Goal: Task Accomplishment & Management: Use online tool/utility

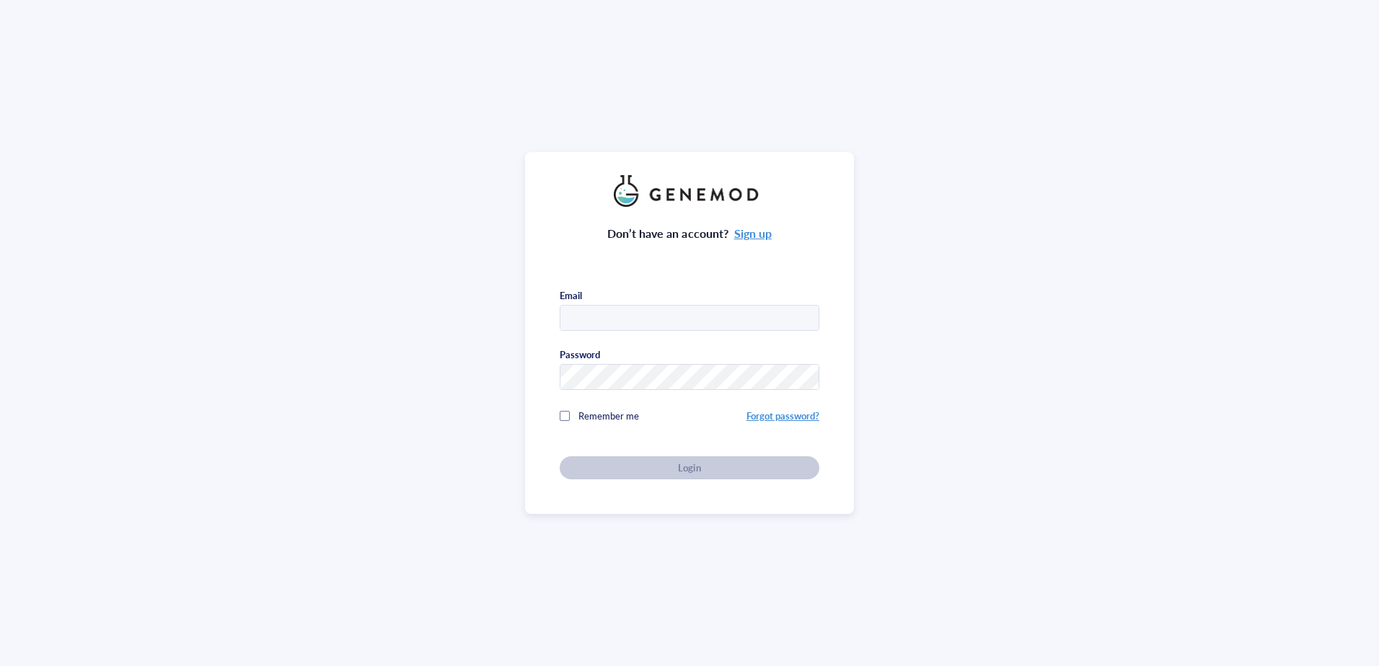
type input "[PERSON_NAME]"
click at [682, 470] on div "Don’t have an account? Sign up Email [PERSON_NAME] Password Remember me Forgot …" at bounding box center [690, 343] width 260 height 273
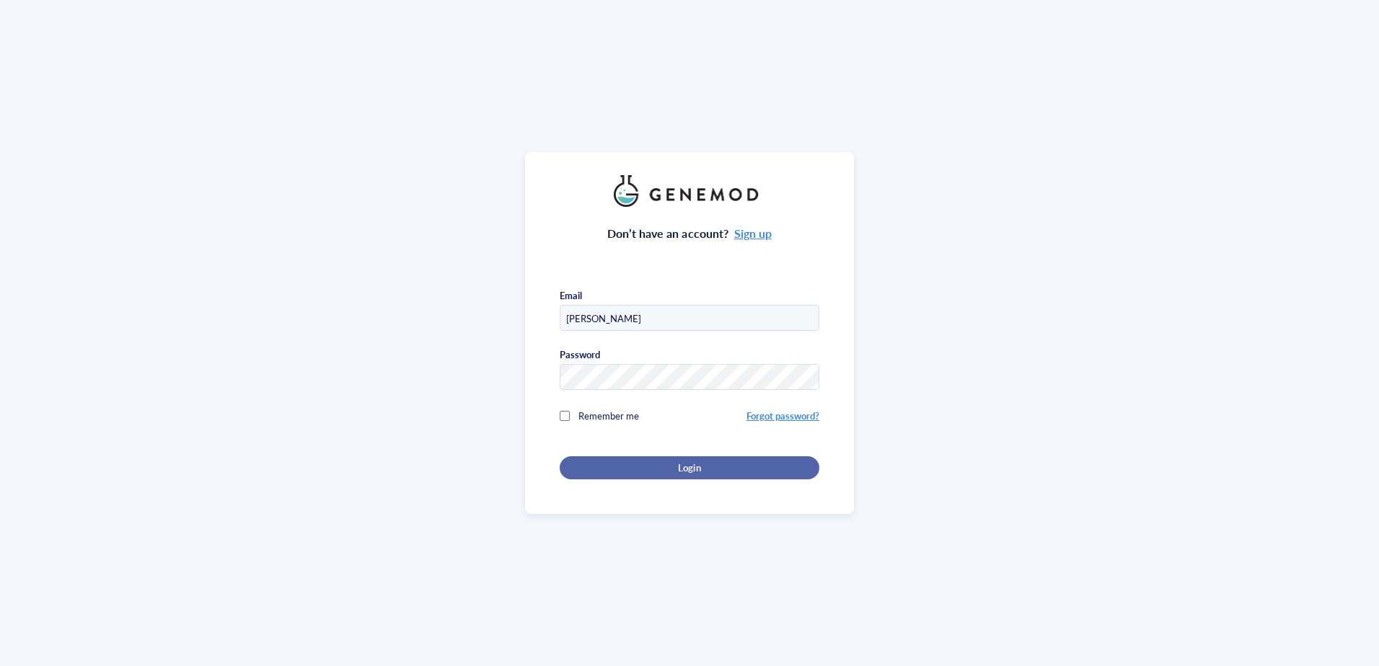
click at [681, 462] on span "Login" at bounding box center [689, 468] width 22 height 13
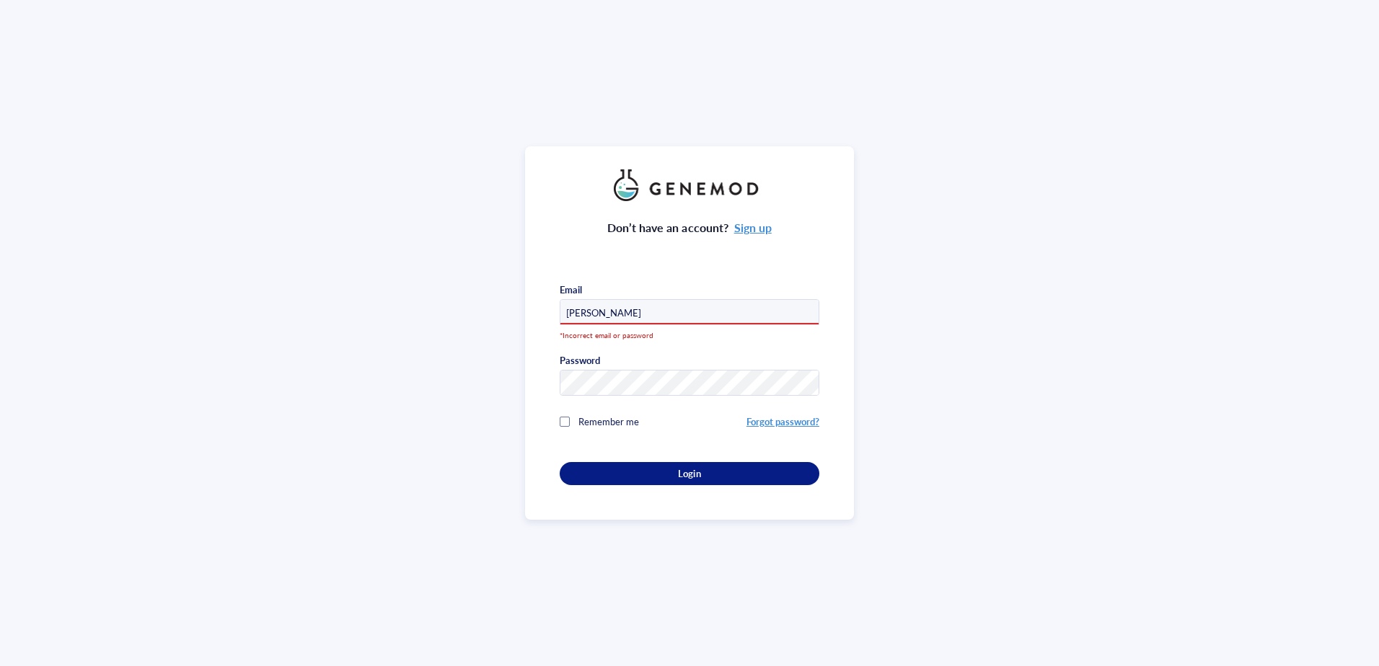
drag, startPoint x: 596, startPoint y: 303, endPoint x: 501, endPoint y: 303, distance: 95.2
click at [501, 303] on div "Don’t have an account? Sign up Email [PERSON_NAME] *Incorrect email or password…" at bounding box center [689, 333] width 1379 height 666
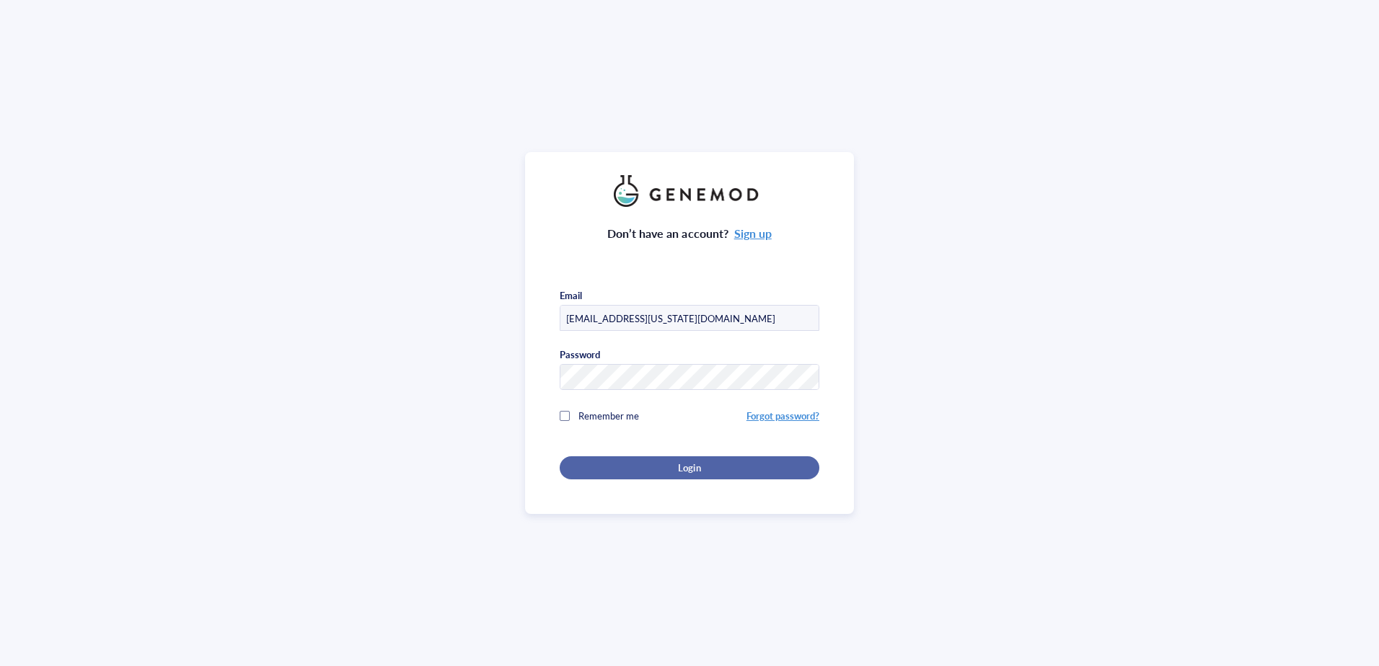
type input "[EMAIL_ADDRESS][US_STATE][DOMAIN_NAME]"
click at [684, 466] on span "Login" at bounding box center [689, 468] width 22 height 13
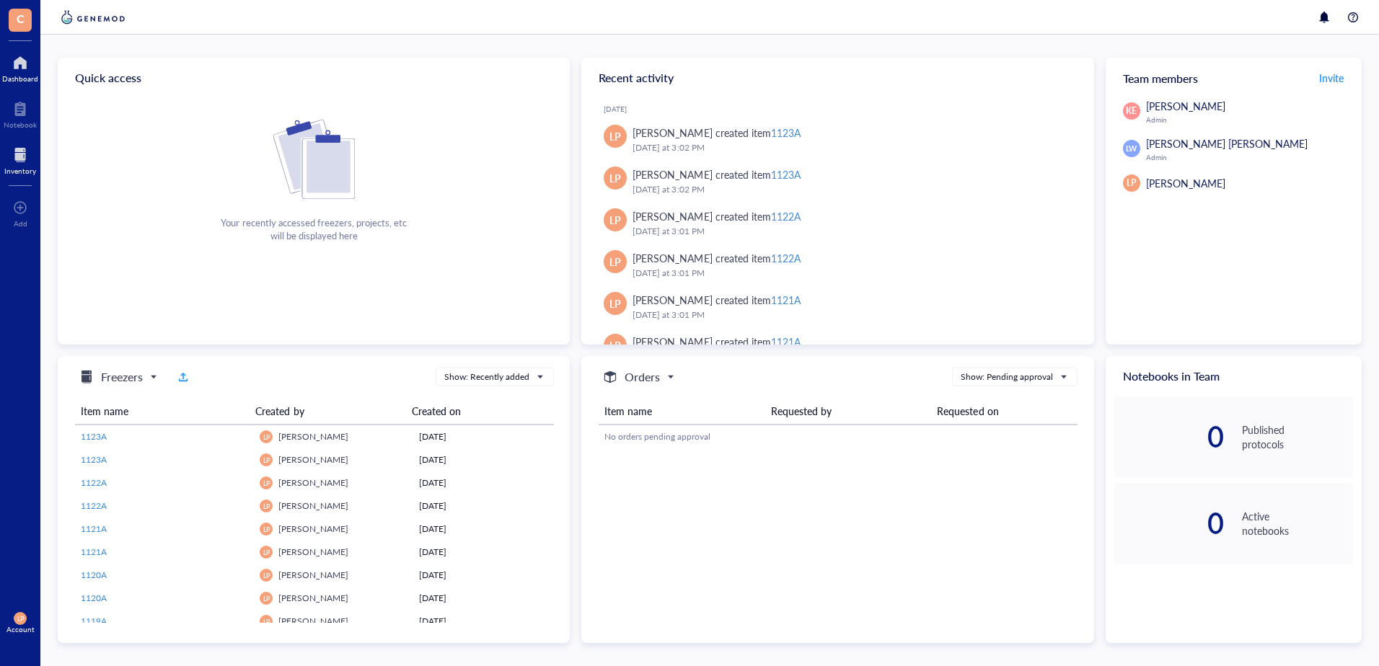
click at [22, 162] on div at bounding box center [20, 155] width 32 height 23
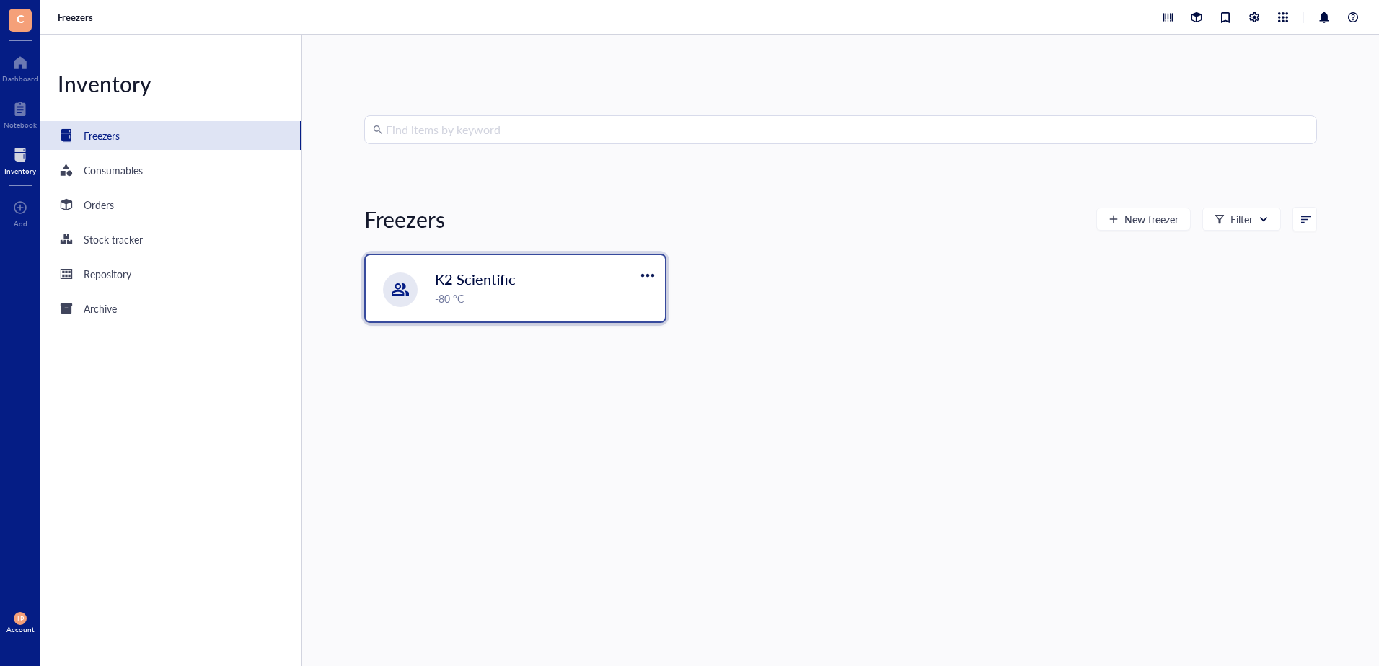
click at [490, 281] on span "K2 Scientific" at bounding box center [475, 279] width 81 height 20
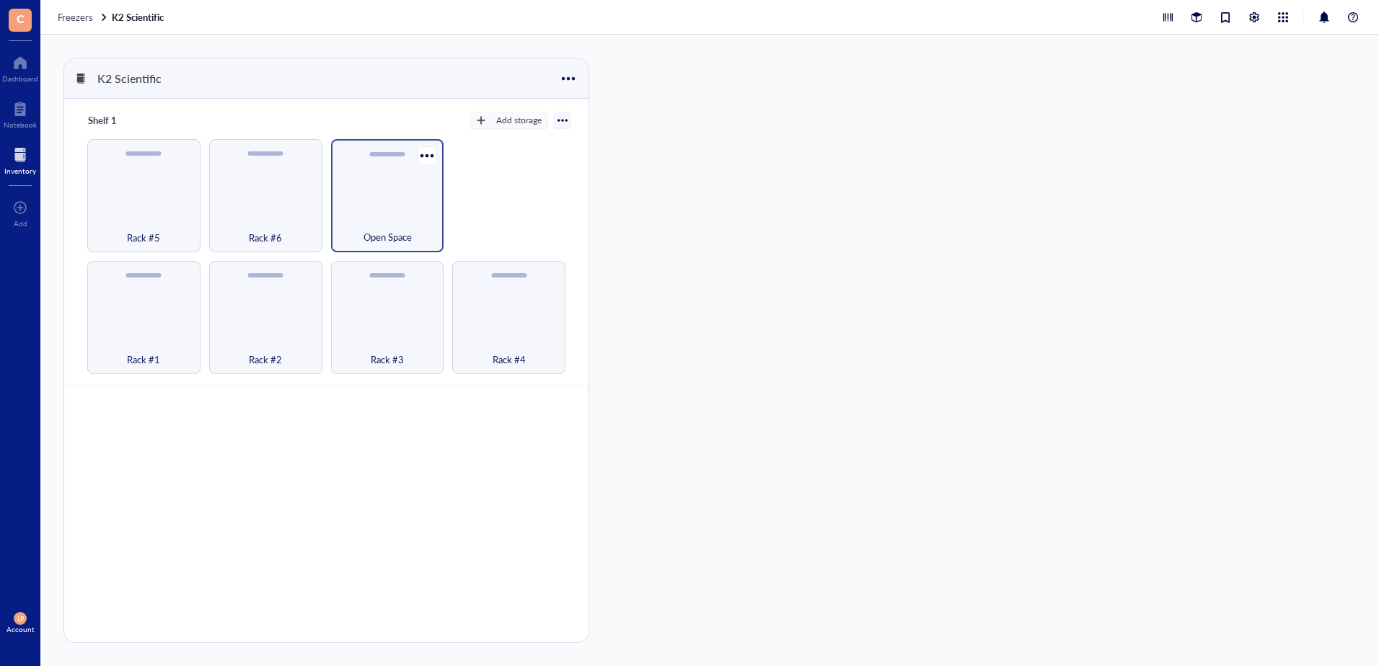
click at [379, 180] on div "Open Space" at bounding box center [387, 195] width 113 height 113
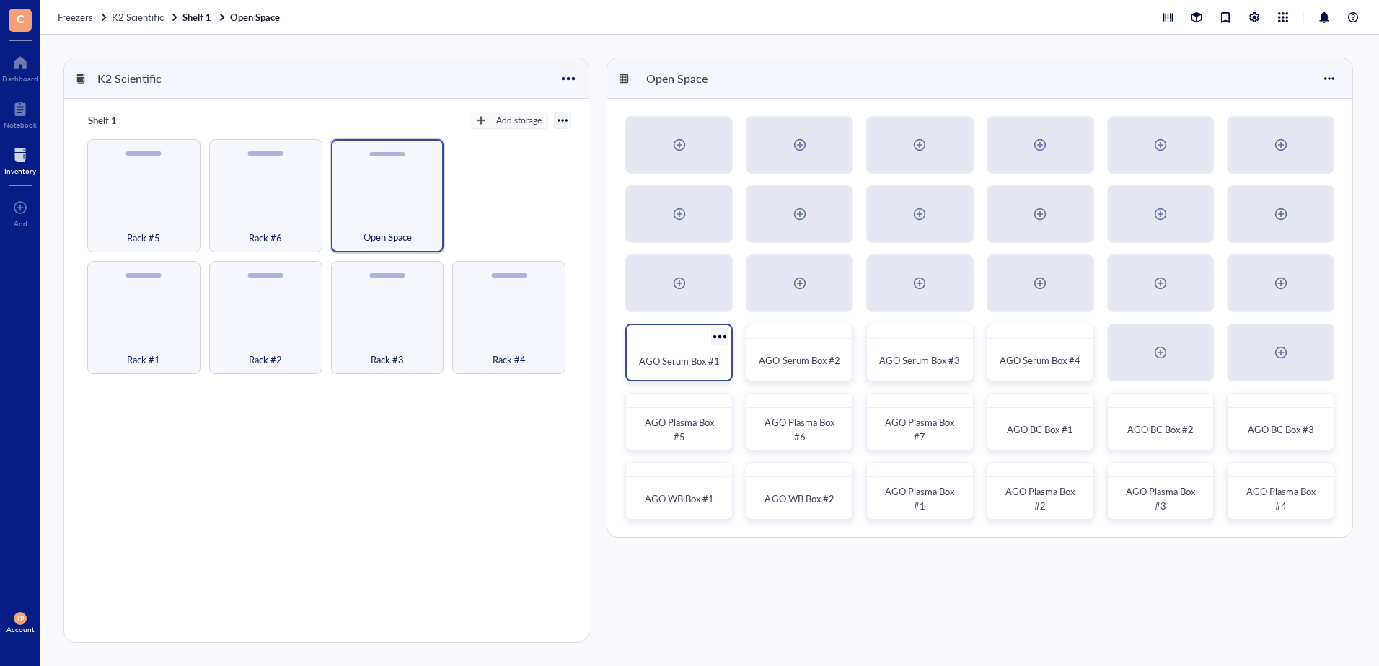
click at [681, 356] on span "AGO Serum Box #1" at bounding box center [679, 361] width 81 height 14
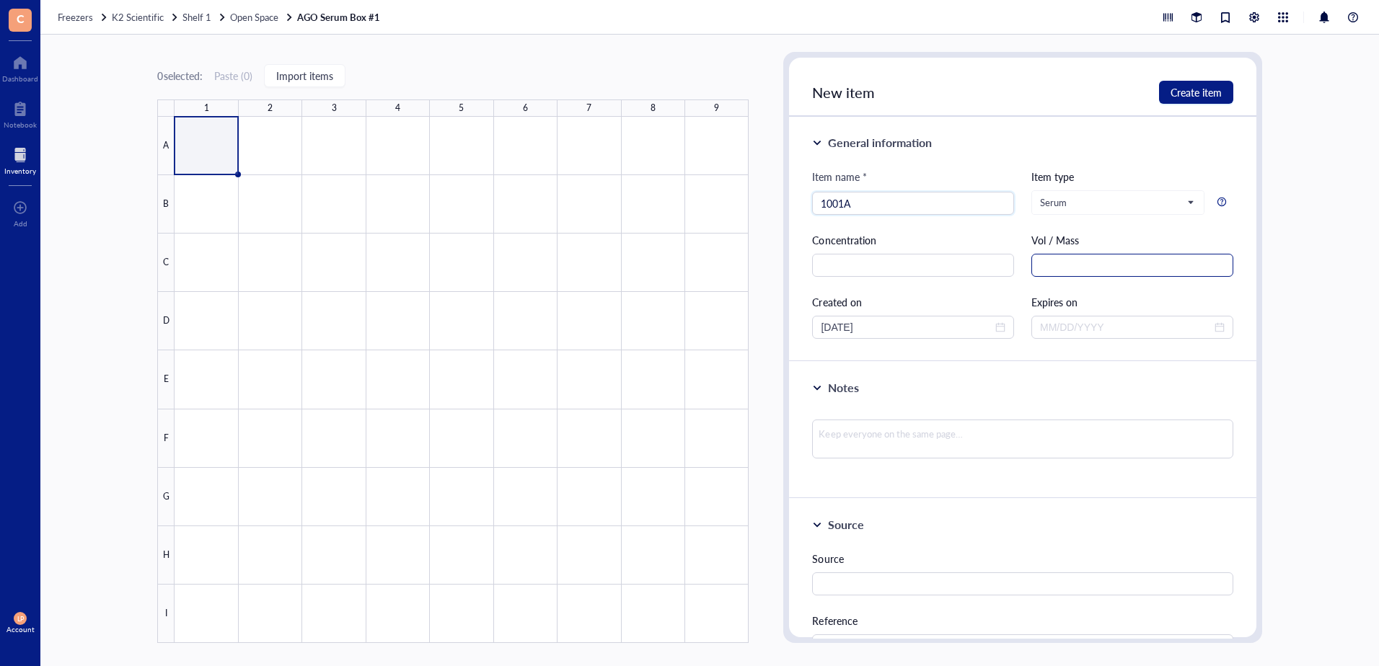
type input "1001A"
click at [1057, 268] on input "text" at bounding box center [1132, 265] width 202 height 23
type input "1.5 mL"
click at [997, 323] on span "close-circle" at bounding box center [1000, 327] width 10 height 10
click at [1000, 326] on div at bounding box center [913, 327] width 185 height 16
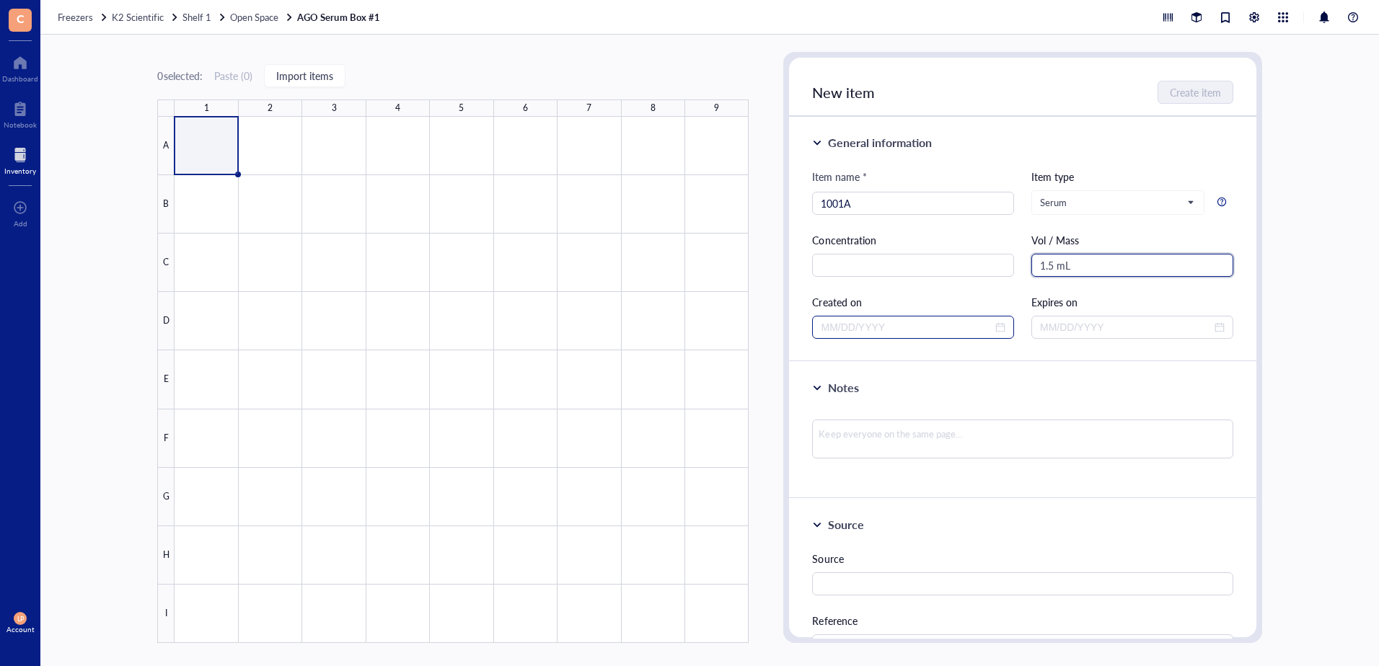
type input "1.5 mL"
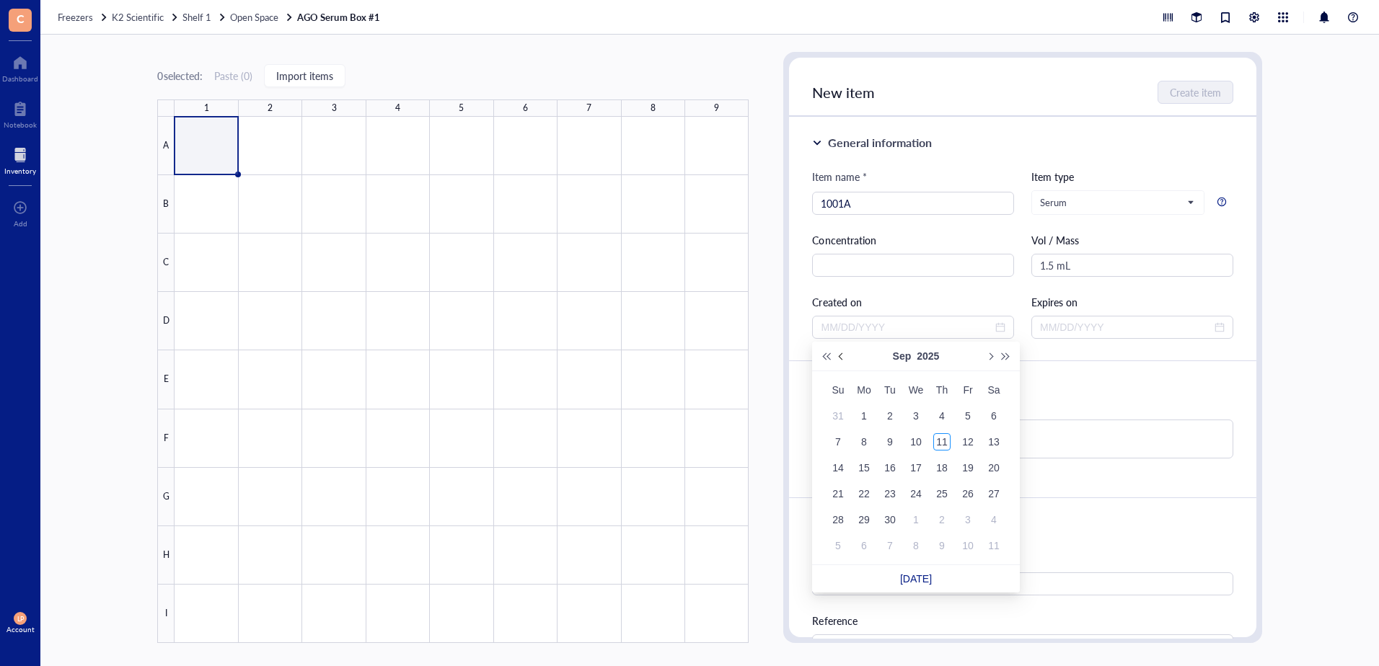
click at [837, 355] on button "Previous month (PageUp)" at bounding box center [842, 356] width 16 height 29
click at [839, 354] on button "Previous month (PageUp)" at bounding box center [842, 356] width 16 height 29
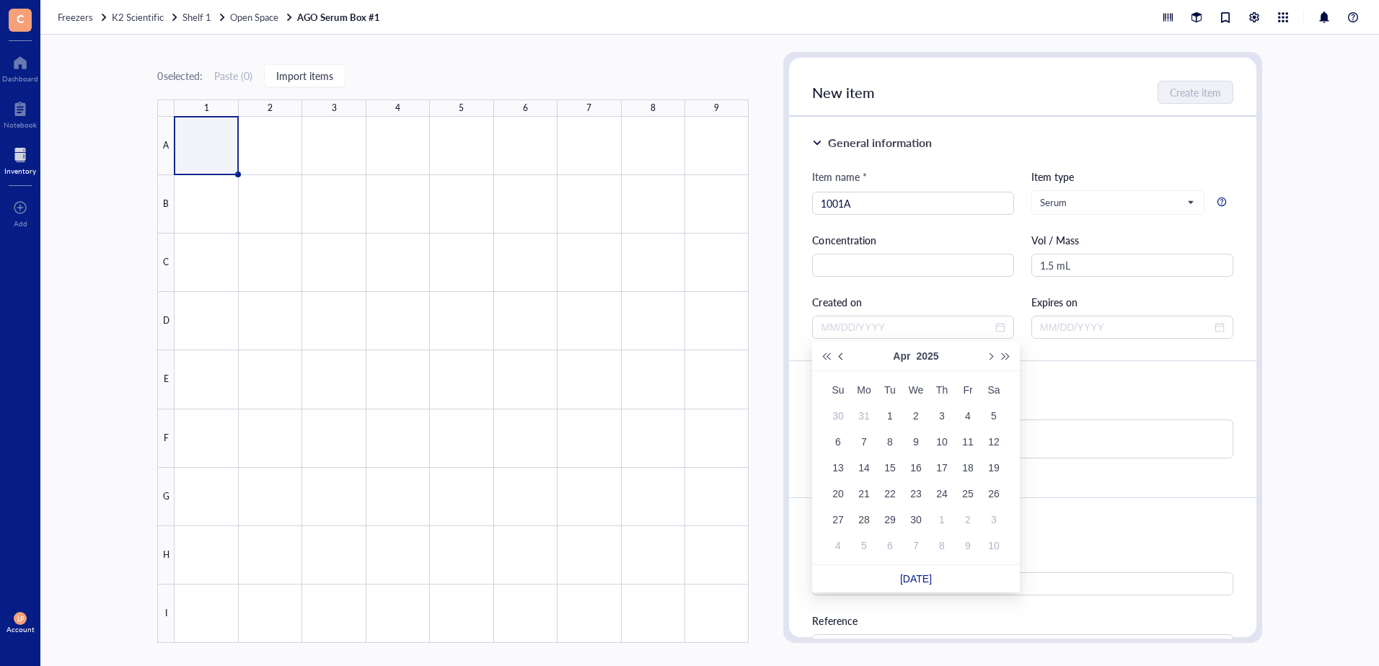
click at [839, 354] on button "Previous month (PageUp)" at bounding box center [842, 356] width 16 height 29
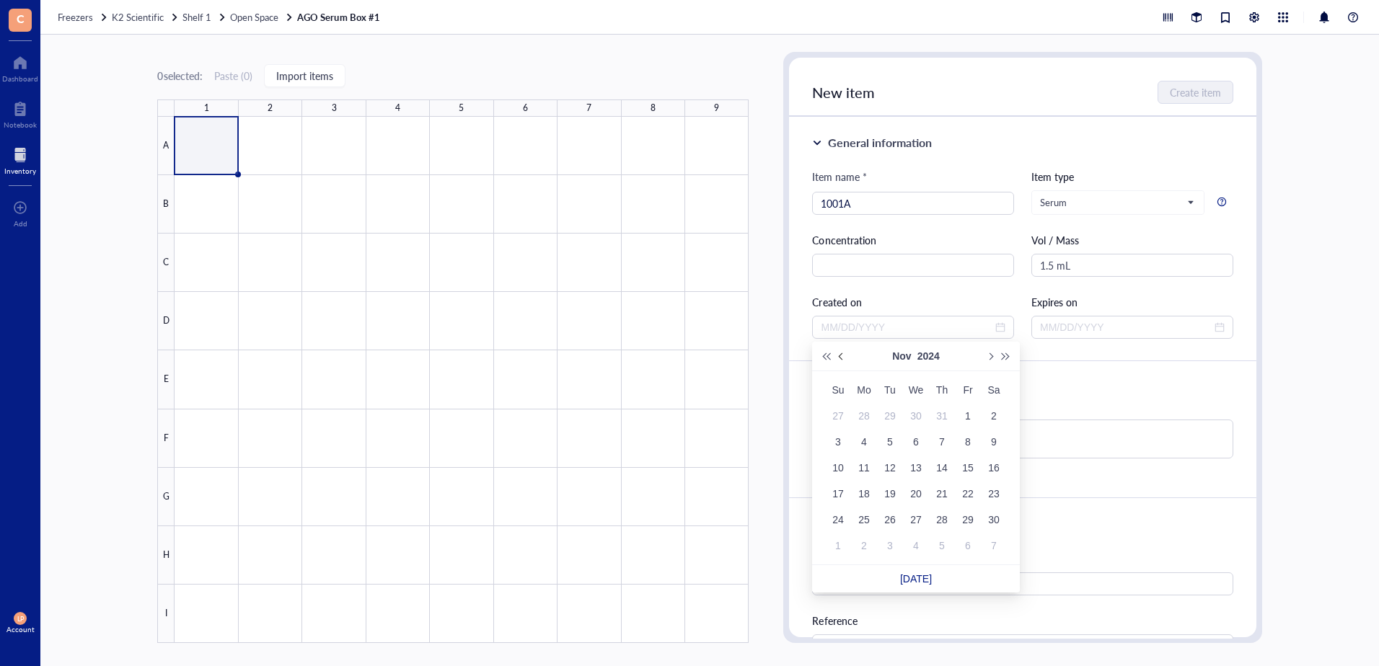
click at [840, 354] on button "Previous month (PageUp)" at bounding box center [842, 356] width 16 height 29
click at [840, 354] on span "Previous month (PageUp)" at bounding box center [842, 356] width 7 height 7
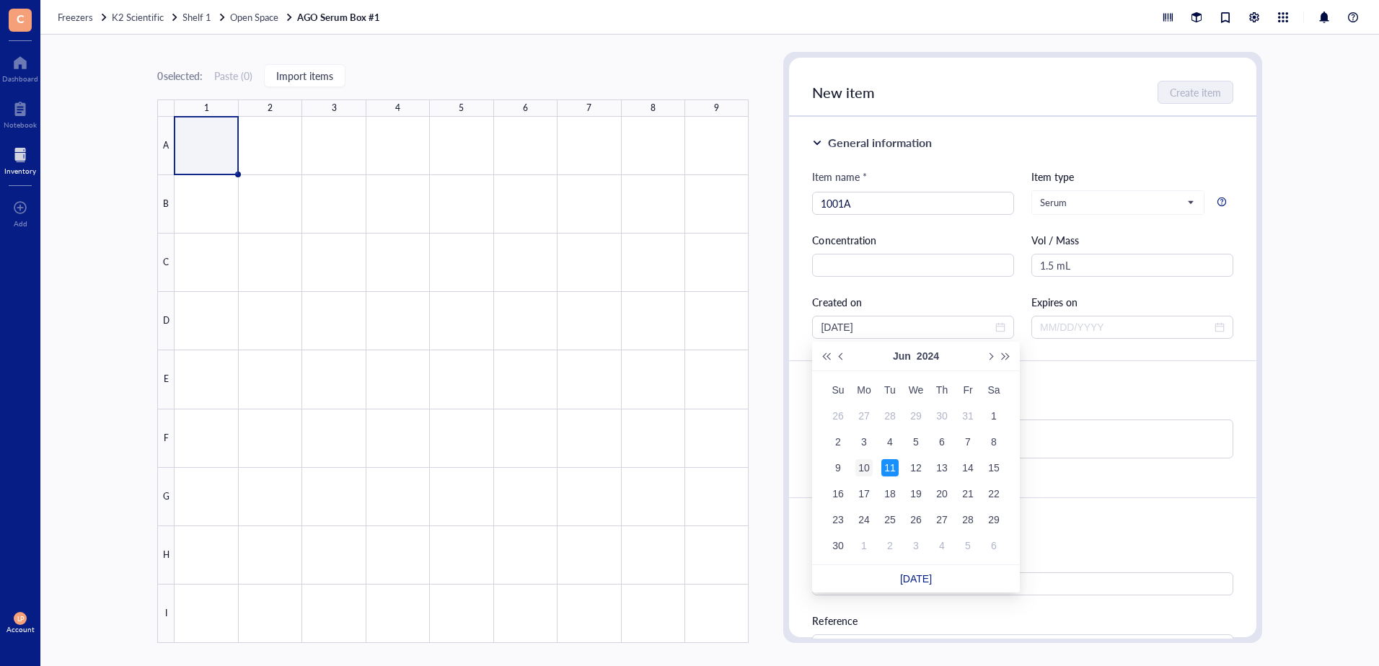
type input "[DATE]"
click at [866, 466] on div "10" at bounding box center [863, 467] width 17 height 17
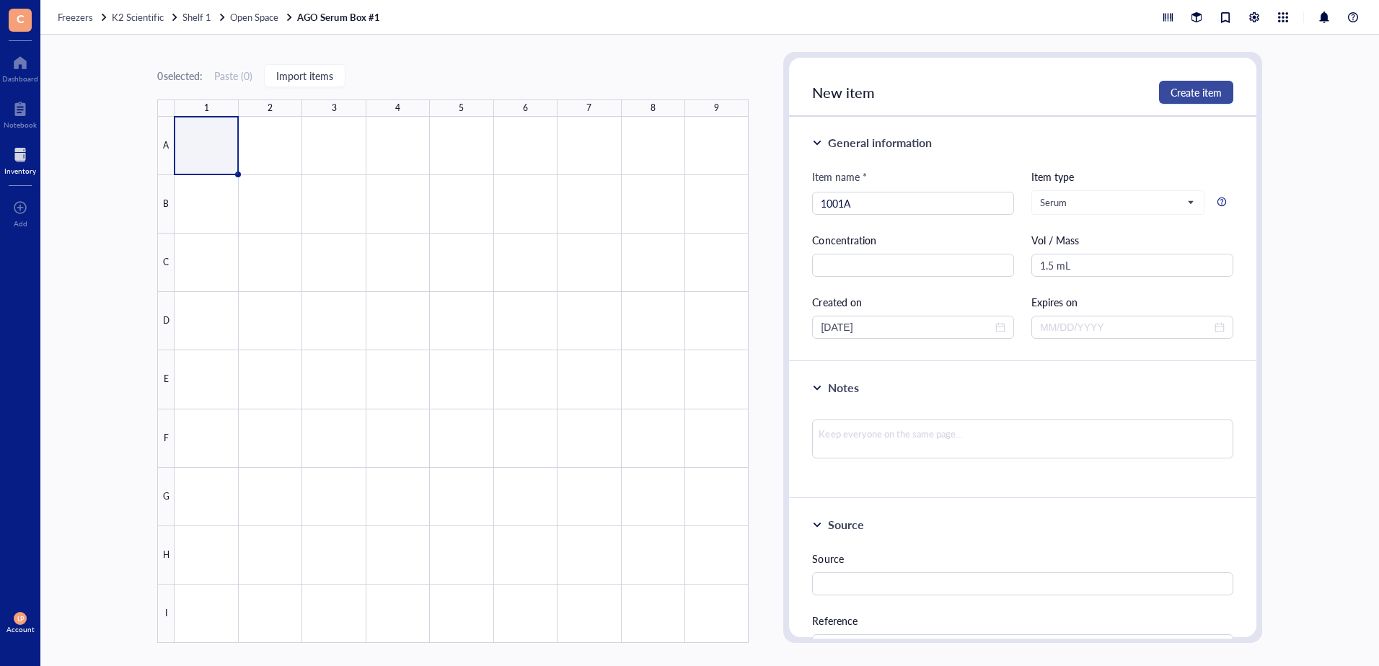
click at [1199, 87] on span "Create item" at bounding box center [1195, 93] width 51 height 12
type input "[DATE]"
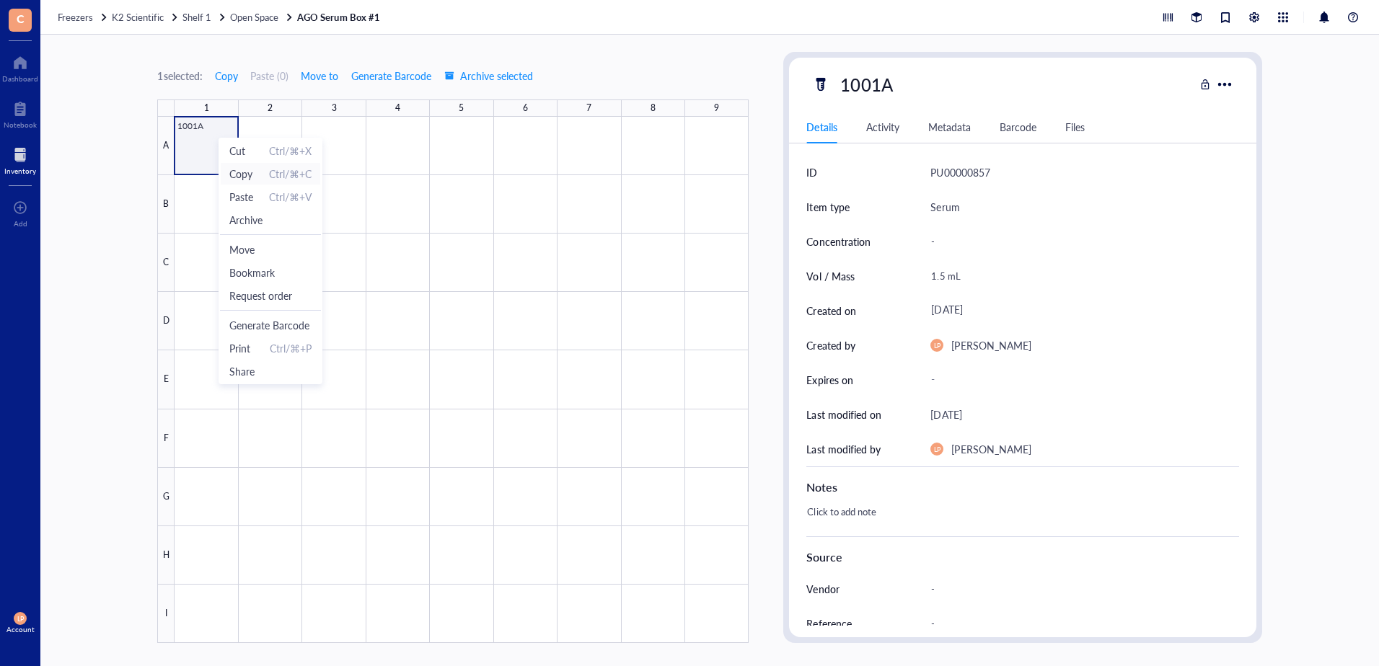
click at [244, 175] on span "Copy" at bounding box center [240, 174] width 23 height 16
click at [268, 142] on div at bounding box center [462, 380] width 574 height 526
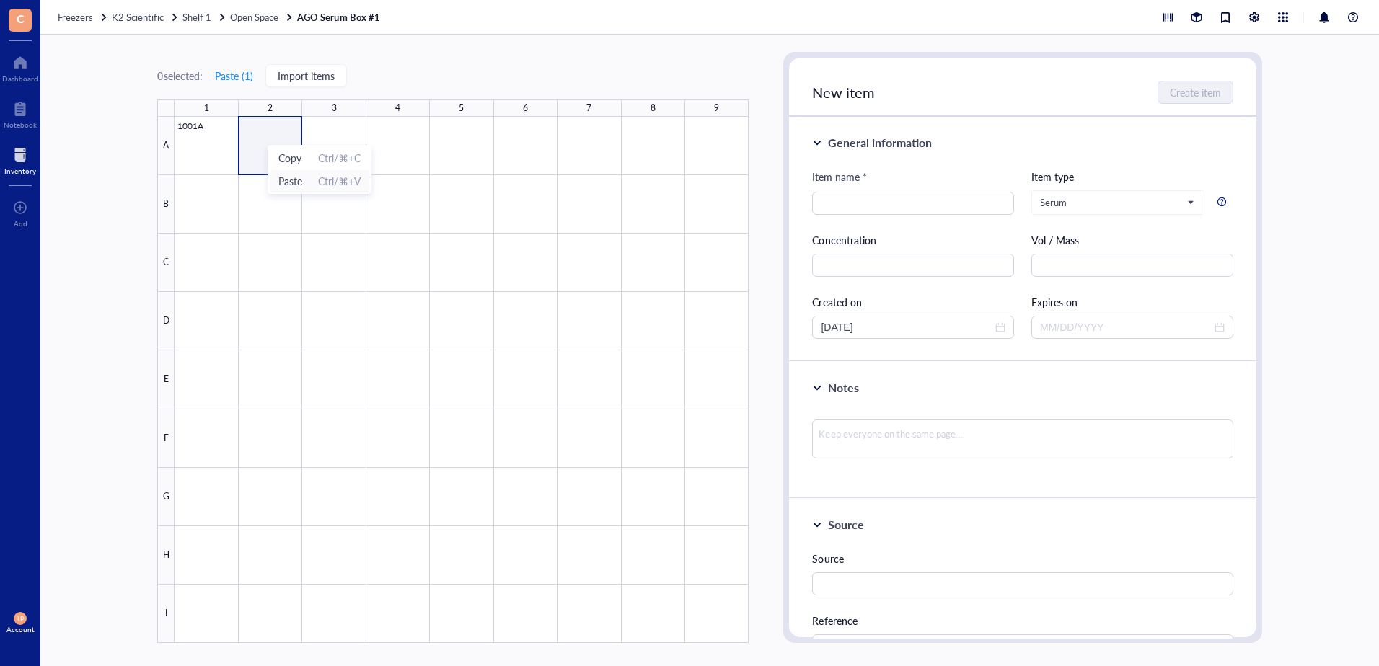
click at [288, 181] on span "Paste" at bounding box center [290, 181] width 24 height 16
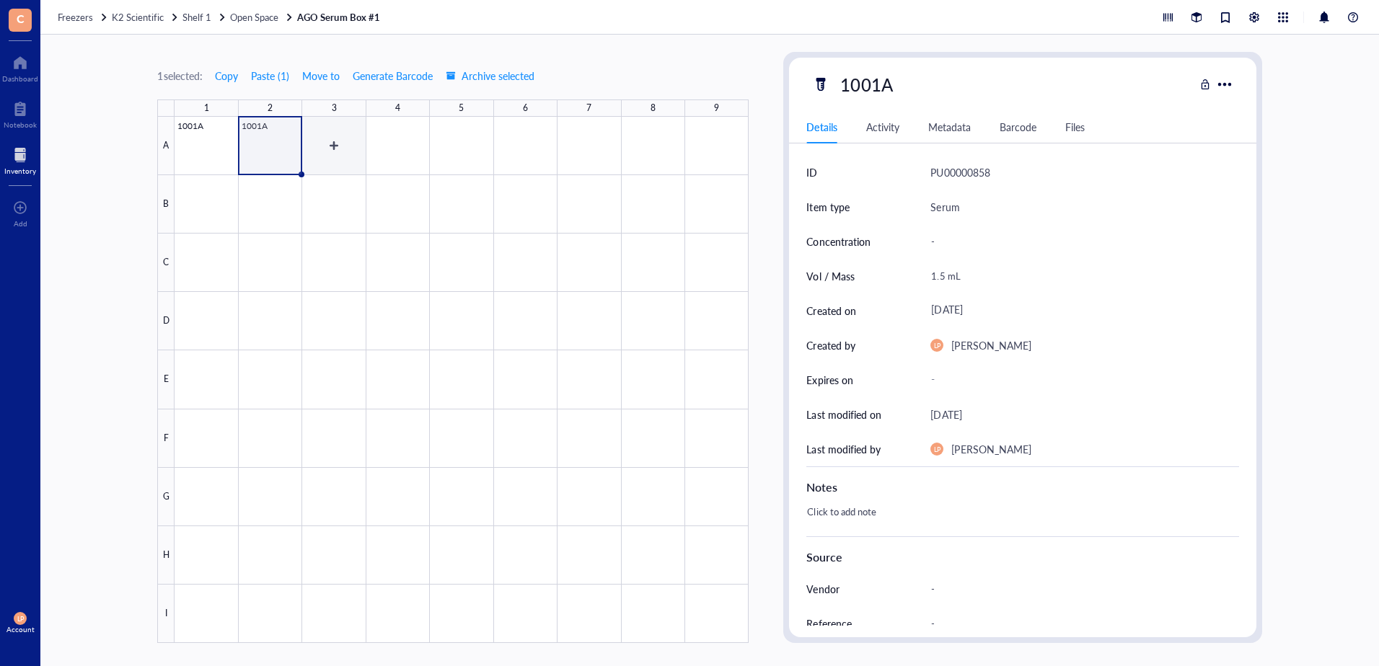
click at [338, 141] on div at bounding box center [462, 380] width 574 height 526
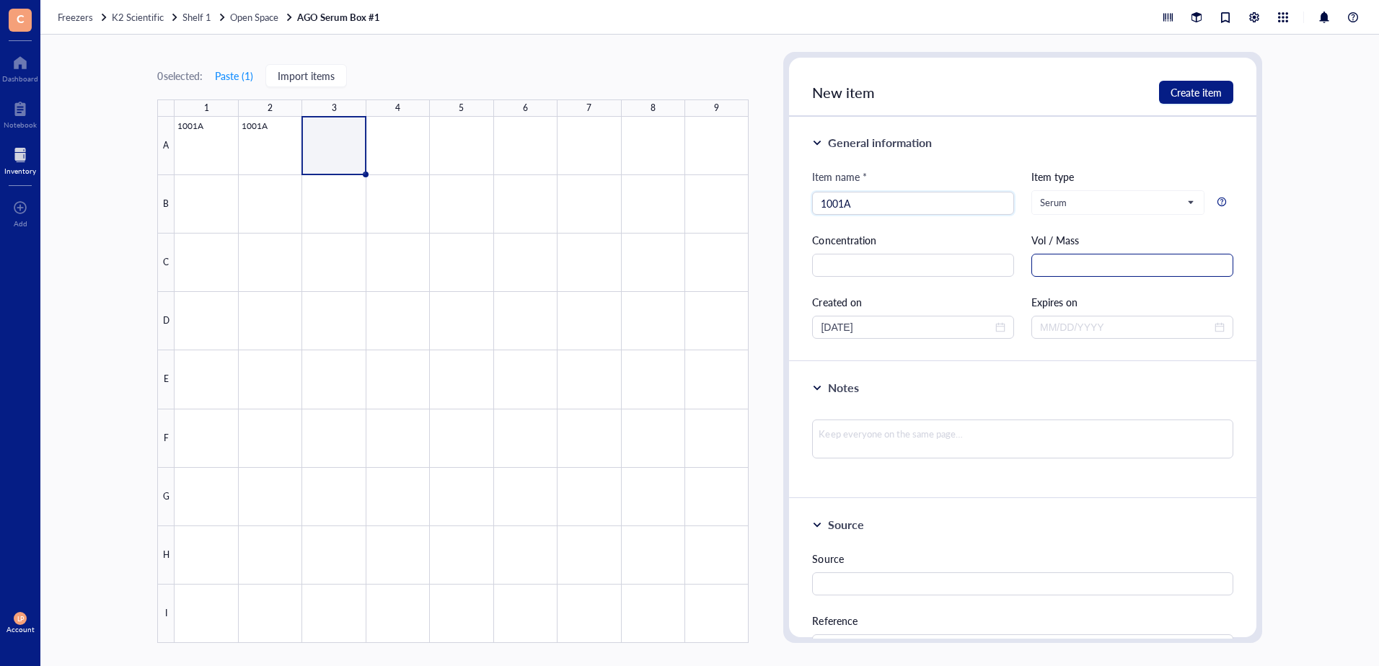
type input "1001A"
click at [1080, 265] on input "text" at bounding box center [1132, 265] width 202 height 23
type input "0.50 mL"
click at [997, 322] on span "close-circle" at bounding box center [1000, 327] width 10 height 10
type input "0.50 mL"
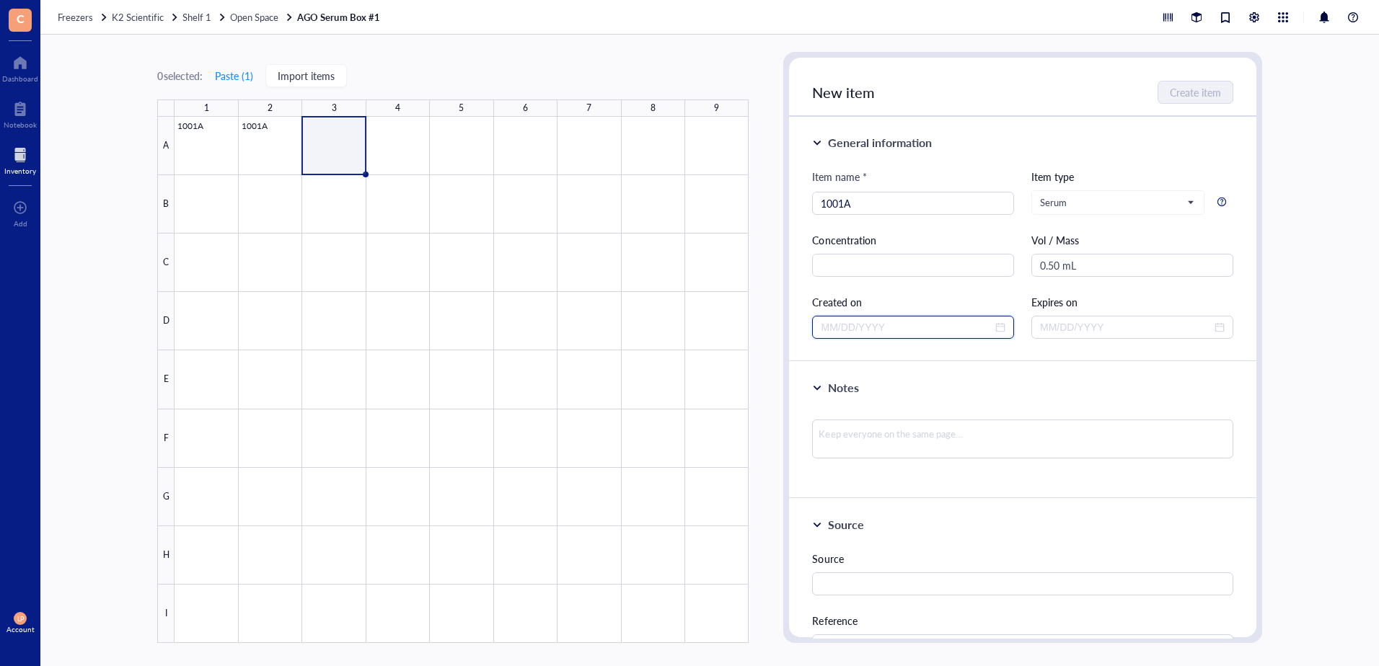
click at [985, 330] on input at bounding box center [907, 327] width 172 height 16
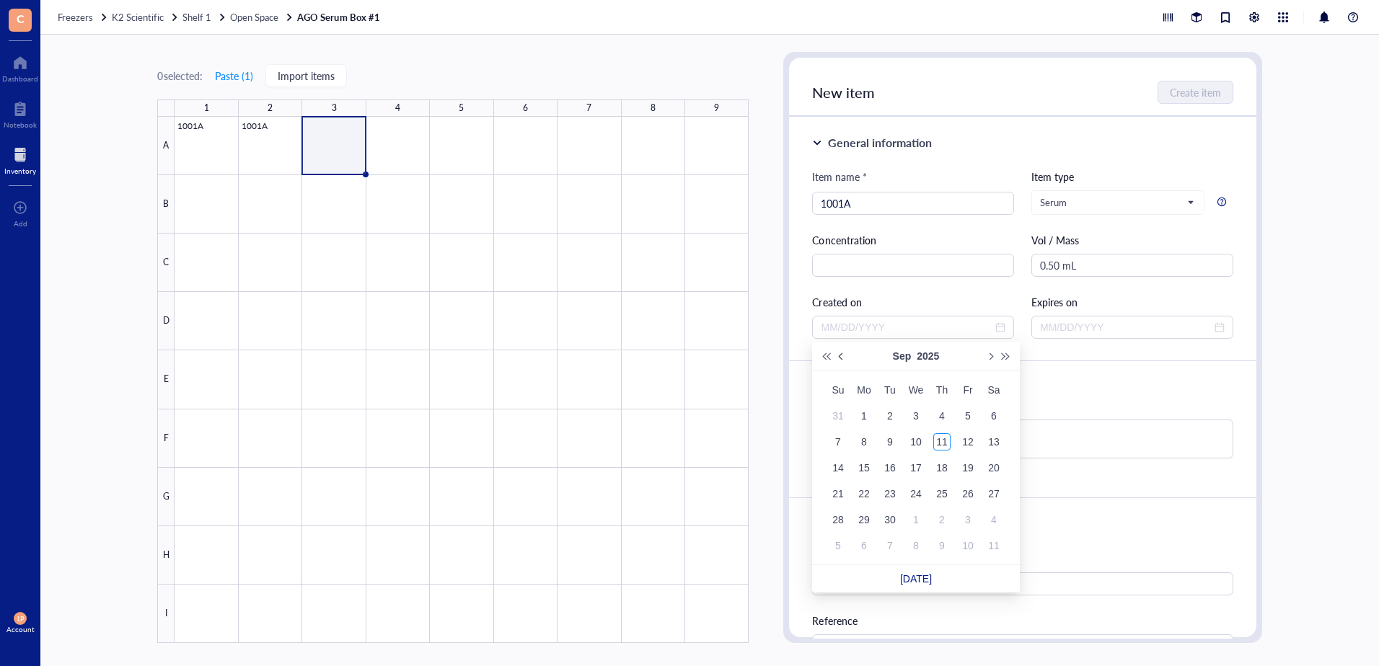
click at [841, 353] on span "Previous month (PageUp)" at bounding box center [842, 356] width 7 height 7
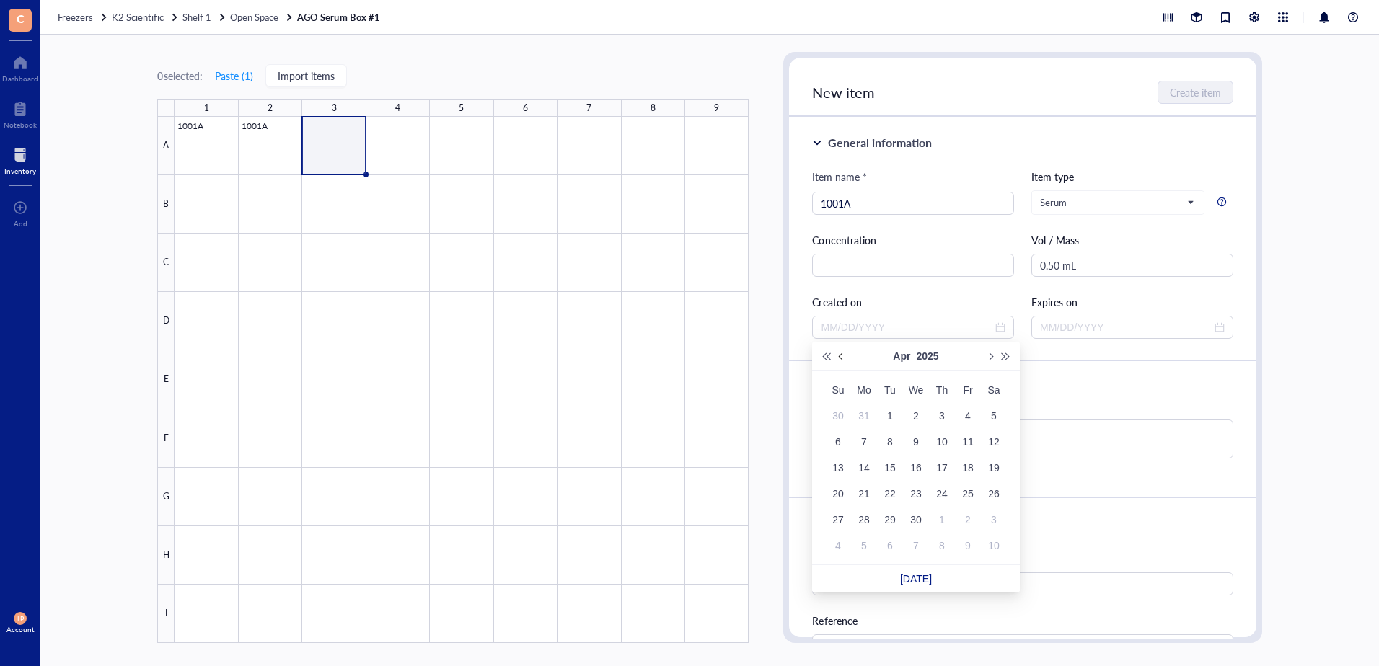
click at [841, 353] on span "Previous month (PageUp)" at bounding box center [842, 356] width 7 height 7
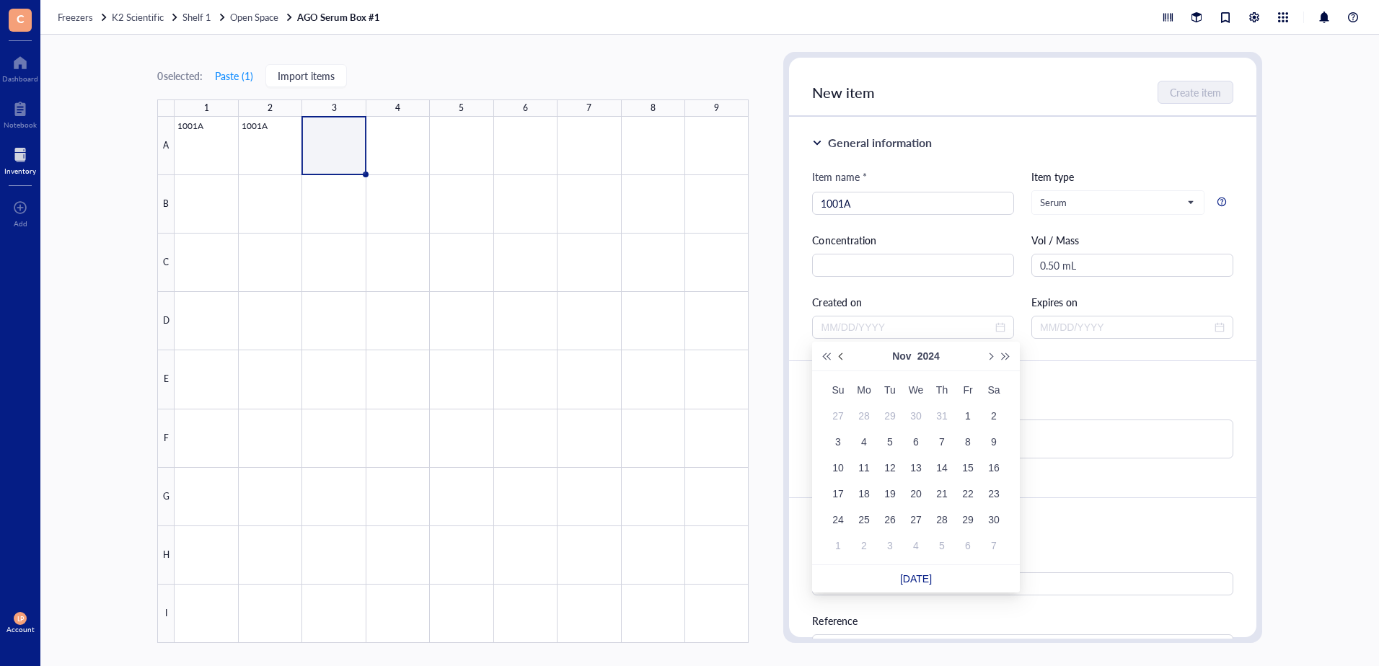
click at [841, 353] on span "Previous month (PageUp)" at bounding box center [842, 356] width 7 height 7
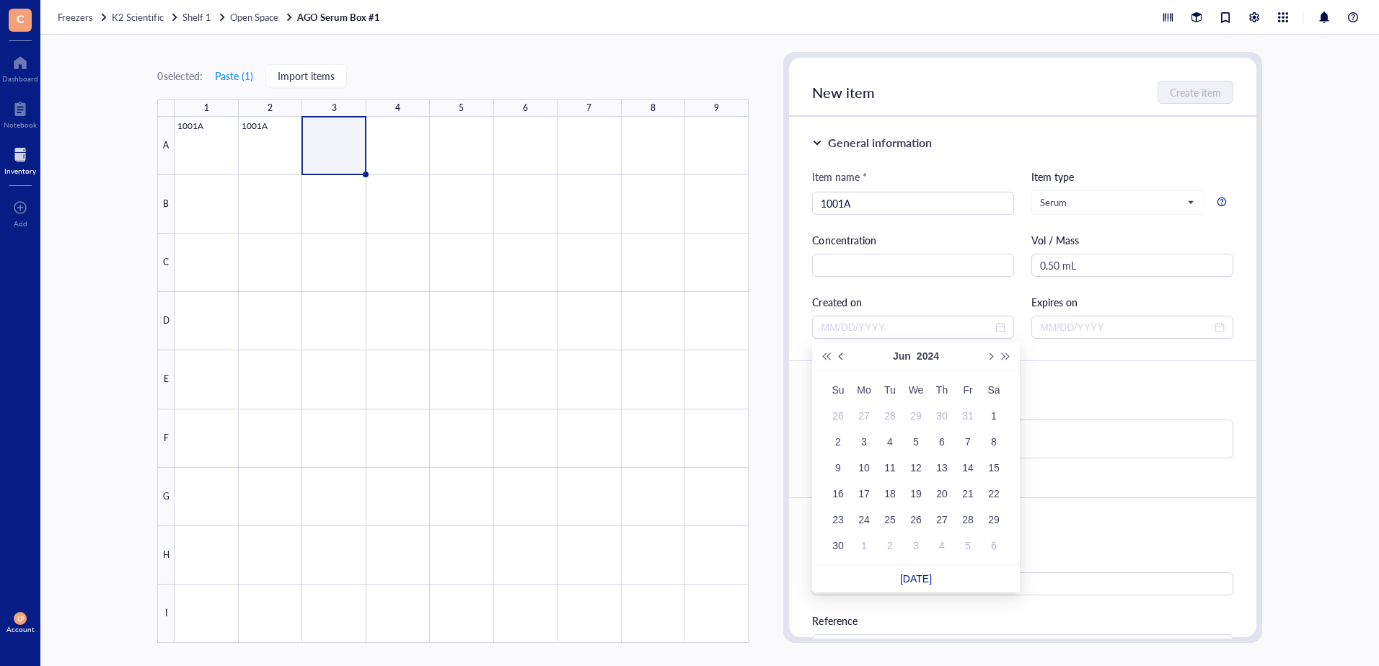
click at [841, 353] on span "Previous month (PageUp)" at bounding box center [842, 356] width 7 height 7
click at [987, 351] on button "Next month (PageDown)" at bounding box center [989, 356] width 16 height 29
type input "[DATE]"
click at [865, 468] on div "10" at bounding box center [863, 467] width 17 height 17
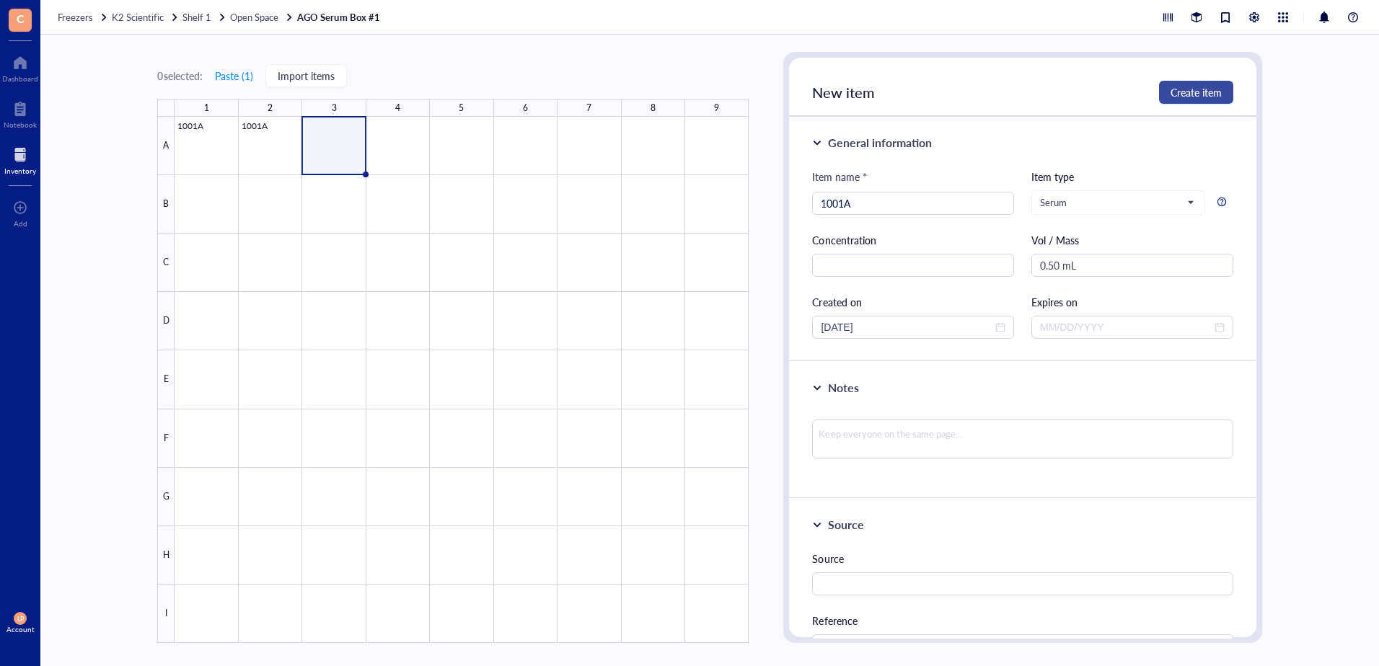
click at [1193, 89] on span "Create item" at bounding box center [1195, 93] width 51 height 12
type input "[DATE]"
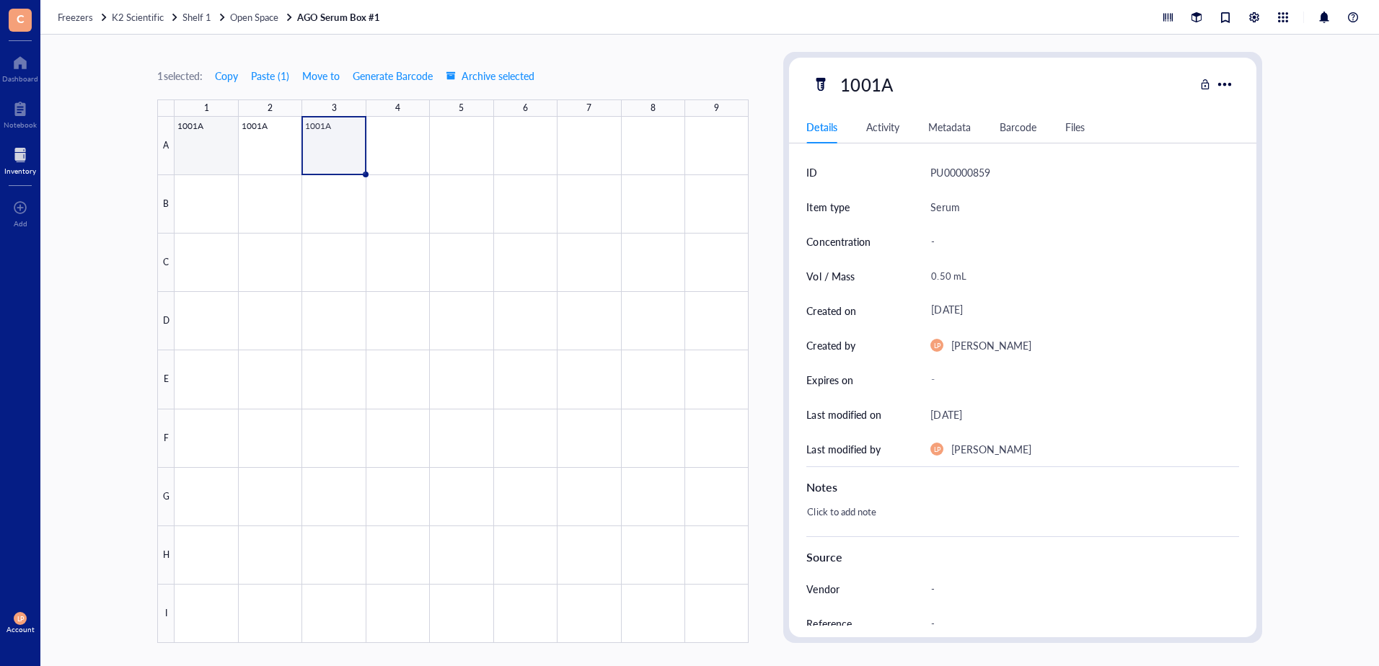
click at [203, 145] on div at bounding box center [462, 380] width 574 height 526
click at [260, 146] on div at bounding box center [462, 380] width 574 height 526
click at [335, 150] on div at bounding box center [462, 380] width 574 height 526
click at [404, 141] on div at bounding box center [462, 380] width 574 height 526
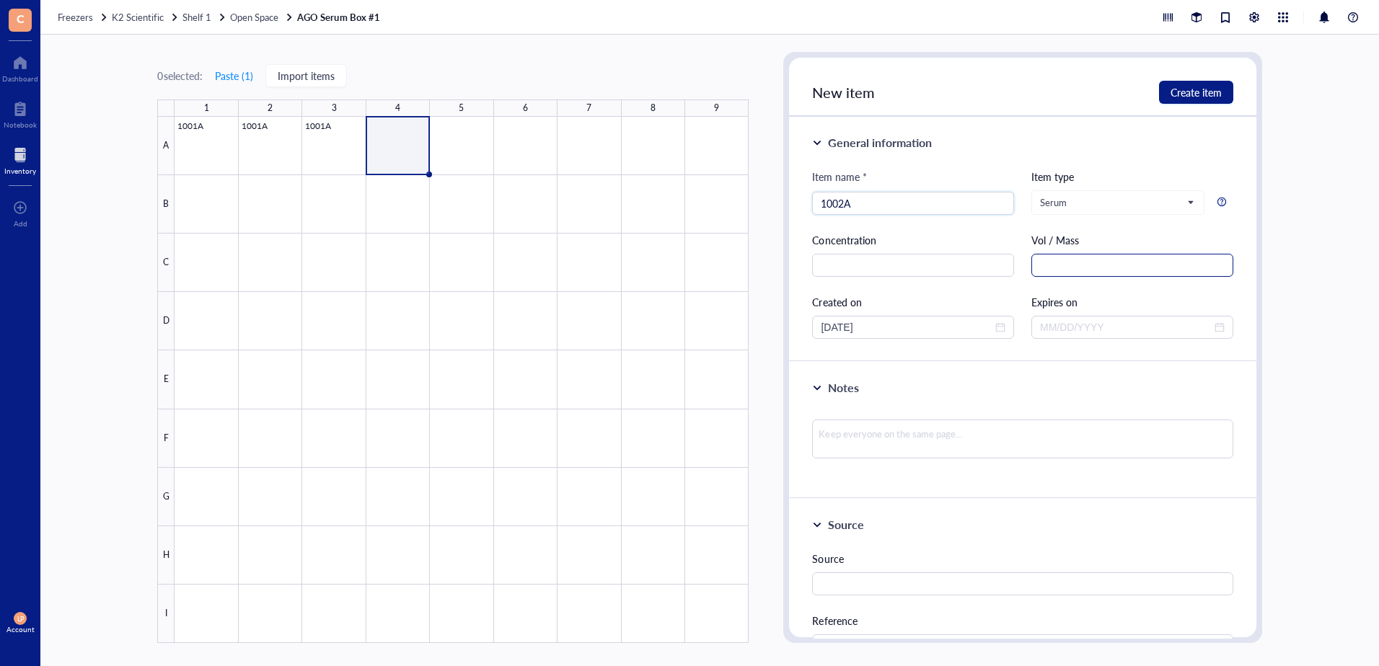
type input "1002A"
click at [1168, 265] on input "text" at bounding box center [1132, 265] width 202 height 23
type input "1.5 mL"
click at [995, 328] on span "close-circle" at bounding box center [1000, 327] width 10 height 10
click at [991, 323] on div at bounding box center [913, 327] width 185 height 16
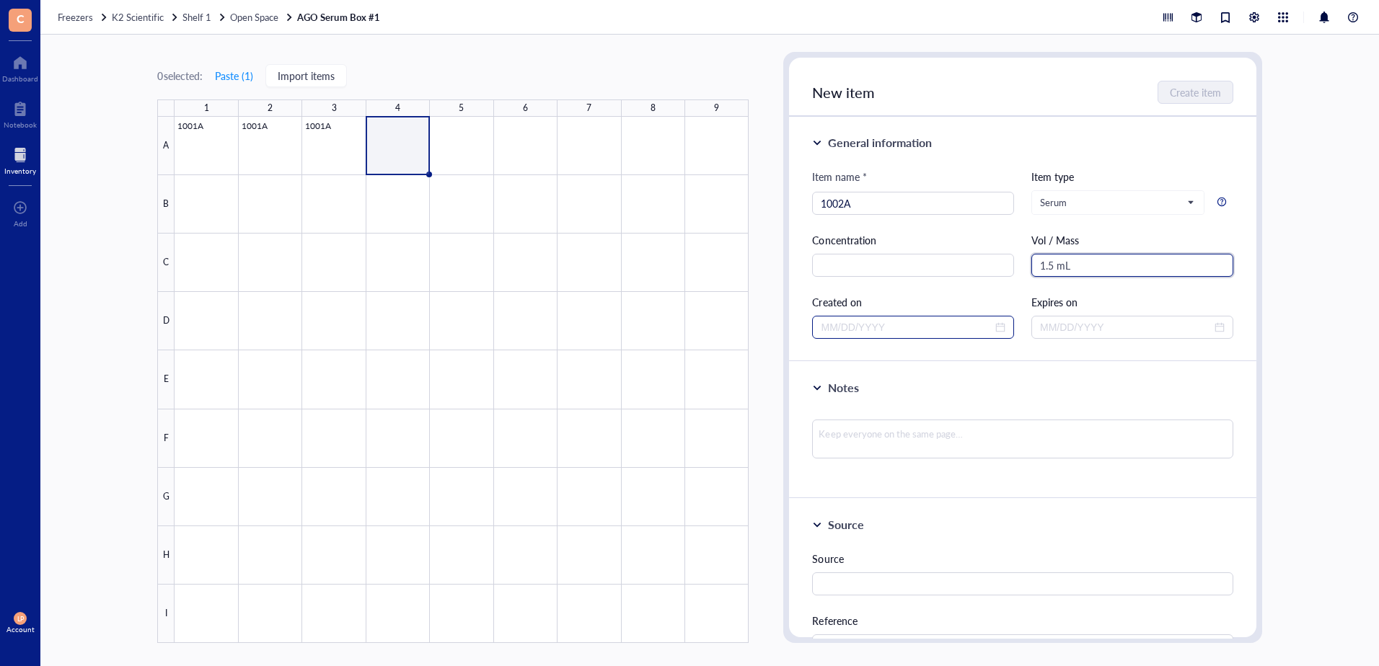
type input "1.5 mL"
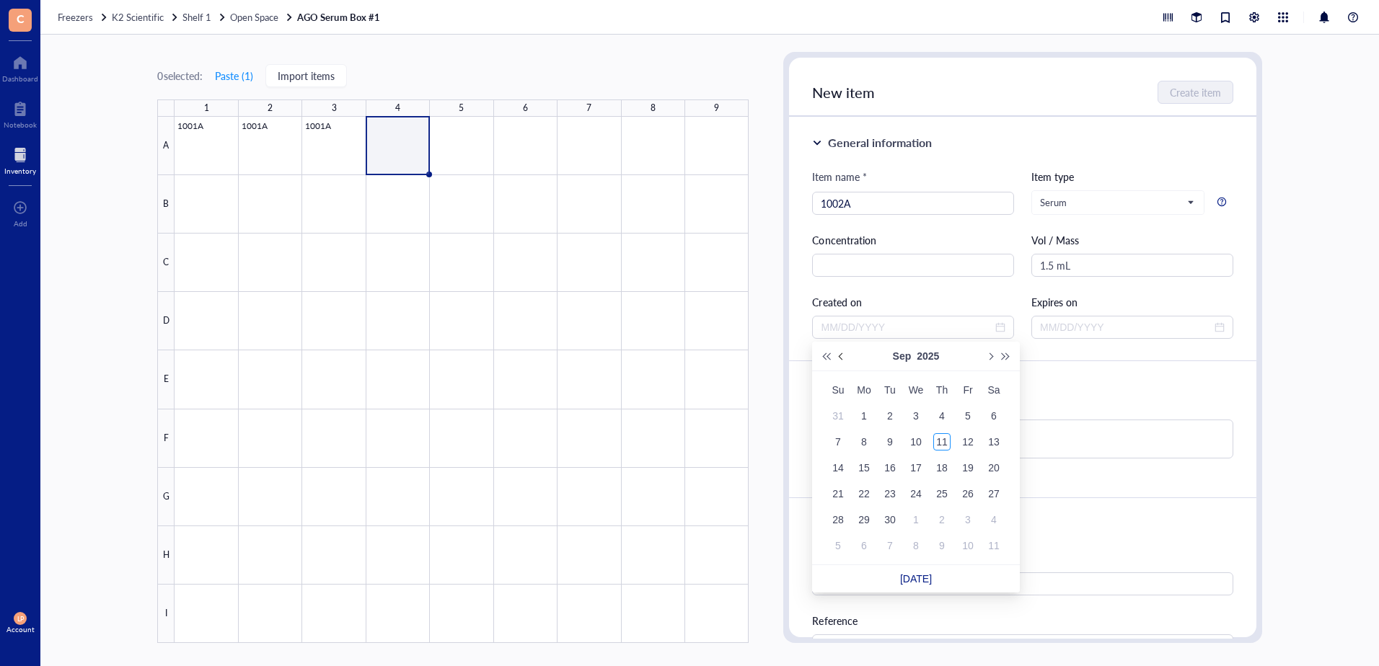
click at [842, 354] on span "Previous month (PageUp)" at bounding box center [842, 356] width 7 height 7
click at [839, 354] on button "Previous month (PageUp)" at bounding box center [842, 356] width 16 height 29
click at [837, 353] on button "Previous month (PageUp)" at bounding box center [842, 356] width 16 height 29
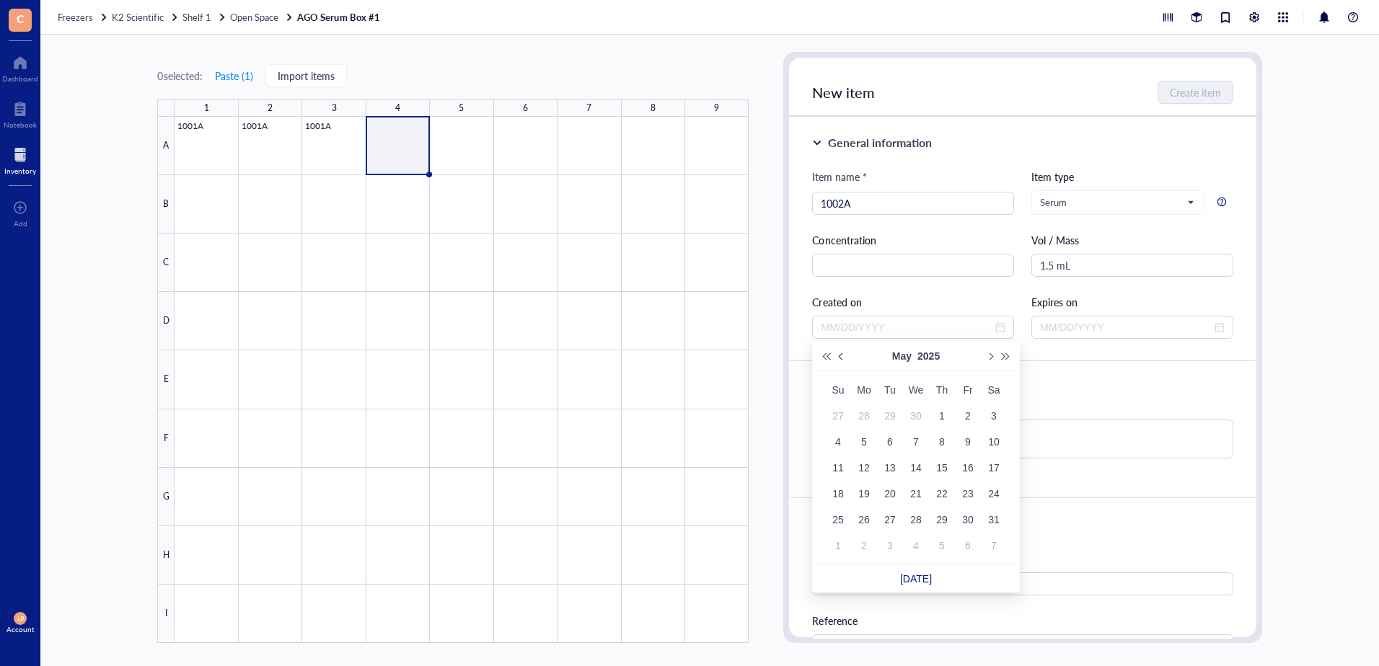
click at [837, 353] on button "Previous month (PageUp)" at bounding box center [842, 356] width 16 height 29
click at [837, 352] on button "Previous month (PageUp)" at bounding box center [842, 356] width 16 height 29
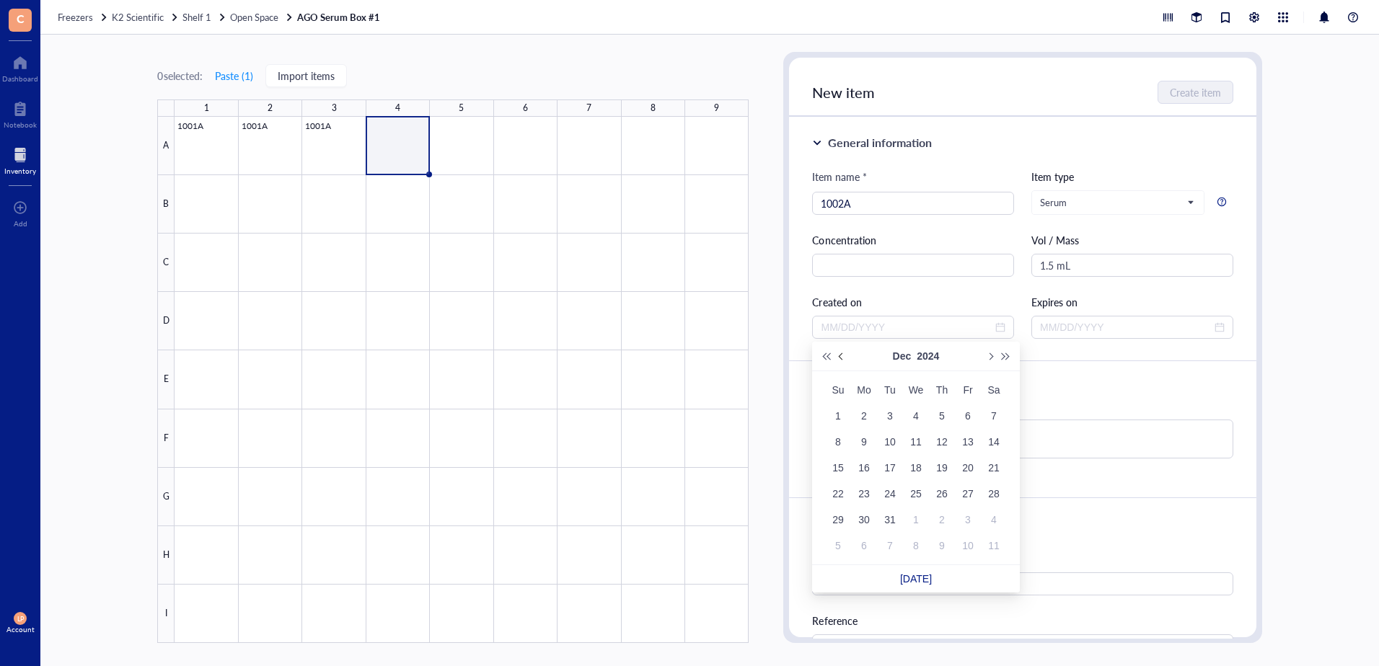
click at [839, 352] on button "Previous month (PageUp)" at bounding box center [842, 356] width 16 height 29
click at [840, 351] on button "Previous month (PageUp)" at bounding box center [842, 356] width 16 height 29
click at [840, 350] on button "Previous month (PageUp)" at bounding box center [842, 356] width 16 height 29
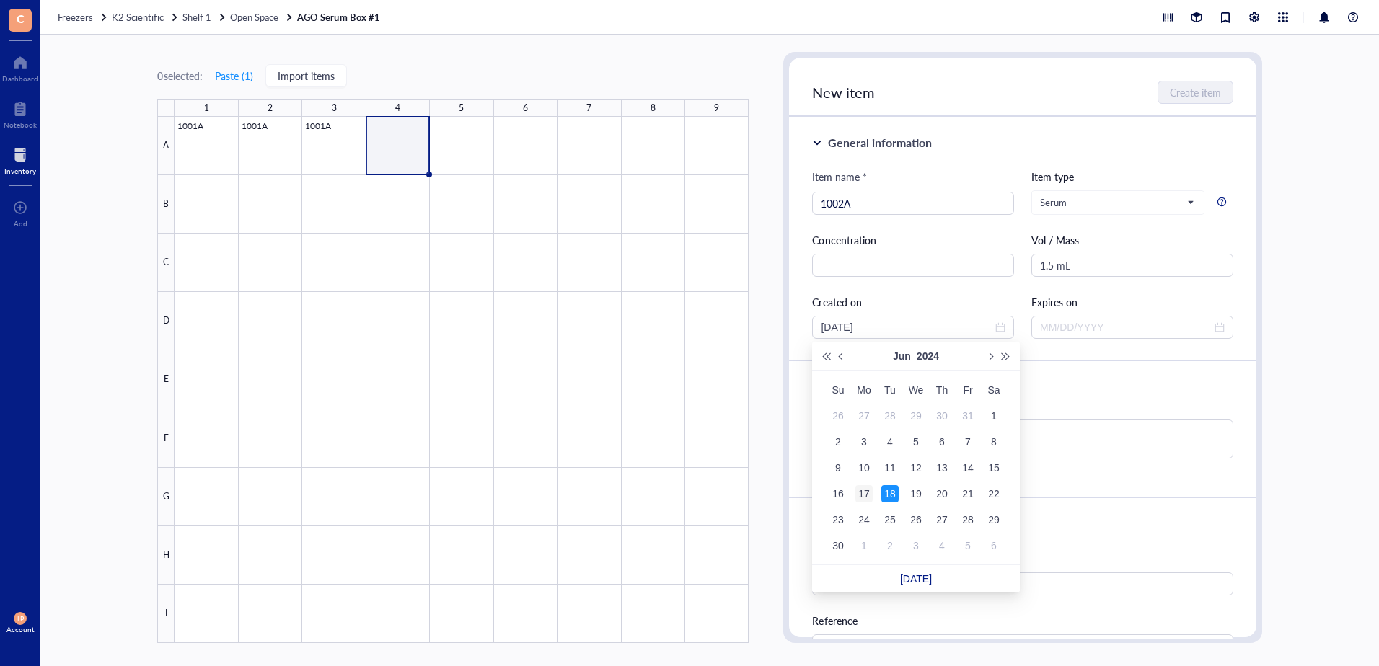
type input "[DATE]"
click at [863, 489] on div "17" at bounding box center [863, 493] width 17 height 17
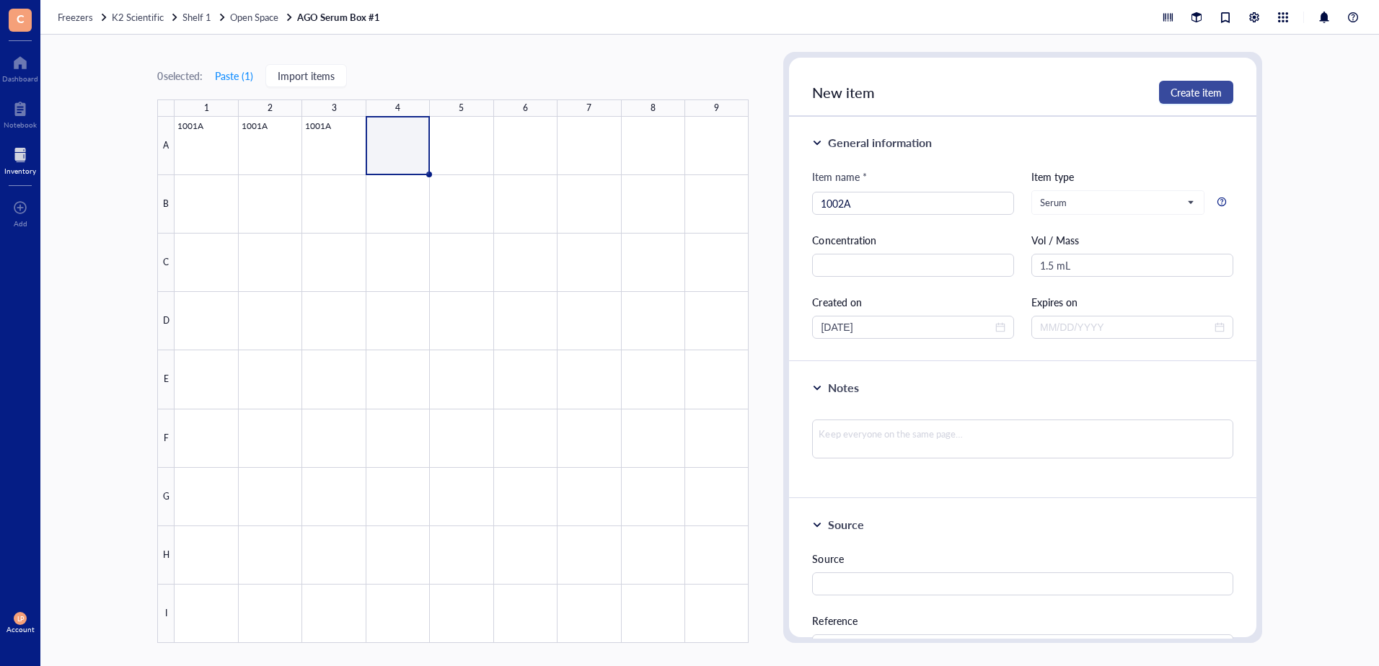
click at [1191, 89] on span "Create item" at bounding box center [1195, 93] width 51 height 12
type input "[DATE]"
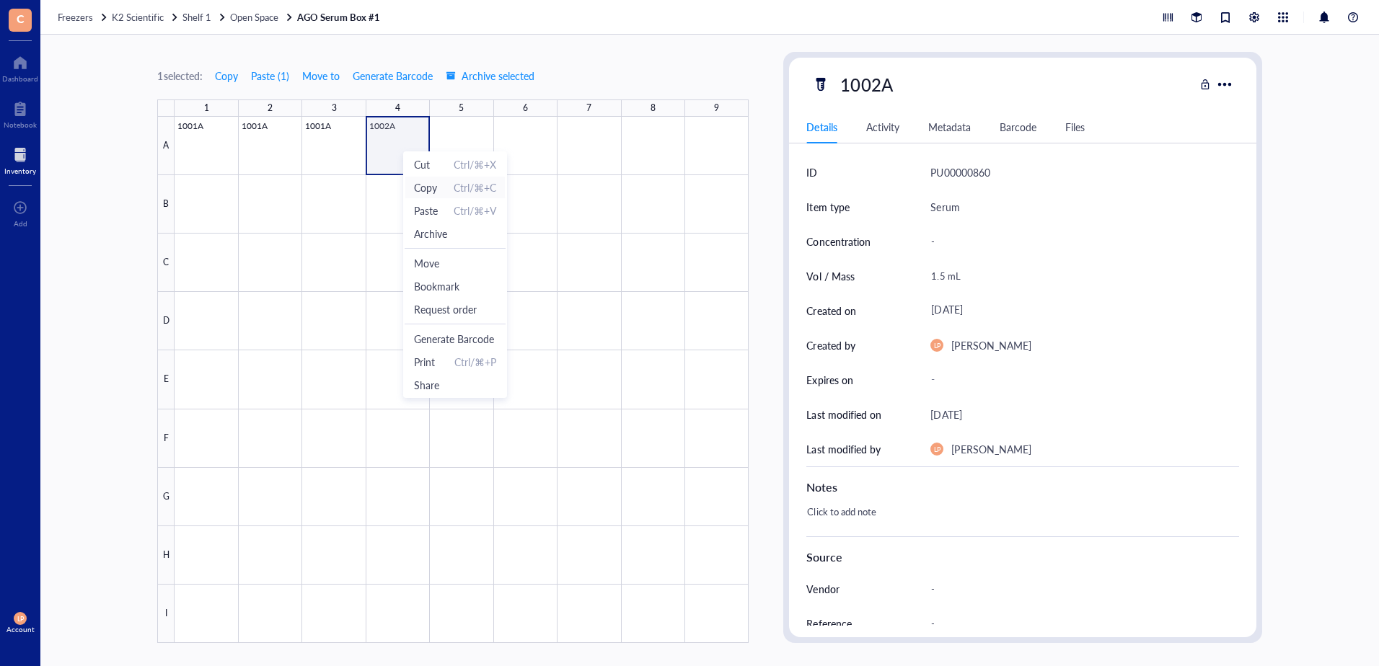
click at [429, 188] on span "Copy" at bounding box center [425, 188] width 23 height 16
click at [467, 144] on div at bounding box center [462, 380] width 574 height 526
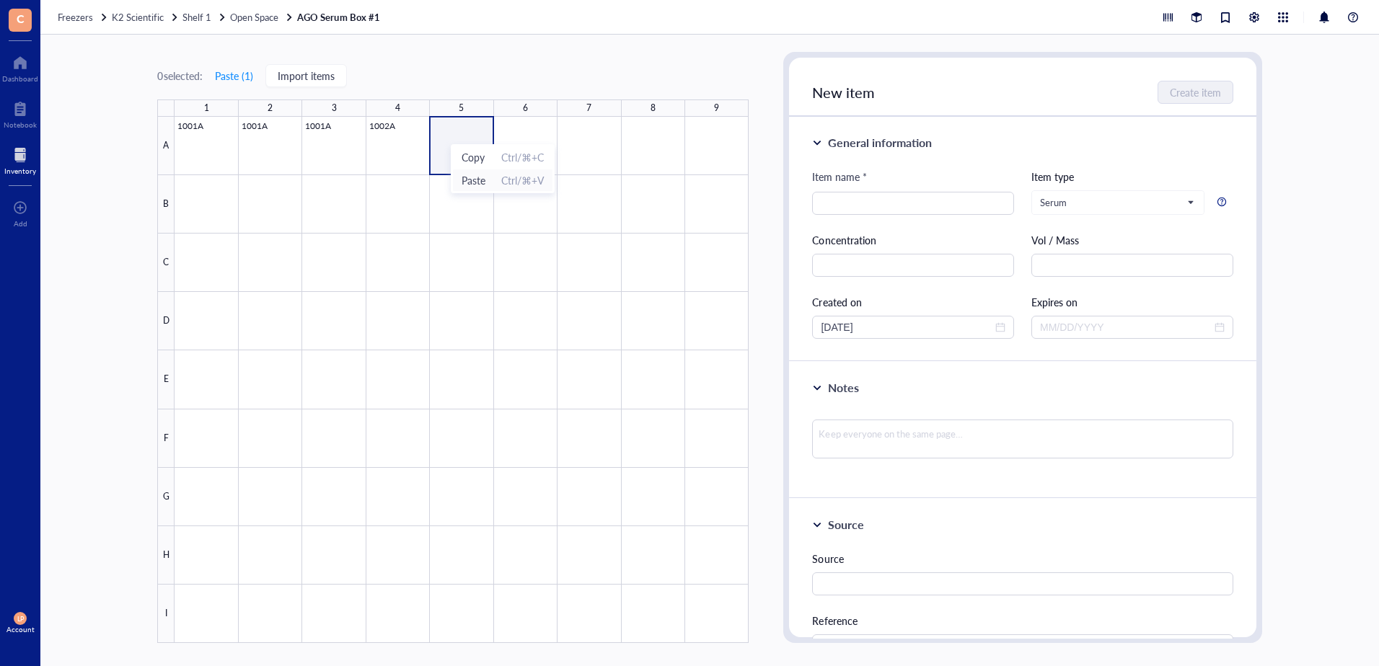
click at [464, 179] on span "Paste" at bounding box center [474, 180] width 24 height 16
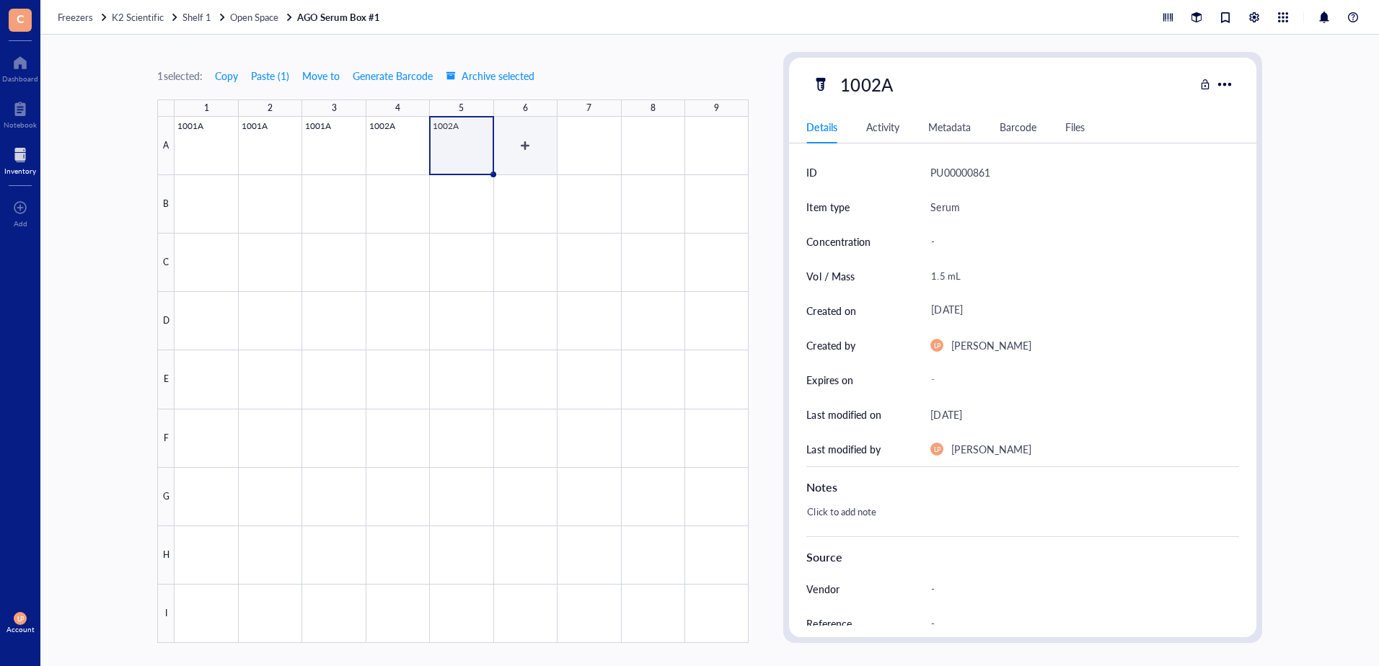
click at [525, 138] on div at bounding box center [462, 380] width 574 height 526
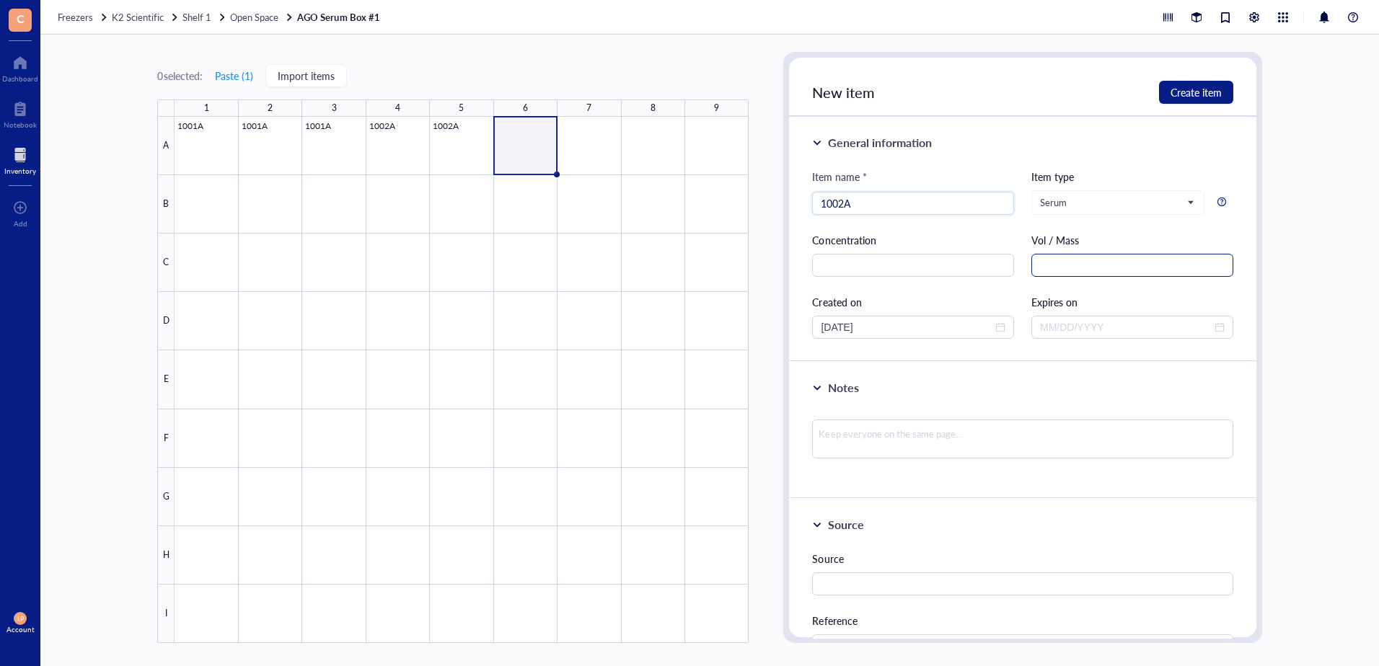
type input "1002A"
click at [1138, 263] on input "text" at bounding box center [1132, 265] width 202 height 23
type input "0.30 mL"
click at [999, 330] on span "close-circle" at bounding box center [1000, 327] width 10 height 10
click at [1000, 324] on div at bounding box center [913, 327] width 185 height 16
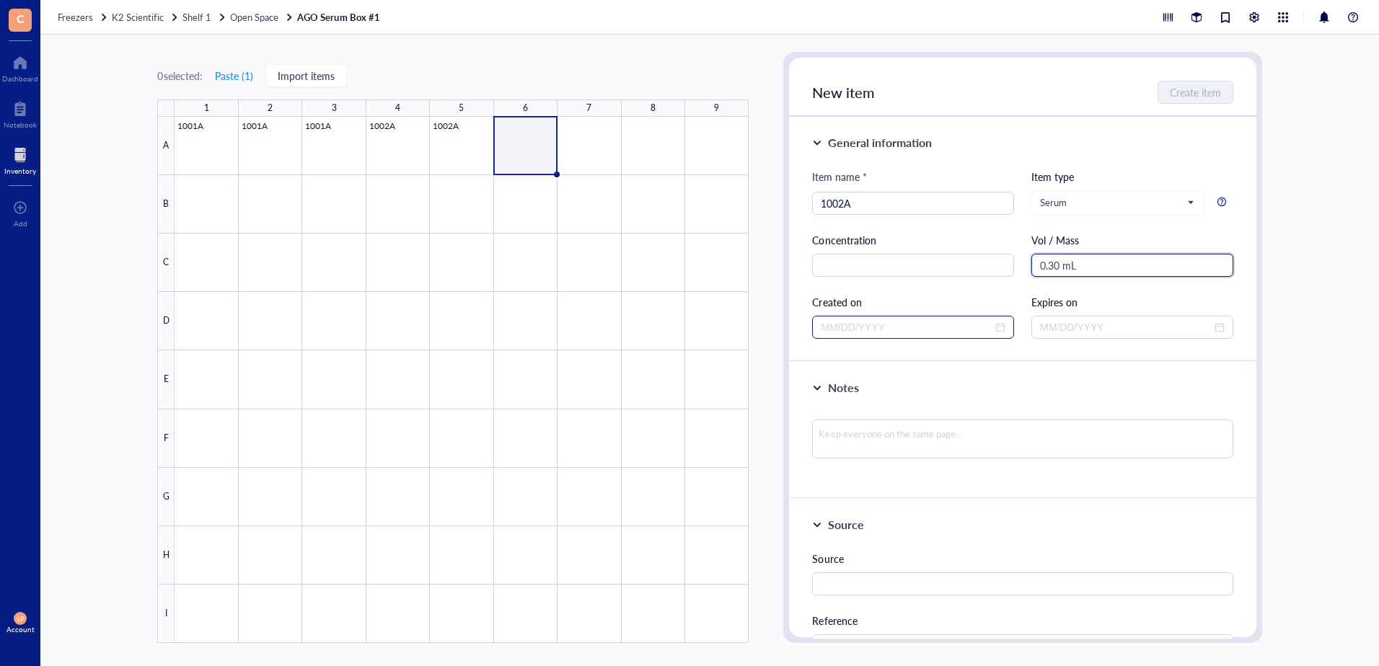
type input "0.30 mL"
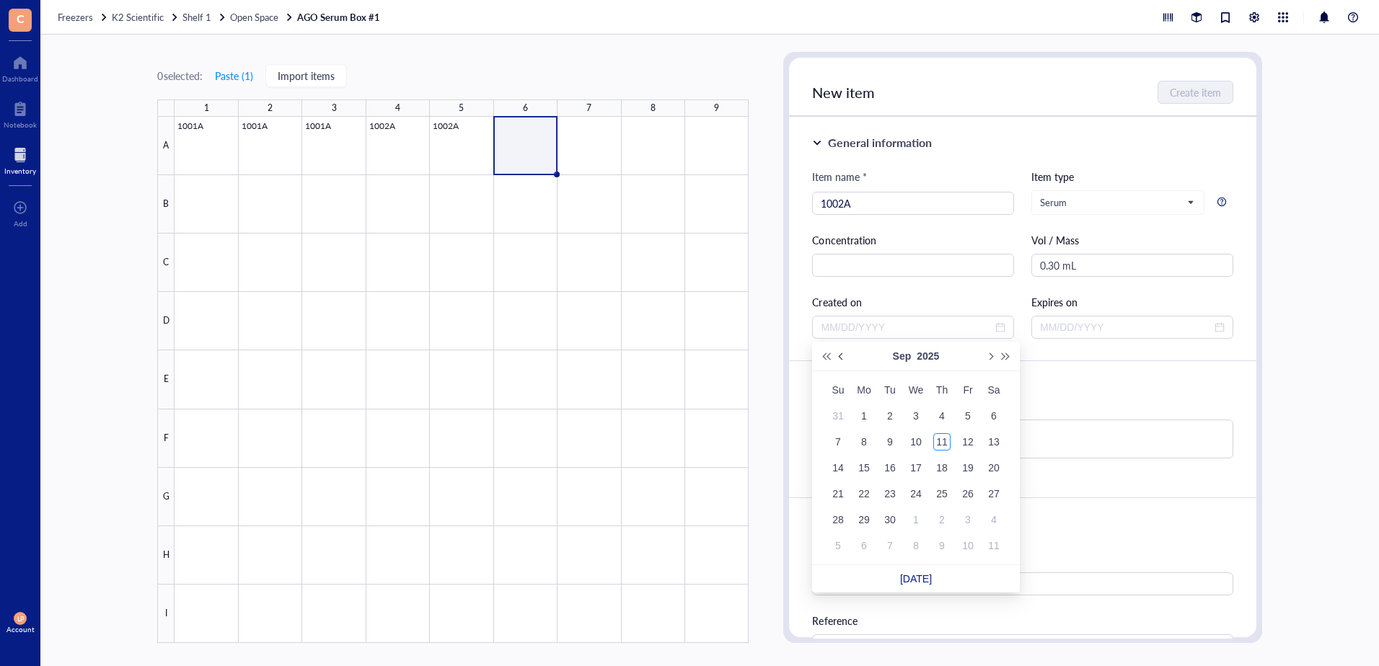
click at [837, 357] on button "Previous month (PageUp)" at bounding box center [842, 356] width 16 height 29
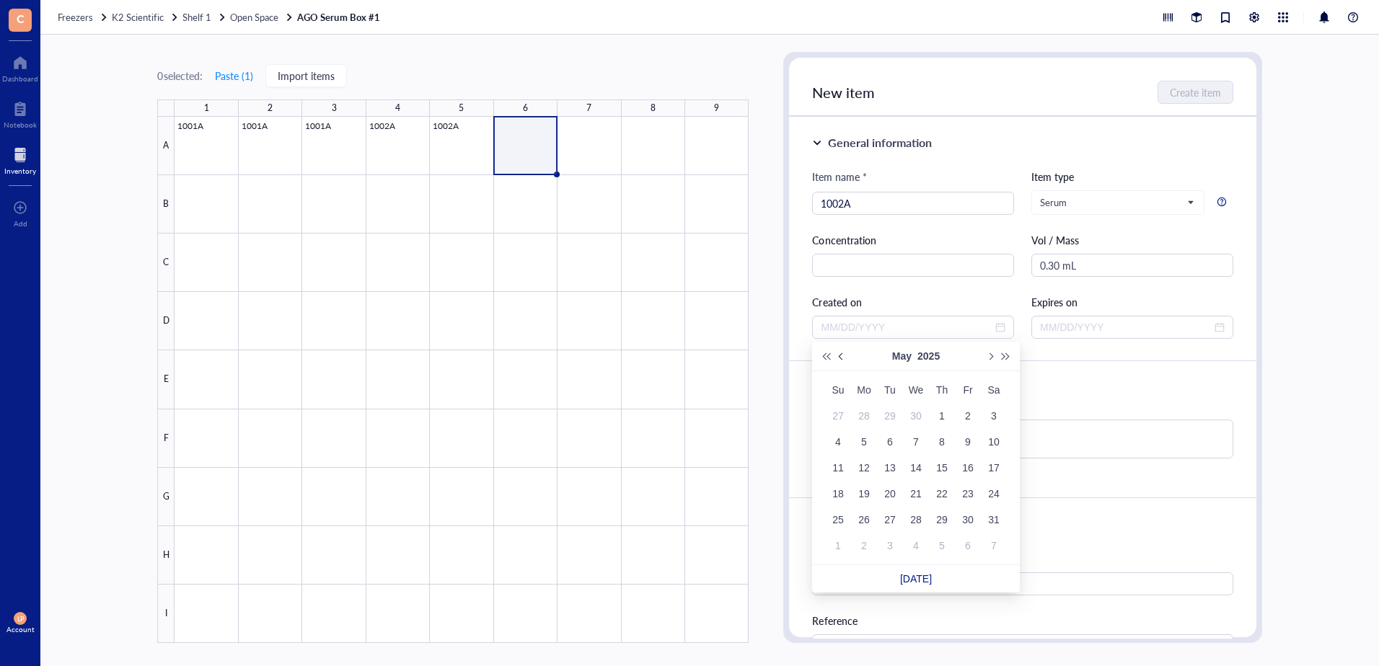
click at [837, 356] on button "Previous month (PageUp)" at bounding box center [842, 356] width 16 height 29
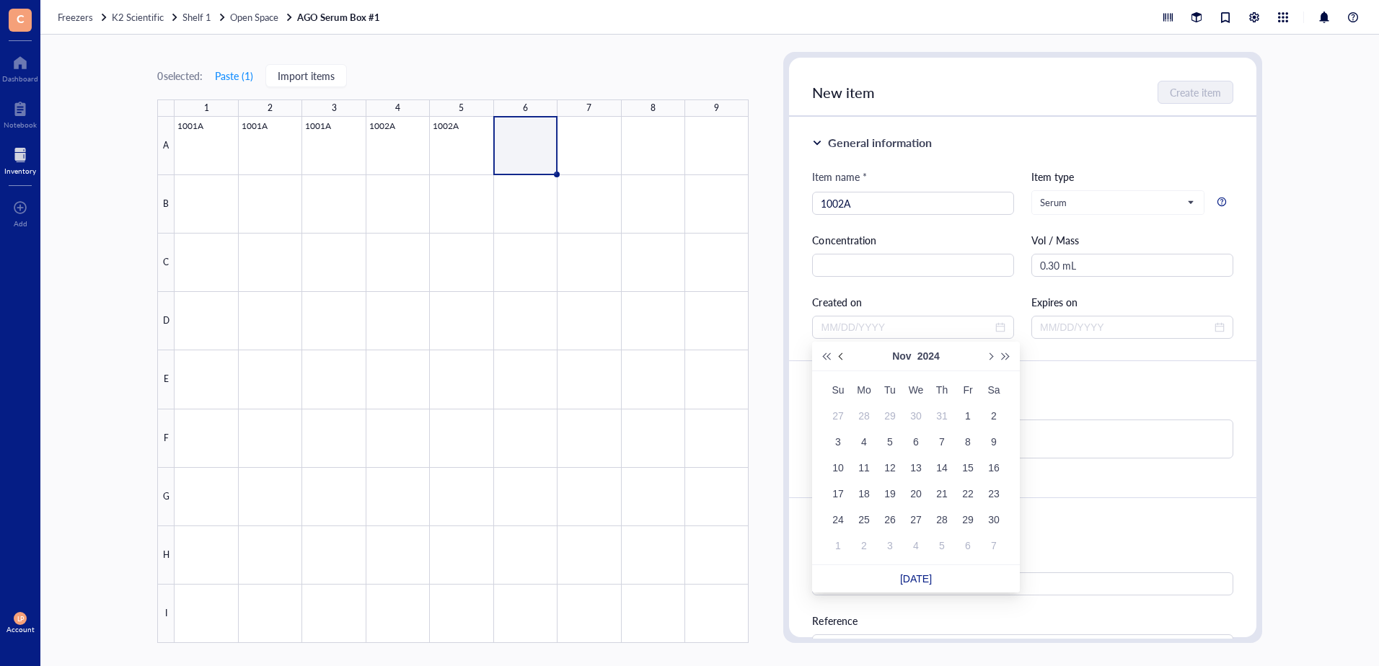
click at [837, 356] on button "Previous month (PageUp)" at bounding box center [842, 356] width 16 height 29
click at [839, 356] on span "Previous month (PageUp)" at bounding box center [842, 356] width 7 height 7
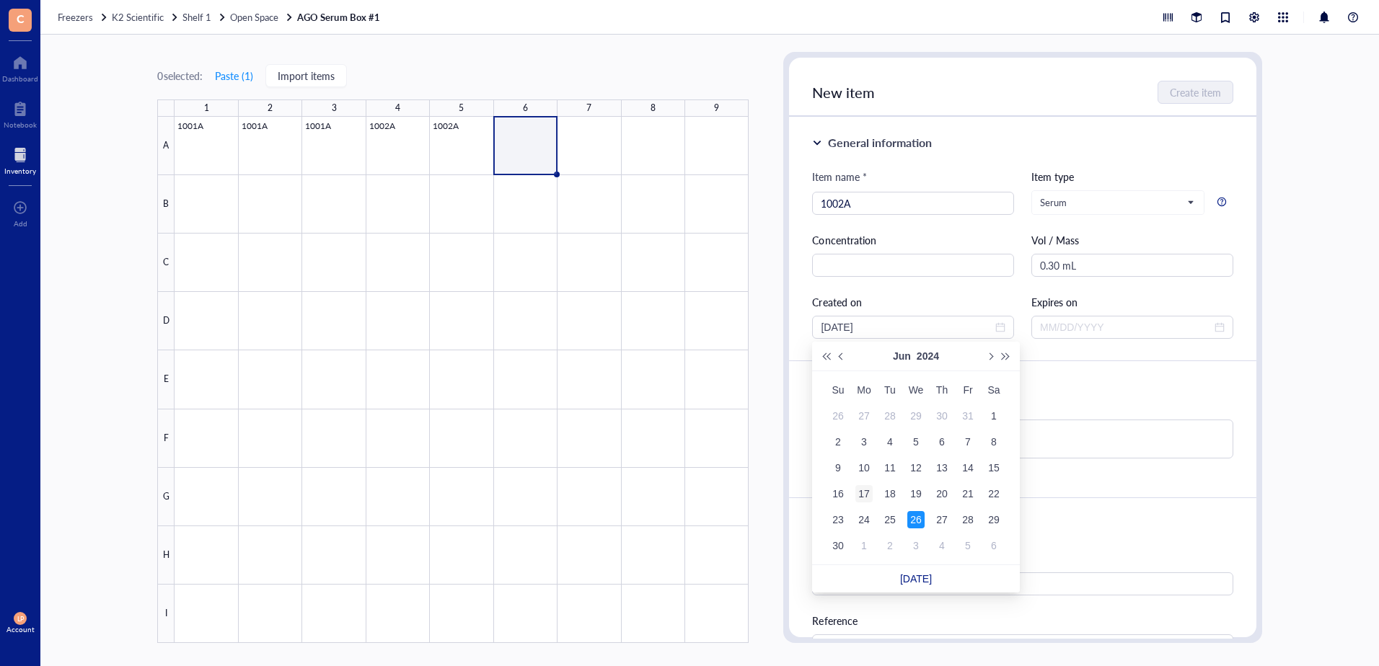
type input "[DATE]"
click at [869, 493] on div "17" at bounding box center [863, 493] width 17 height 17
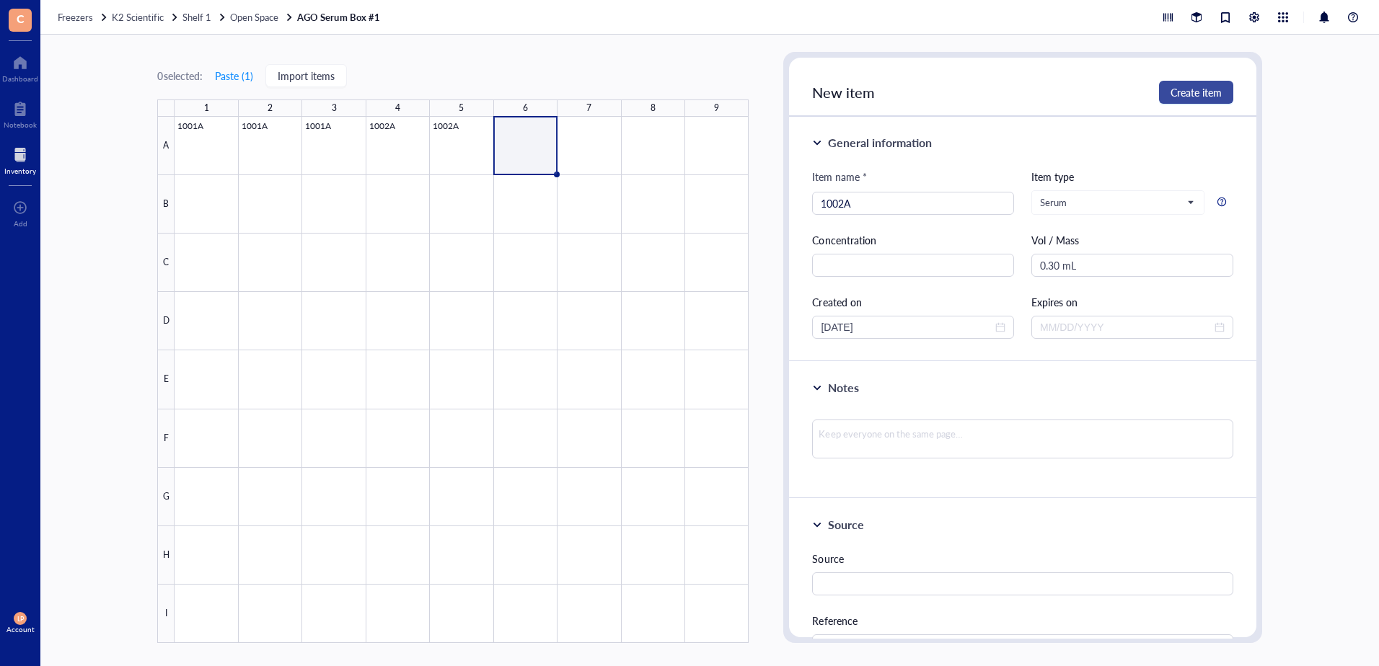
click at [1212, 92] on span "Create item" at bounding box center [1195, 93] width 51 height 12
type input "[DATE]"
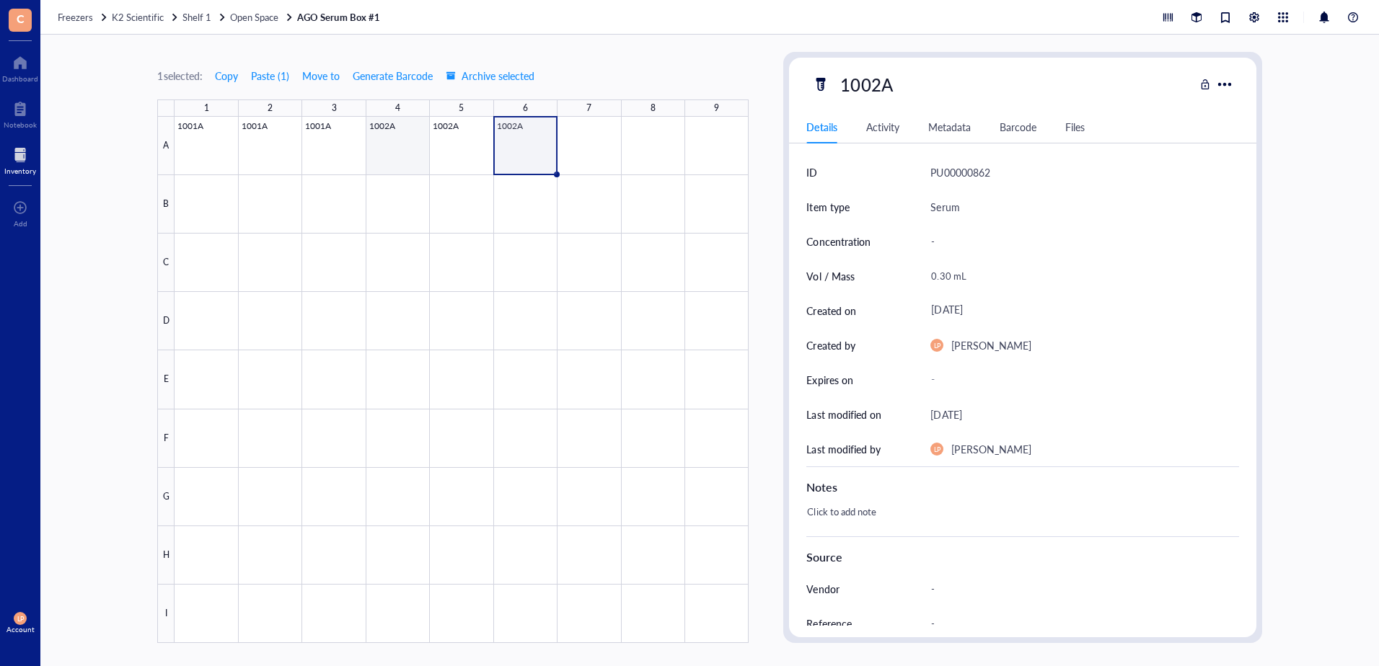
click at [394, 149] on div at bounding box center [462, 380] width 574 height 526
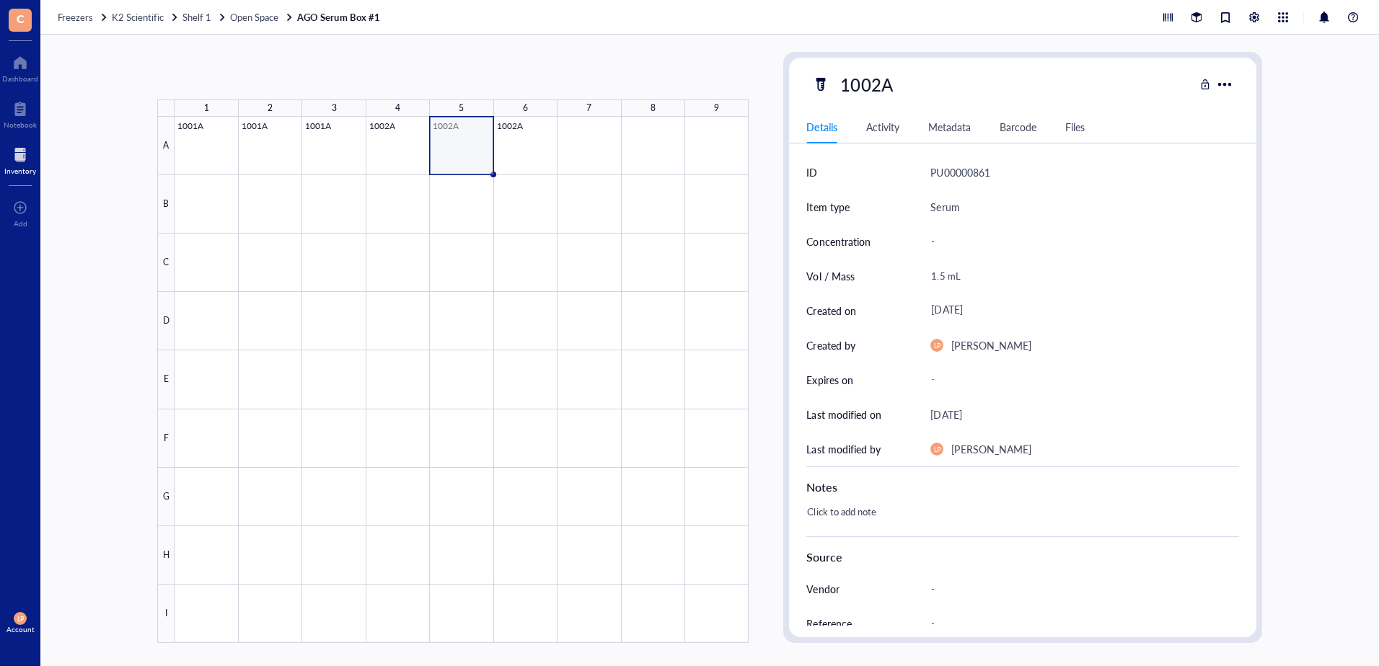
click at [459, 146] on div at bounding box center [462, 380] width 574 height 526
click at [522, 145] on div at bounding box center [462, 380] width 574 height 526
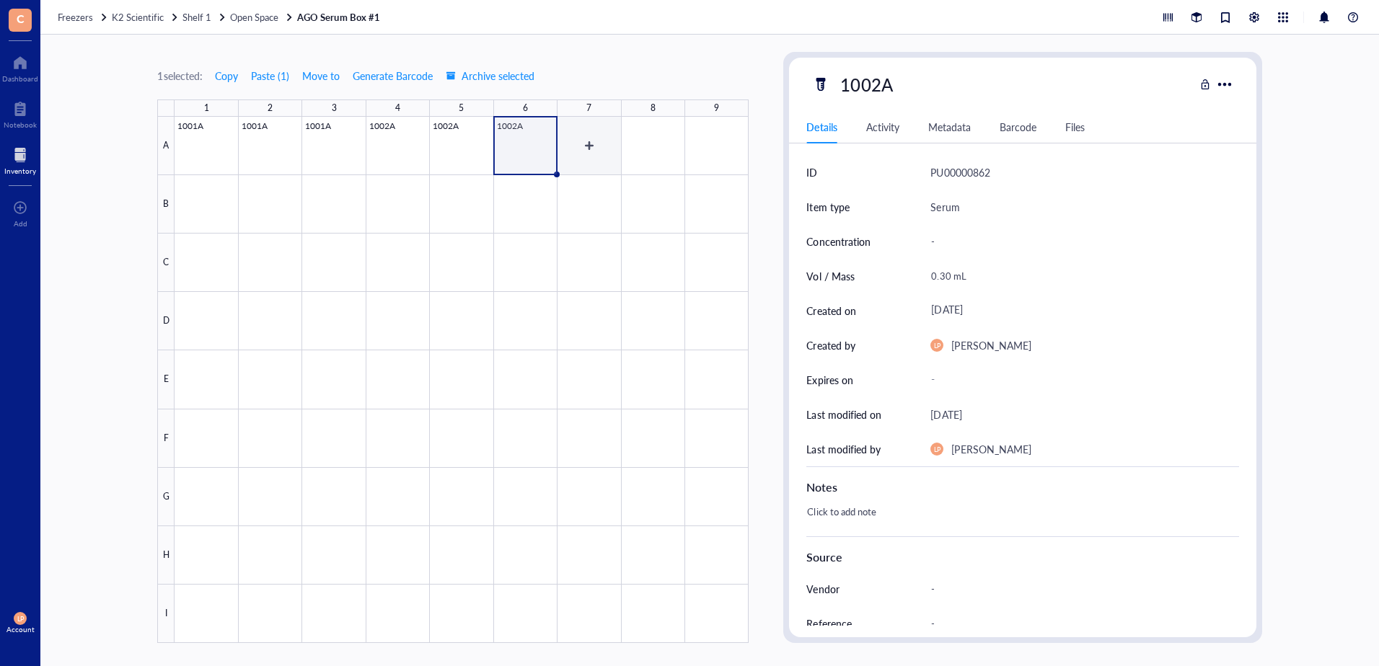
click at [600, 150] on div at bounding box center [462, 380] width 574 height 526
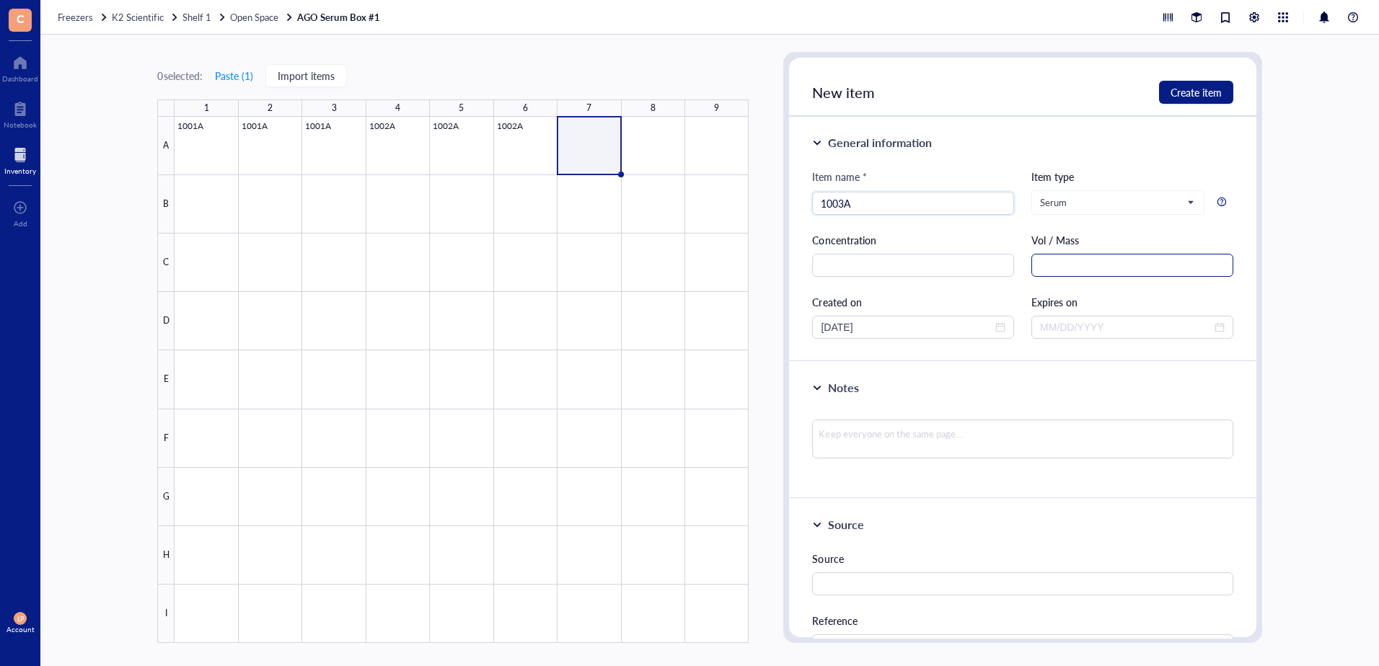
type input "1003A"
click at [1067, 264] on input "text" at bounding box center [1132, 265] width 202 height 23
type input "1.5 mL"
click at [995, 323] on span "close-circle" at bounding box center [1000, 327] width 10 height 10
click at [996, 322] on div at bounding box center [913, 327] width 185 height 16
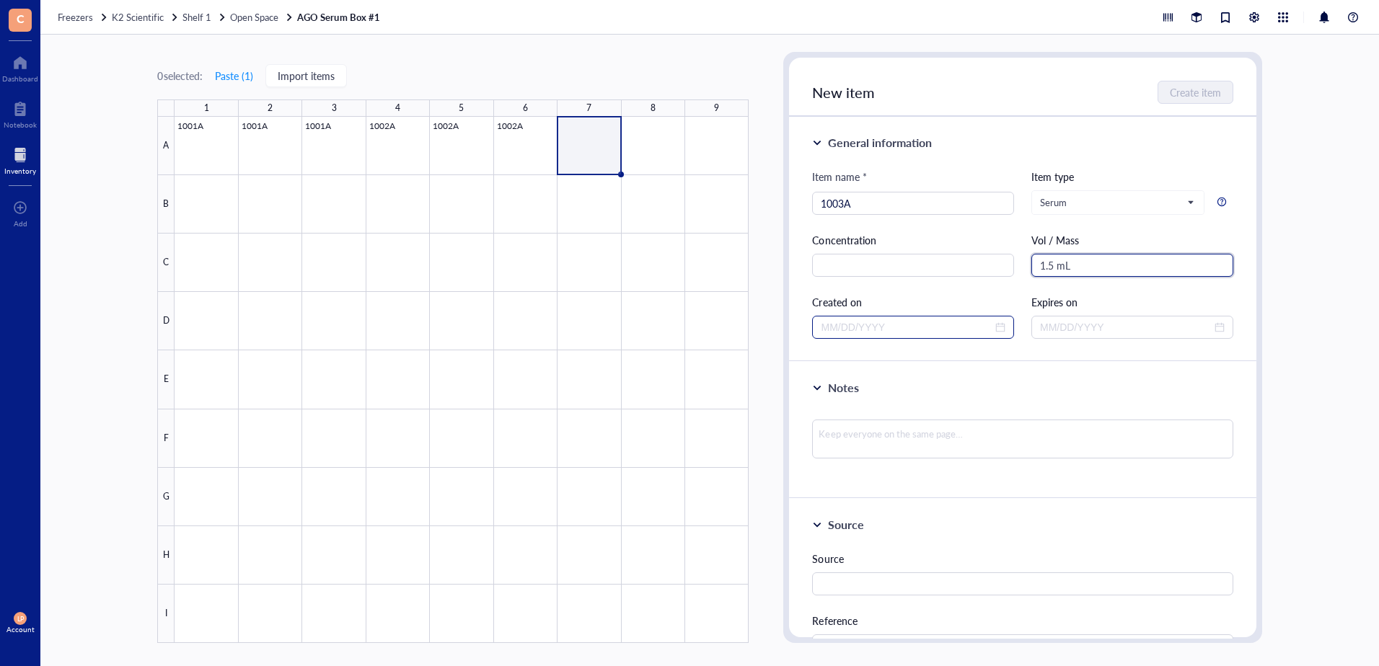
type input "1.5 mL"
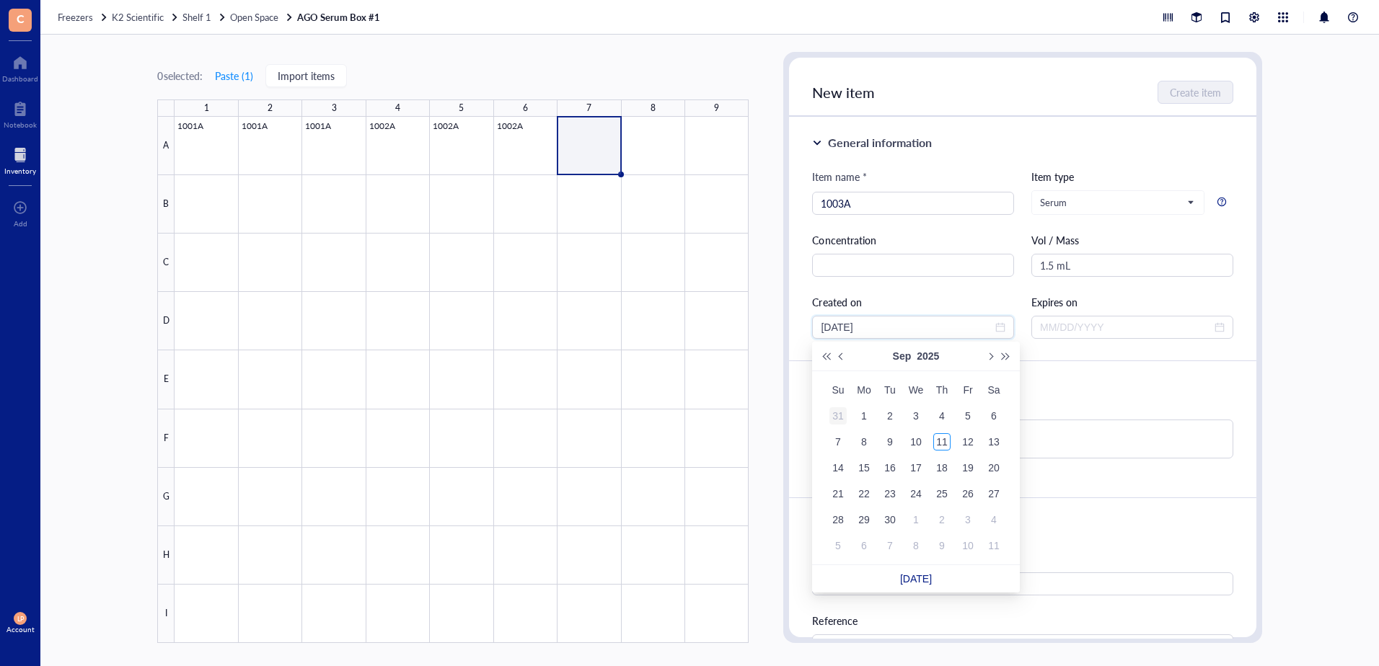
type input "[DATE]"
click at [839, 357] on span "Previous month (PageUp)" at bounding box center [842, 356] width 7 height 7
click at [837, 357] on button "Previous month (PageUp)" at bounding box center [842, 356] width 16 height 29
click at [837, 358] on button "Previous month (PageUp)" at bounding box center [842, 356] width 16 height 29
click at [835, 358] on button "Previous month (PageUp)" at bounding box center [842, 356] width 16 height 29
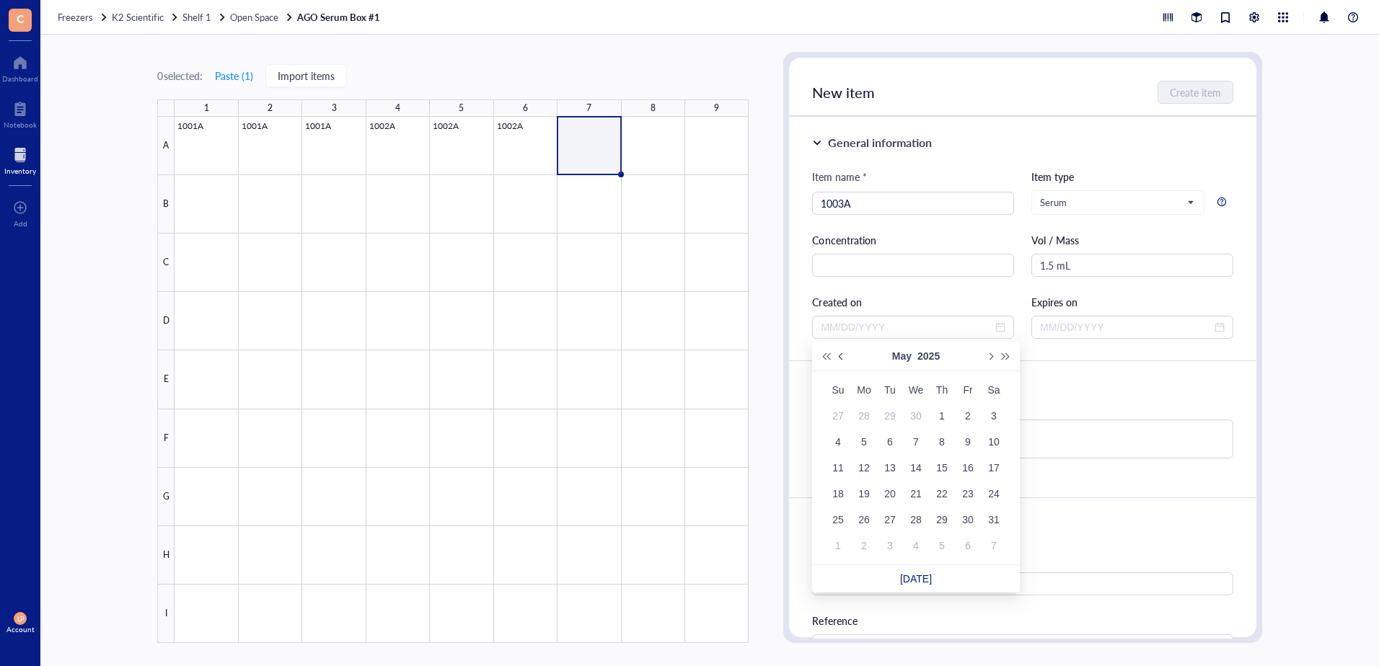
click at [835, 358] on button "Previous month (PageUp)" at bounding box center [842, 356] width 16 height 29
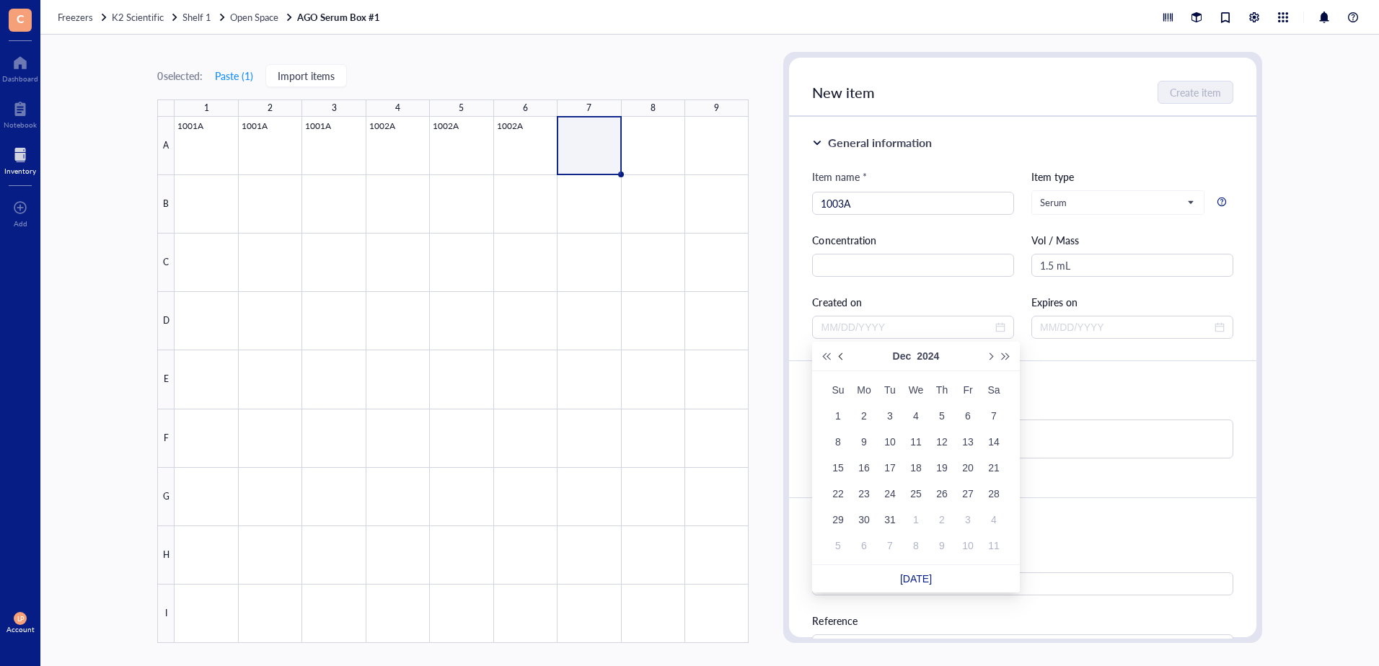
click at [835, 358] on button "Previous month (PageUp)" at bounding box center [842, 356] width 16 height 29
click at [836, 358] on button "Previous month (PageUp)" at bounding box center [842, 356] width 16 height 29
click at [837, 358] on button "Previous month (PageUp)" at bounding box center [842, 356] width 16 height 29
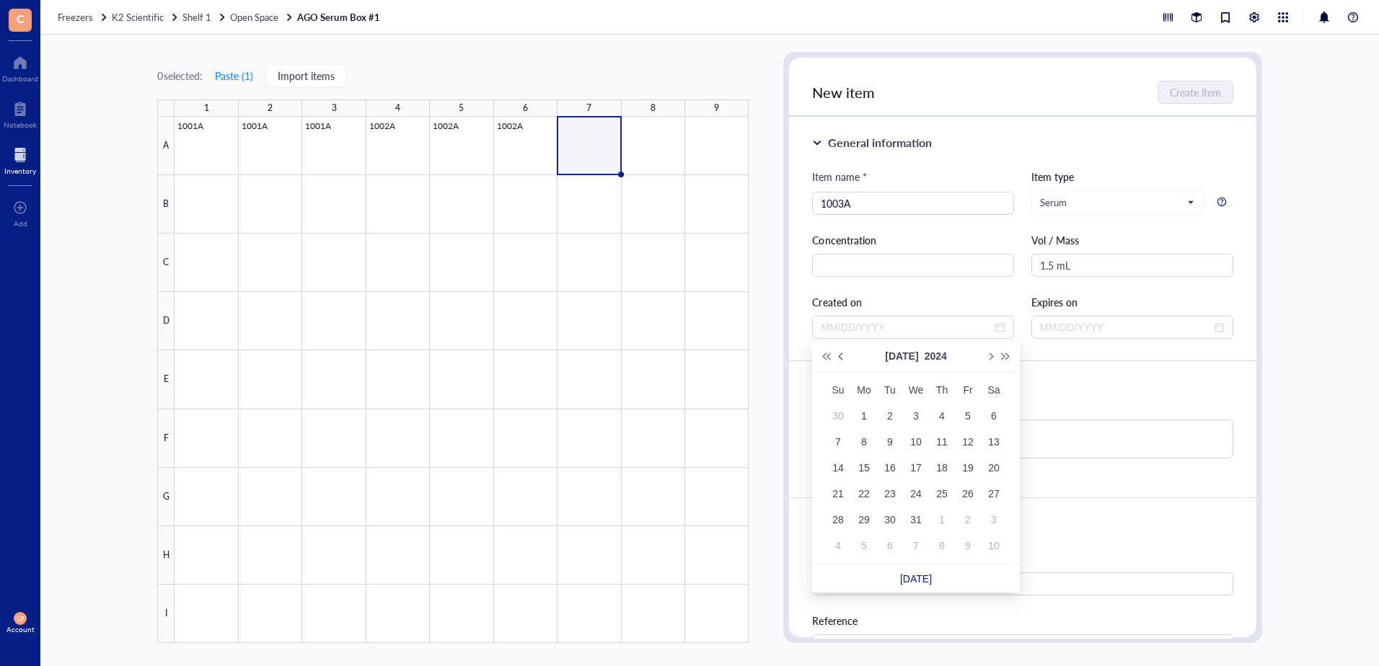
click at [837, 358] on button "Previous month (PageUp)" at bounding box center [842, 356] width 16 height 29
type input "[DATE]"
click at [868, 521] on div "24" at bounding box center [863, 519] width 17 height 17
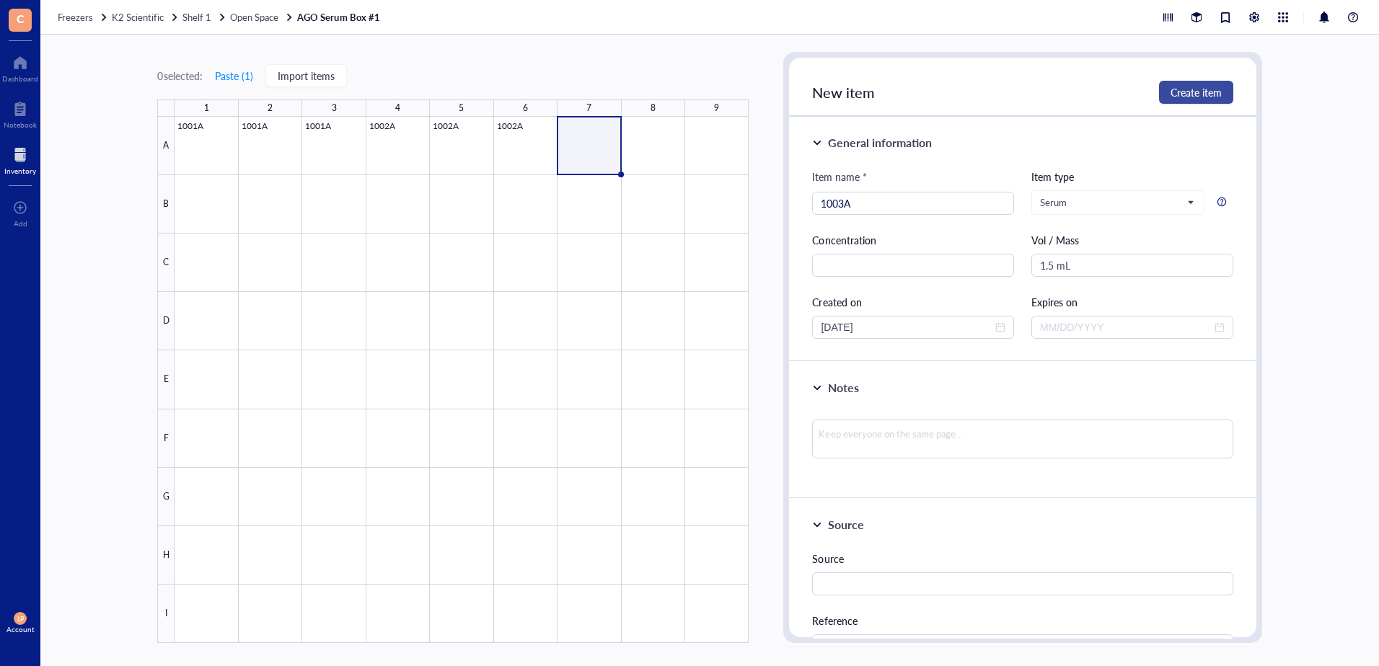
click at [1196, 92] on span "Create item" at bounding box center [1195, 93] width 51 height 12
type input "[DATE]"
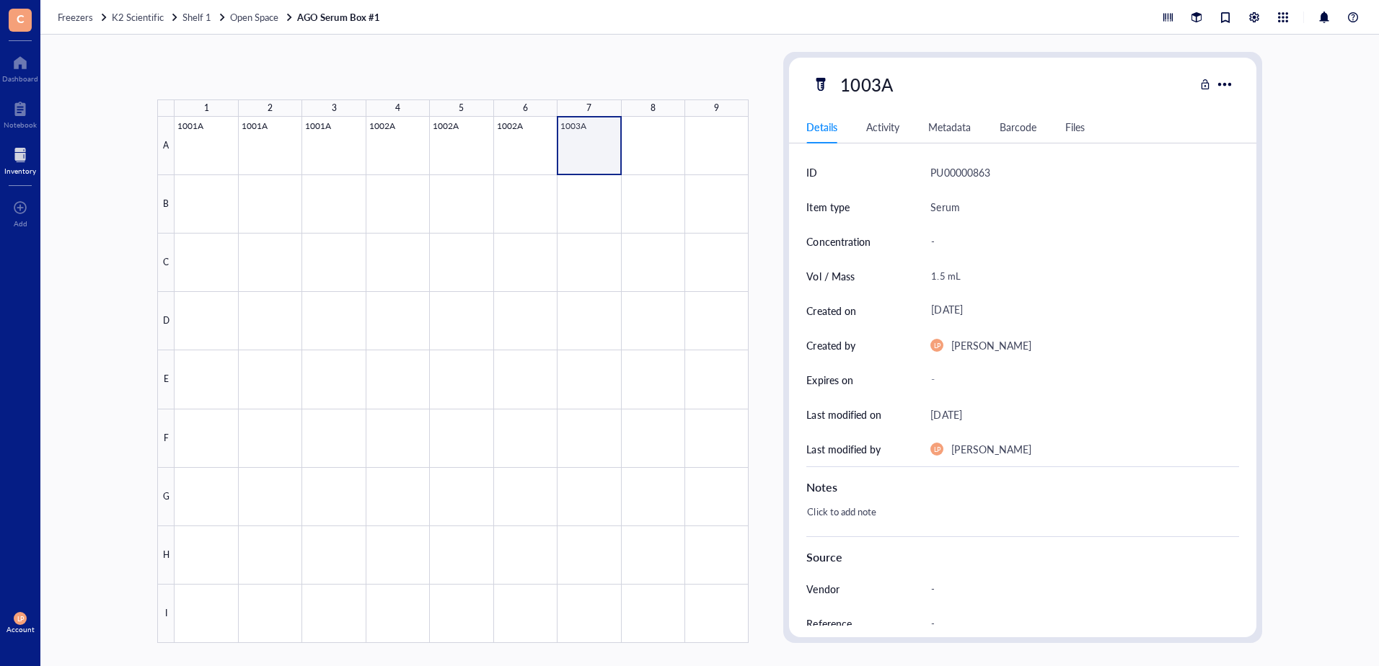
click at [593, 142] on div at bounding box center [462, 380] width 574 height 526
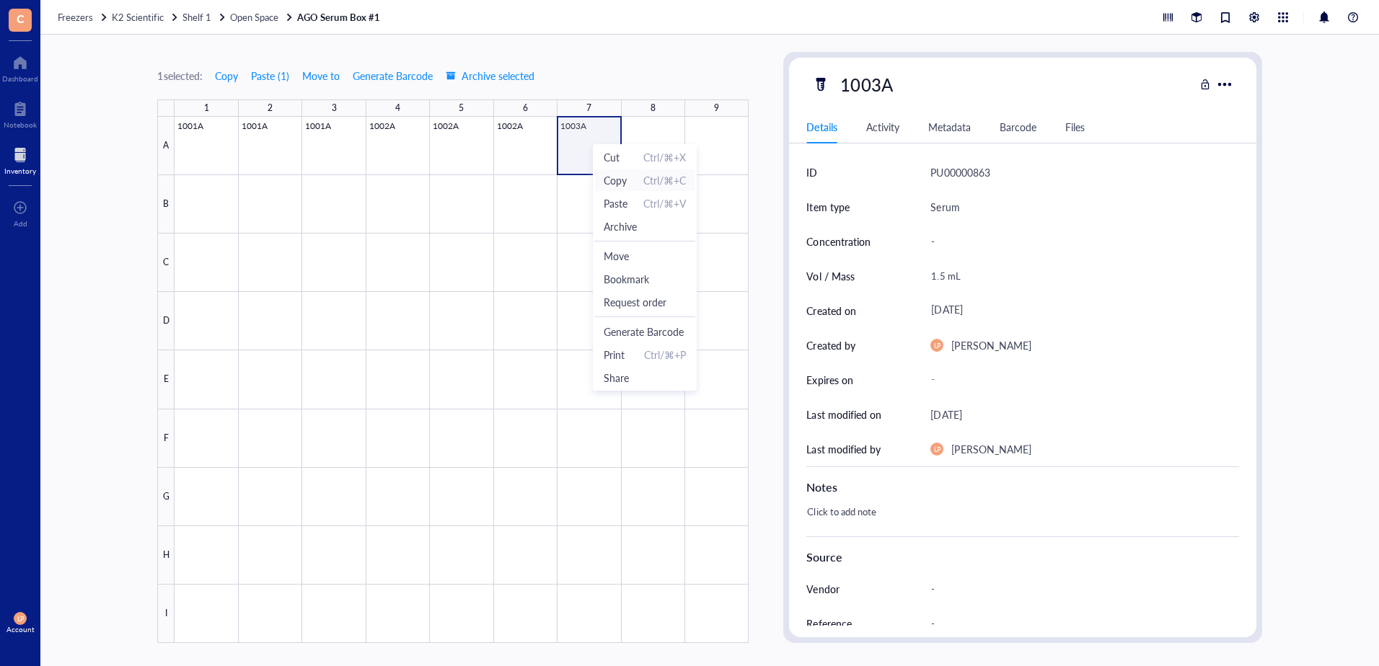
click at [627, 182] on span "Copy" at bounding box center [615, 180] width 23 height 16
click at [650, 144] on div at bounding box center [462, 380] width 574 height 526
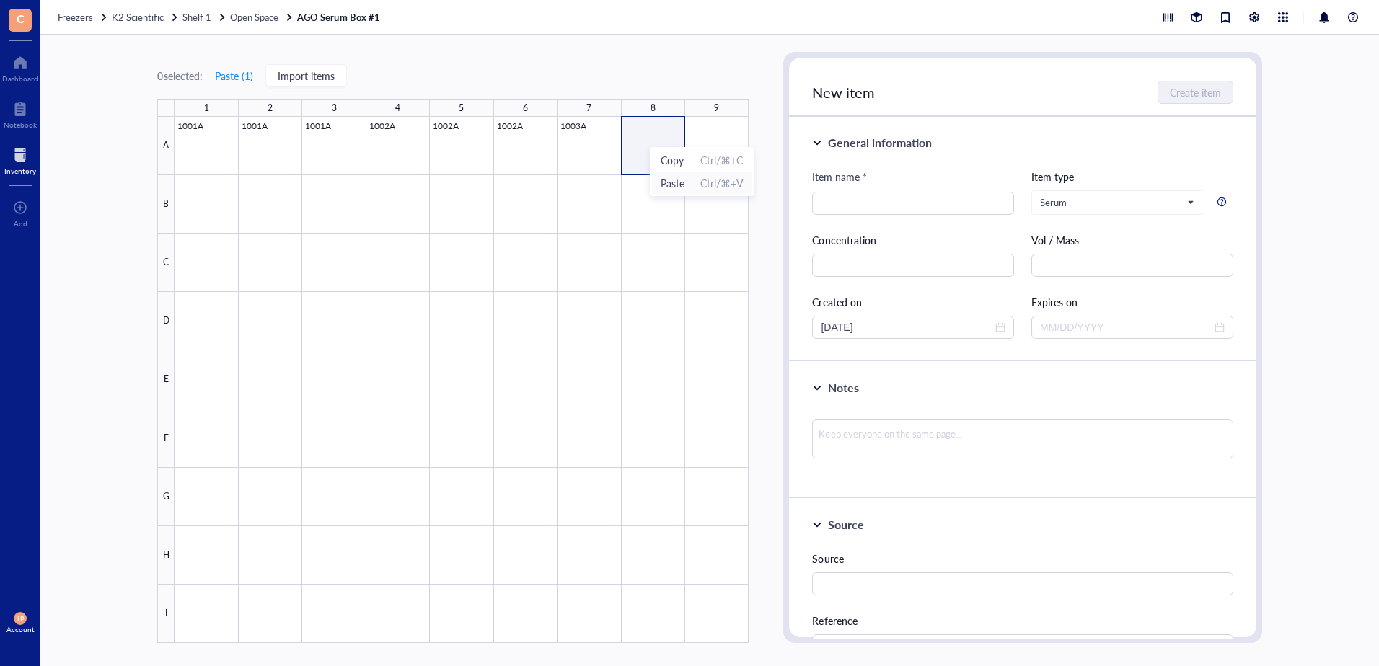
click at [671, 184] on span "Paste" at bounding box center [673, 183] width 24 height 16
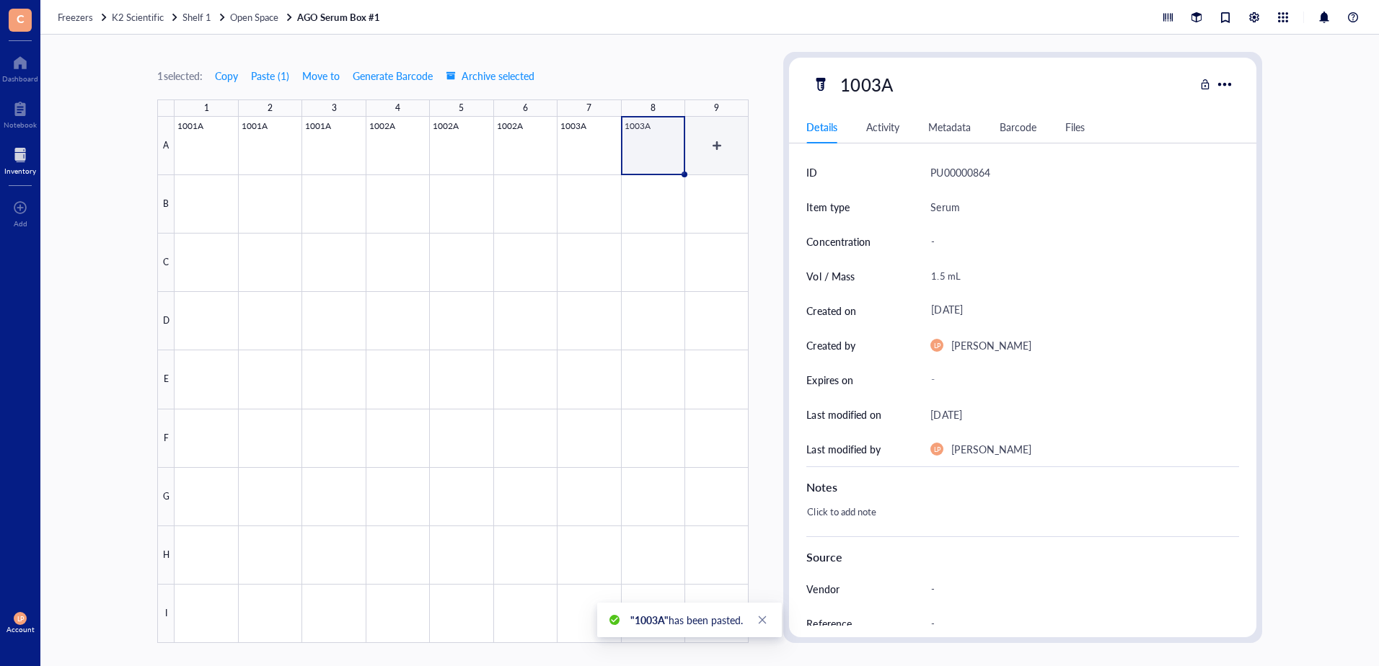
click at [705, 138] on div at bounding box center [462, 380] width 574 height 526
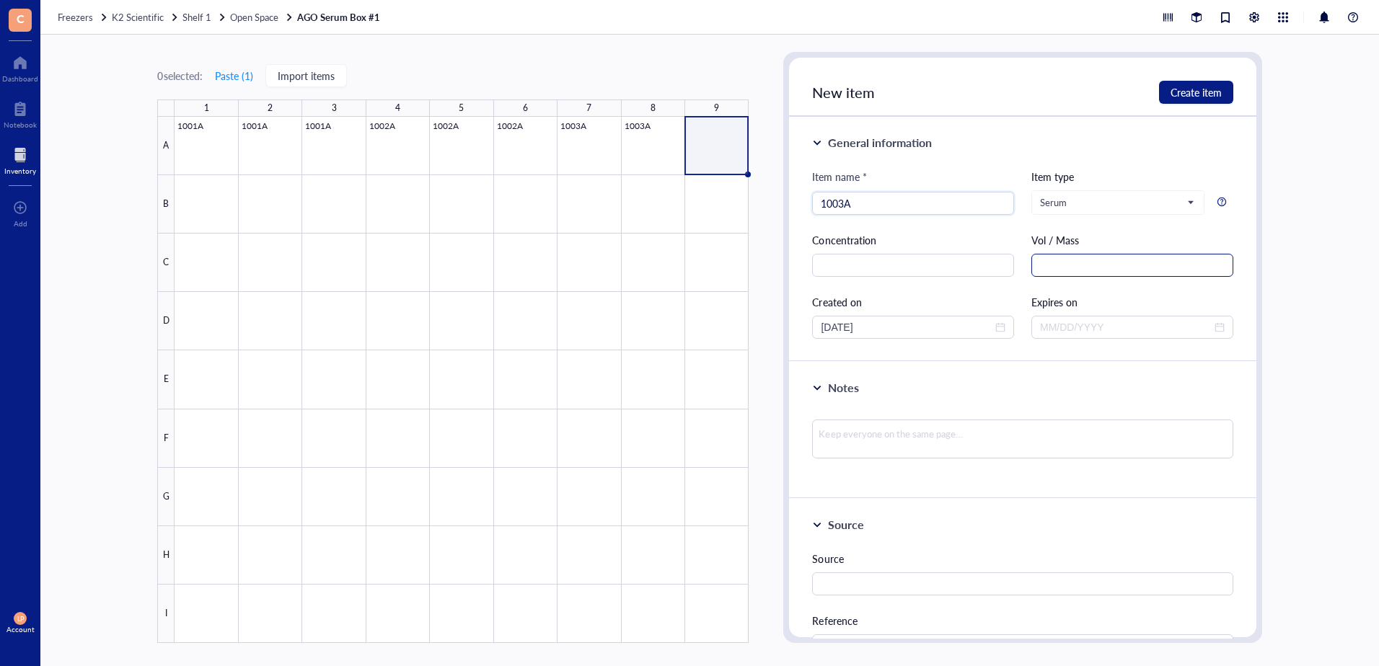
type input "1003A"
click at [1133, 264] on input "text" at bounding box center [1132, 265] width 202 height 23
click at [1003, 325] on div "[DATE]" at bounding box center [913, 327] width 202 height 23
type input "0.30 mL"
click at [839, 358] on button "Previous month (PageUp)" at bounding box center [842, 356] width 16 height 29
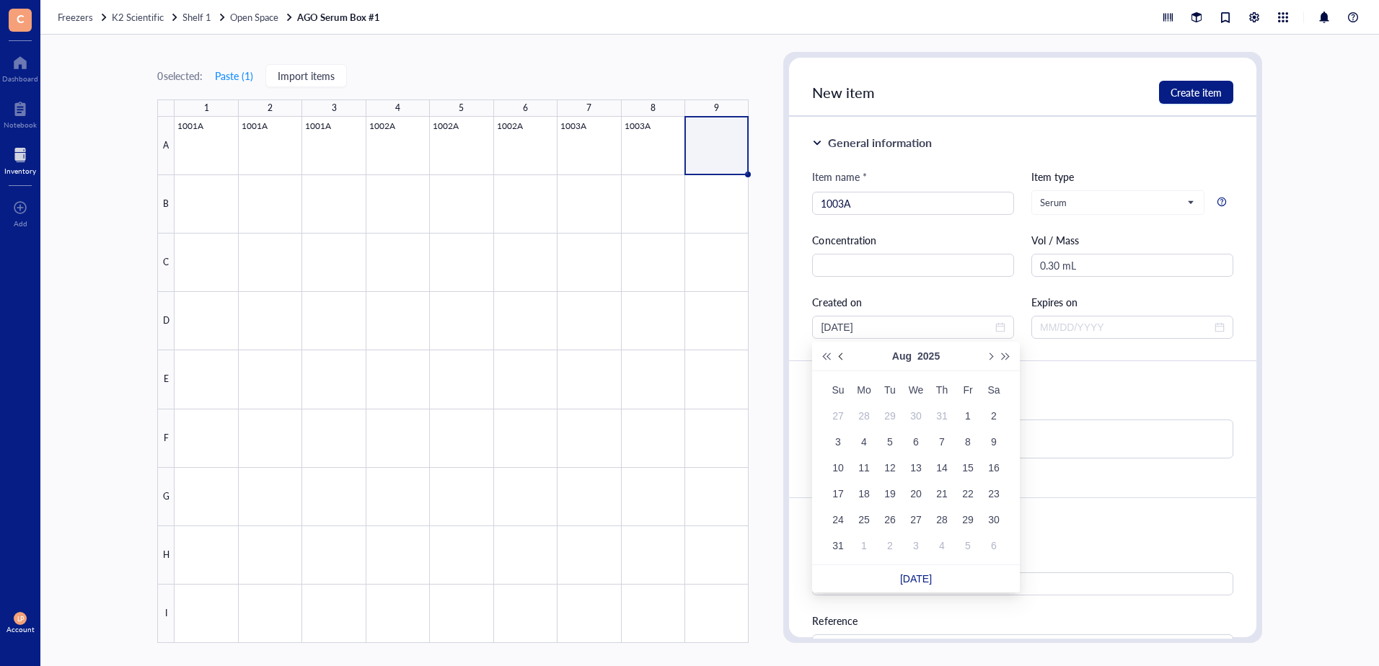
click at [839, 358] on button "Previous month (PageUp)" at bounding box center [842, 356] width 16 height 29
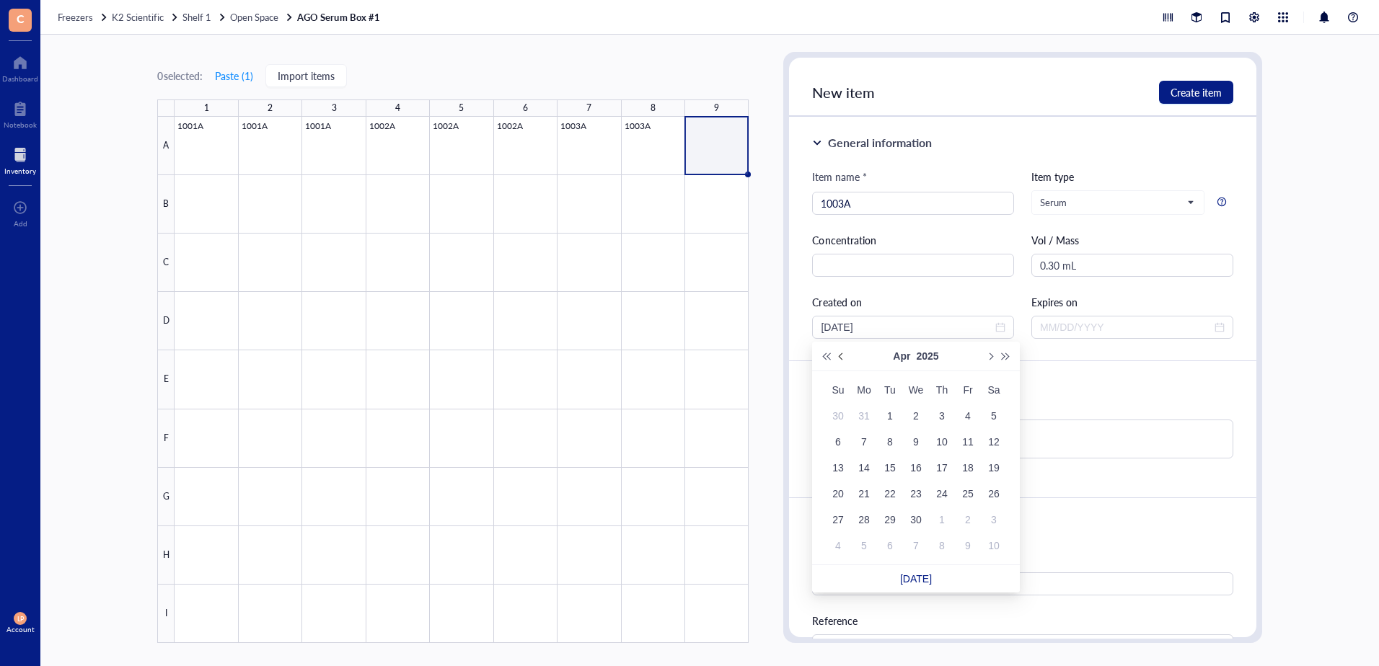
click at [839, 358] on button "Previous month (PageUp)" at bounding box center [842, 356] width 16 height 29
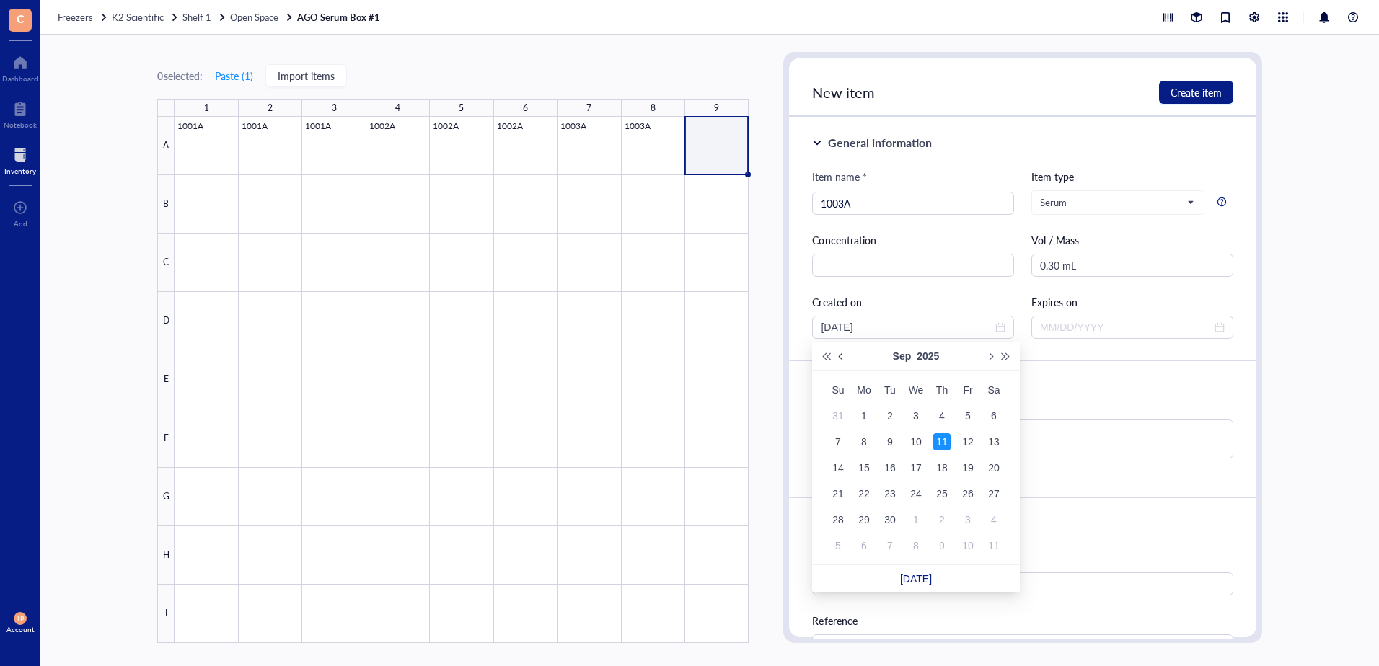
click at [839, 358] on button "Previous month (PageUp)" at bounding box center [842, 356] width 16 height 29
type input "[DATE]"
click at [894, 489] on div "24" at bounding box center [889, 493] width 17 height 17
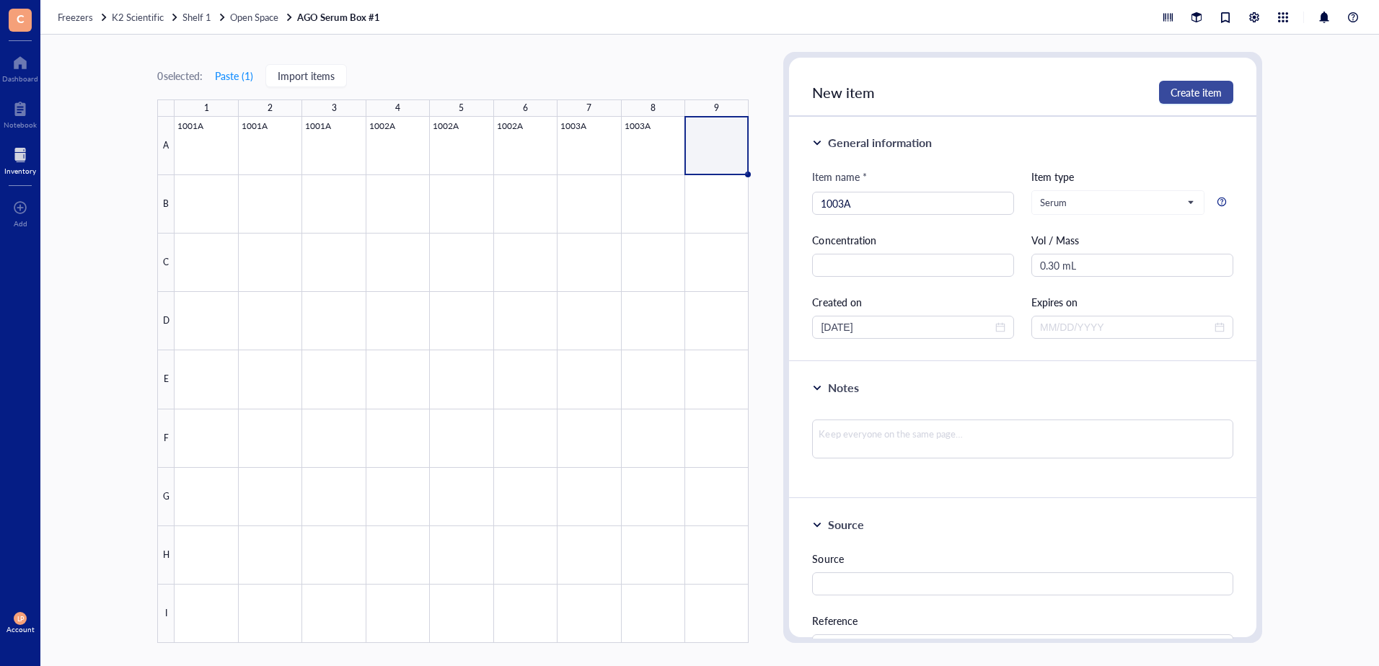
click at [1191, 90] on span "Create item" at bounding box center [1195, 93] width 51 height 12
type input "[DATE]"
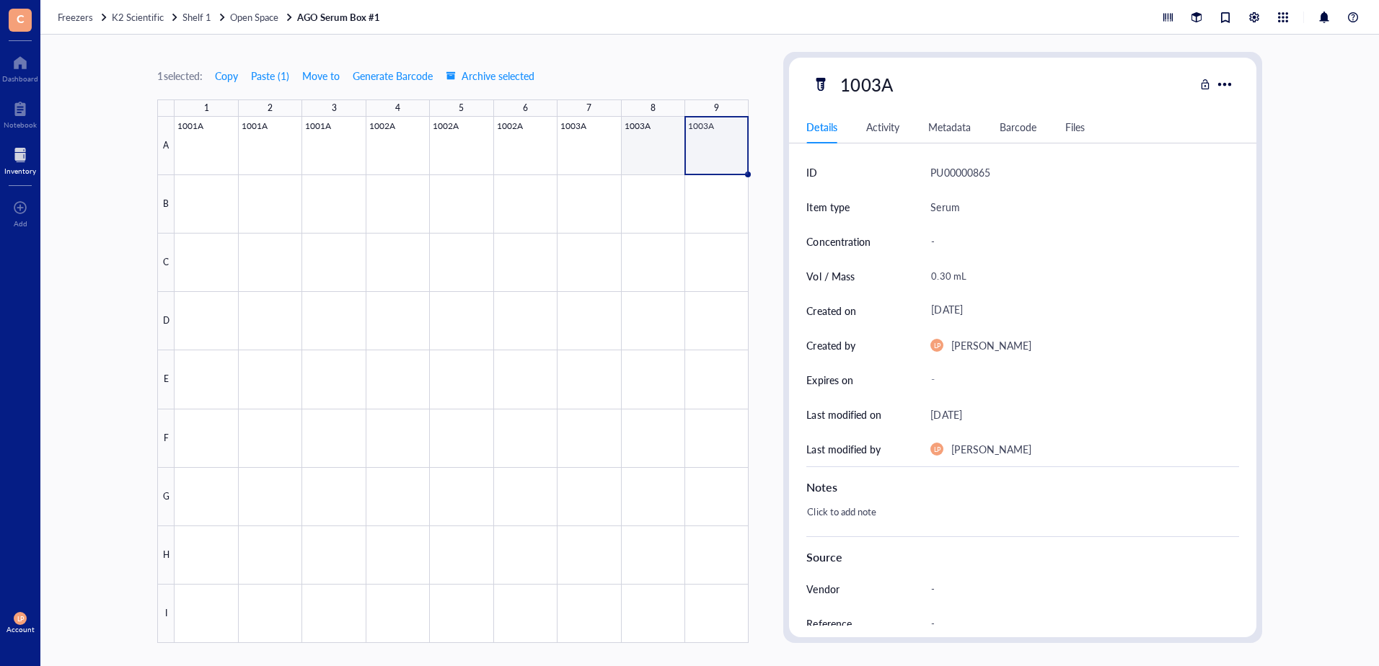
click at [651, 140] on div at bounding box center [462, 380] width 574 height 526
click at [700, 141] on div at bounding box center [462, 380] width 574 height 526
click at [203, 207] on div at bounding box center [462, 380] width 574 height 526
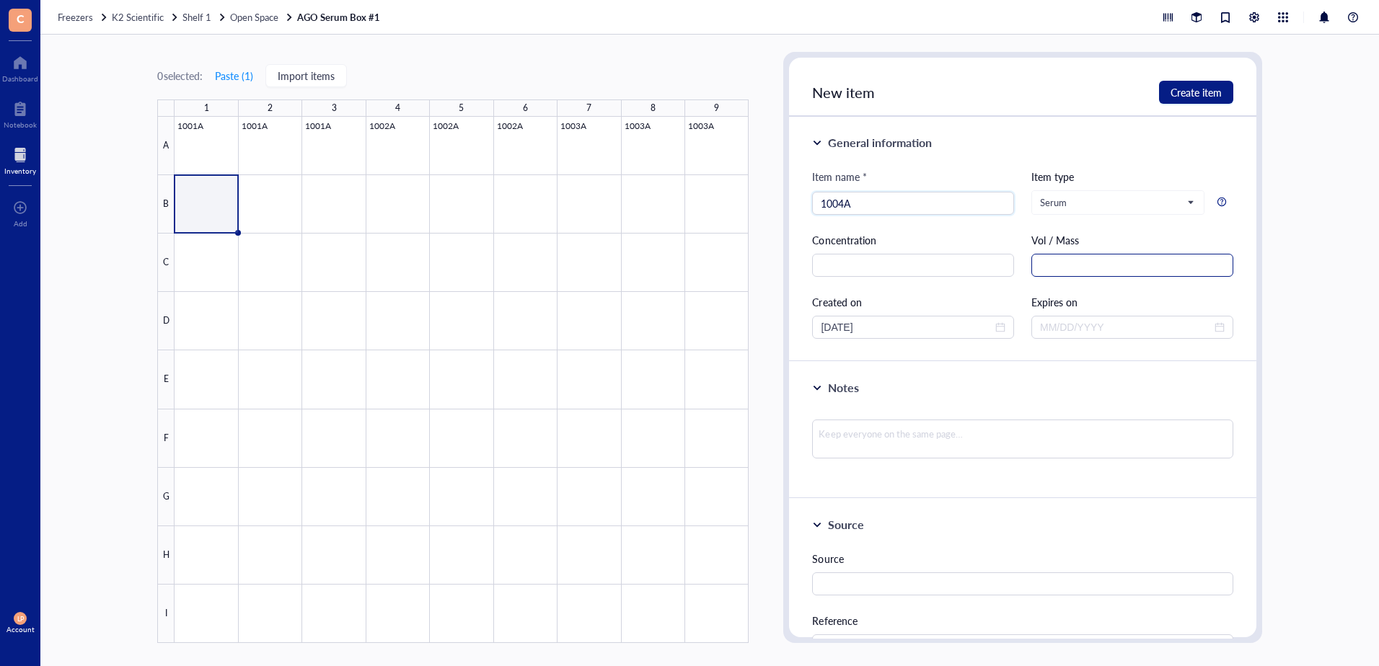
type input "1004A"
click at [1075, 265] on input "text" at bounding box center [1132, 265] width 202 height 23
type input "1.5 mL"
click at [983, 329] on input "[DATE]" at bounding box center [907, 327] width 172 height 16
click at [842, 360] on span "Previous month (PageUp)" at bounding box center [842, 356] width 7 height 7
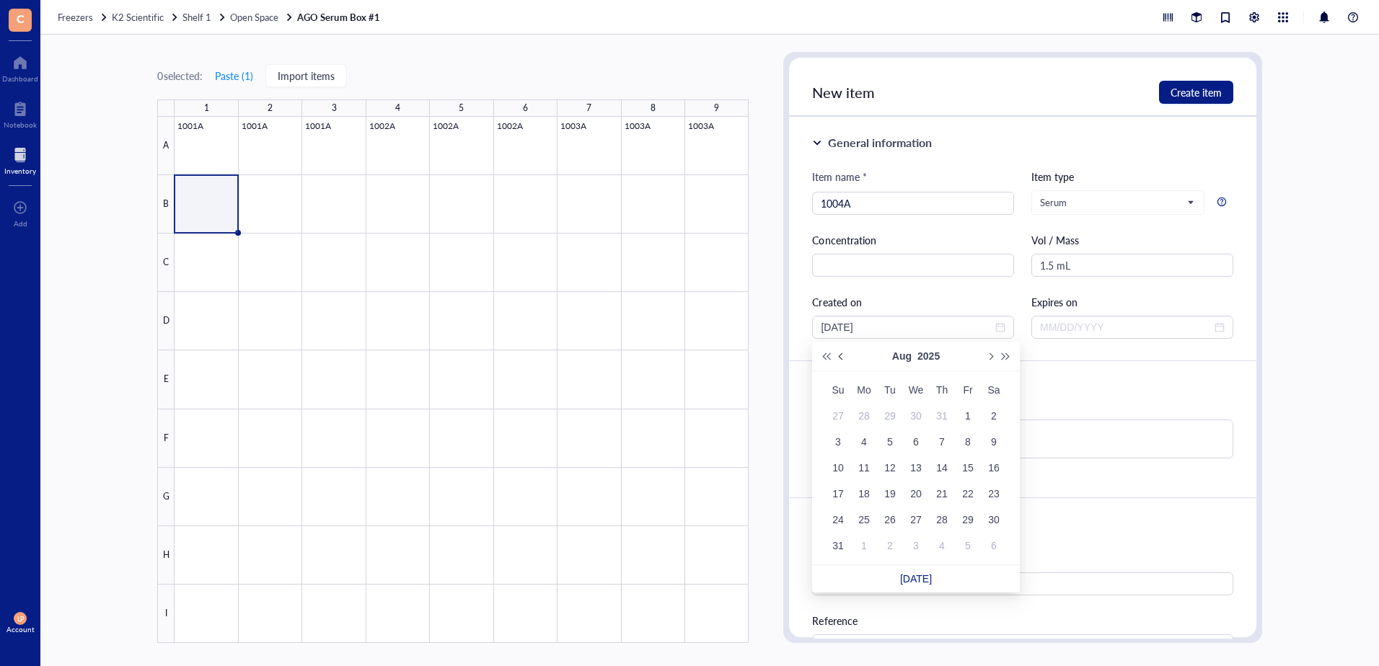
click at [842, 360] on span "Previous month (PageUp)" at bounding box center [842, 356] width 7 height 7
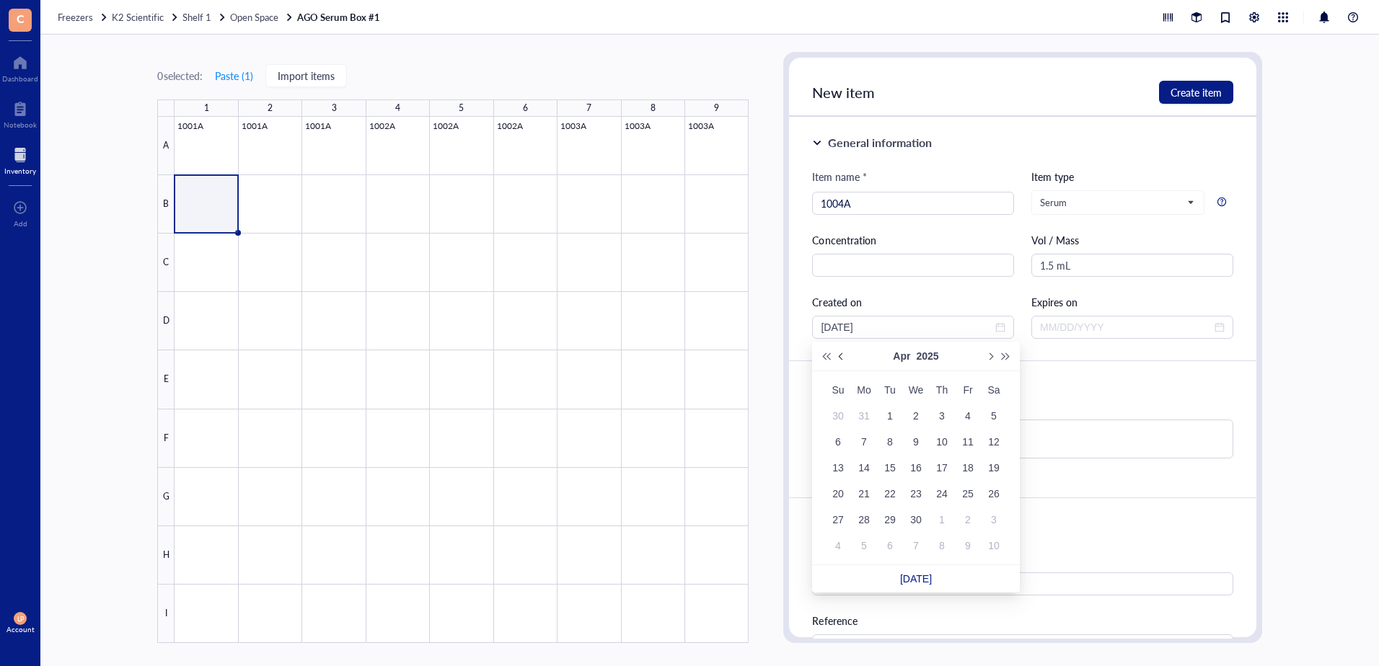
click at [842, 360] on span "Previous month (PageUp)" at bounding box center [842, 356] width 7 height 7
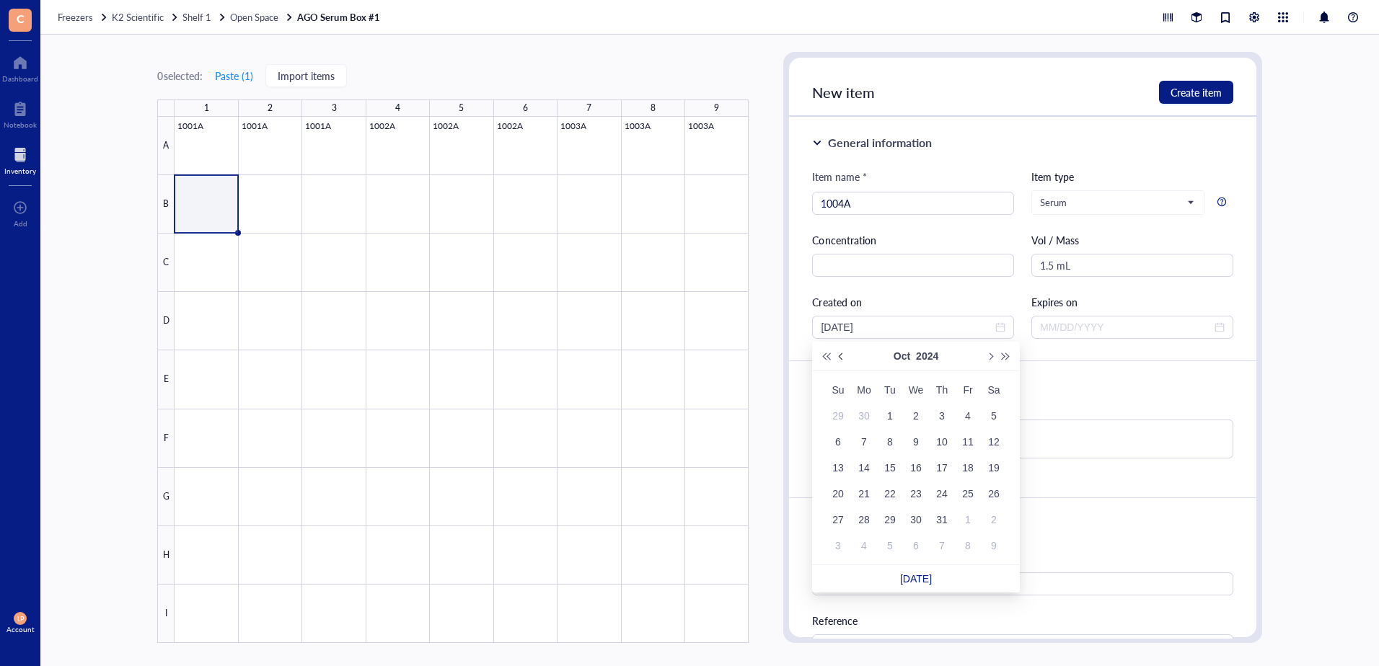
click at [842, 360] on span "Previous month (PageUp)" at bounding box center [842, 356] width 7 height 7
type input "[DATE]"
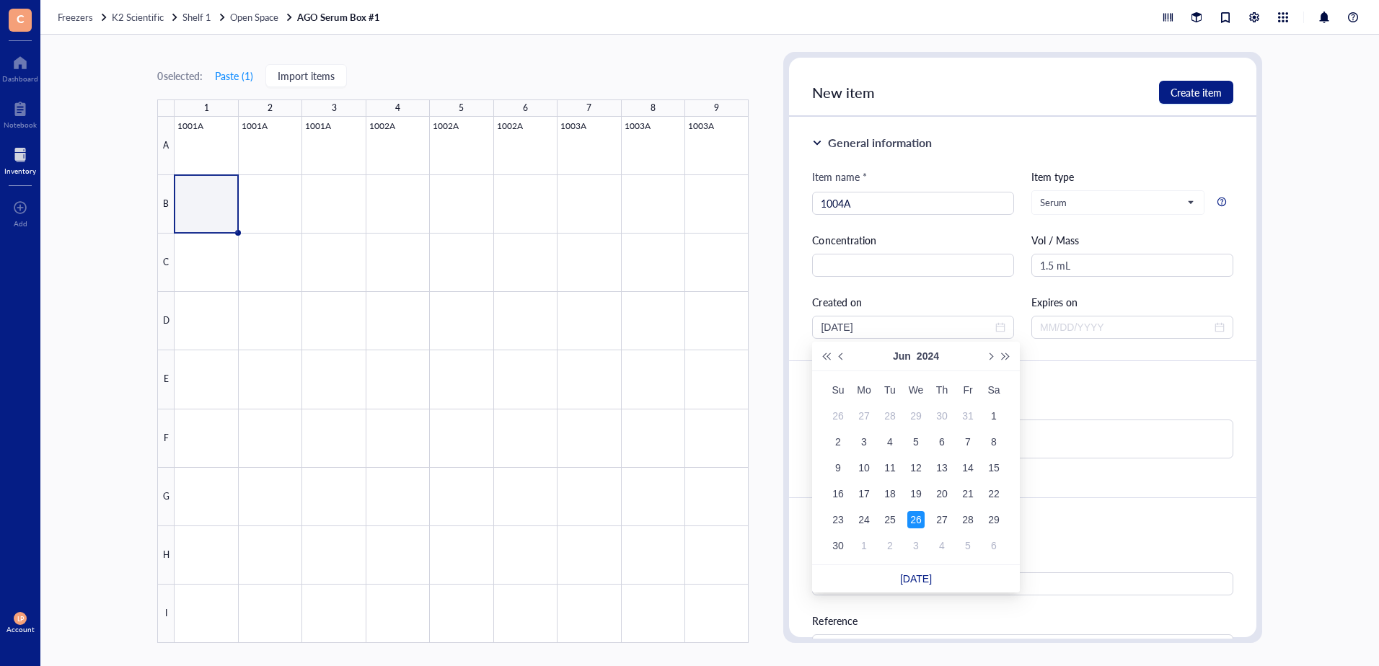
click at [914, 522] on div "26" at bounding box center [915, 519] width 17 height 17
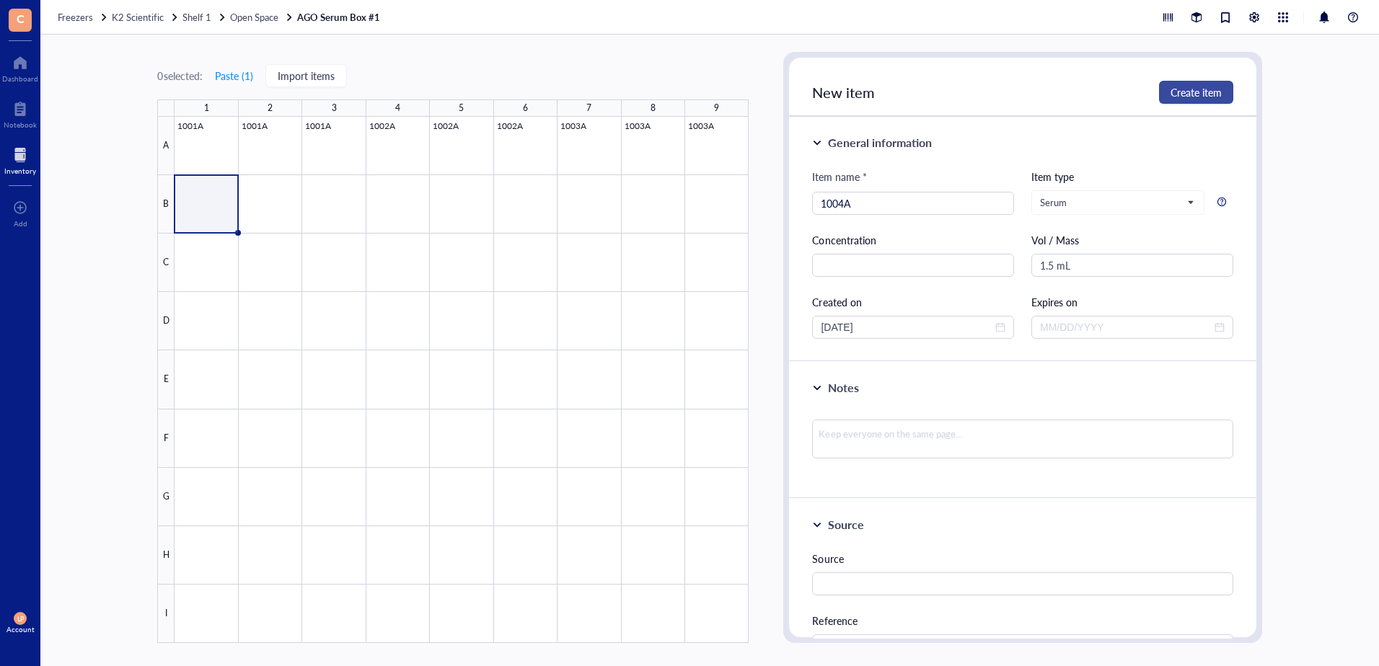
click at [1199, 89] on span "Create item" at bounding box center [1195, 93] width 51 height 12
type input "[DATE]"
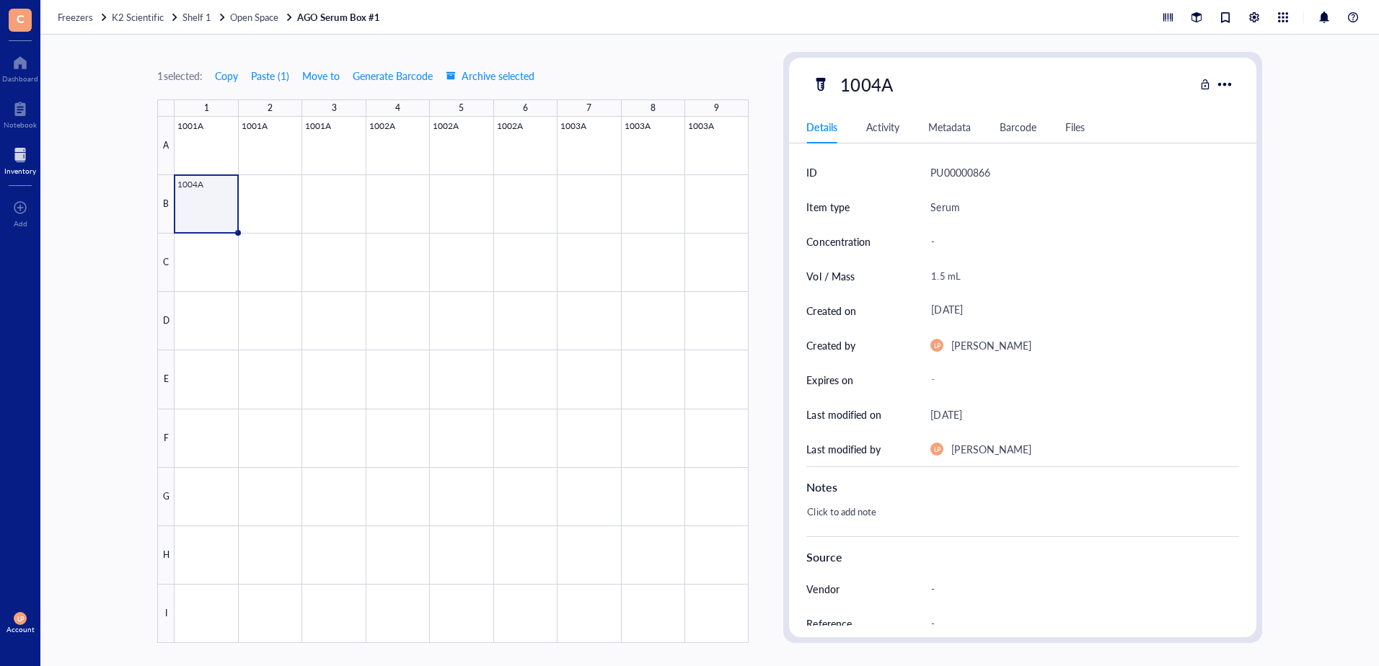
click at [200, 200] on div at bounding box center [462, 380] width 574 height 526
click at [225, 239] on span "Copy" at bounding box center [222, 239] width 23 height 16
click at [270, 205] on div at bounding box center [462, 380] width 574 height 526
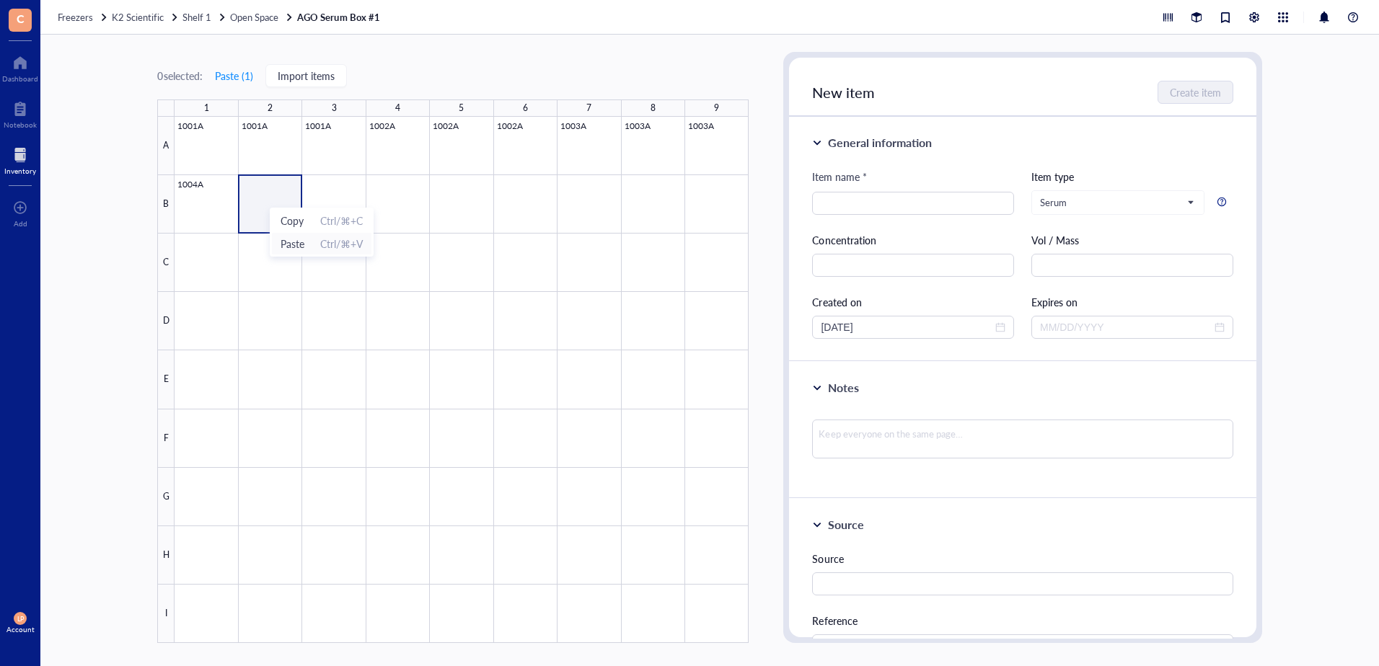
click at [280, 242] on li "Paste Ctrl/⌘+V" at bounding box center [321, 243] width 101 height 23
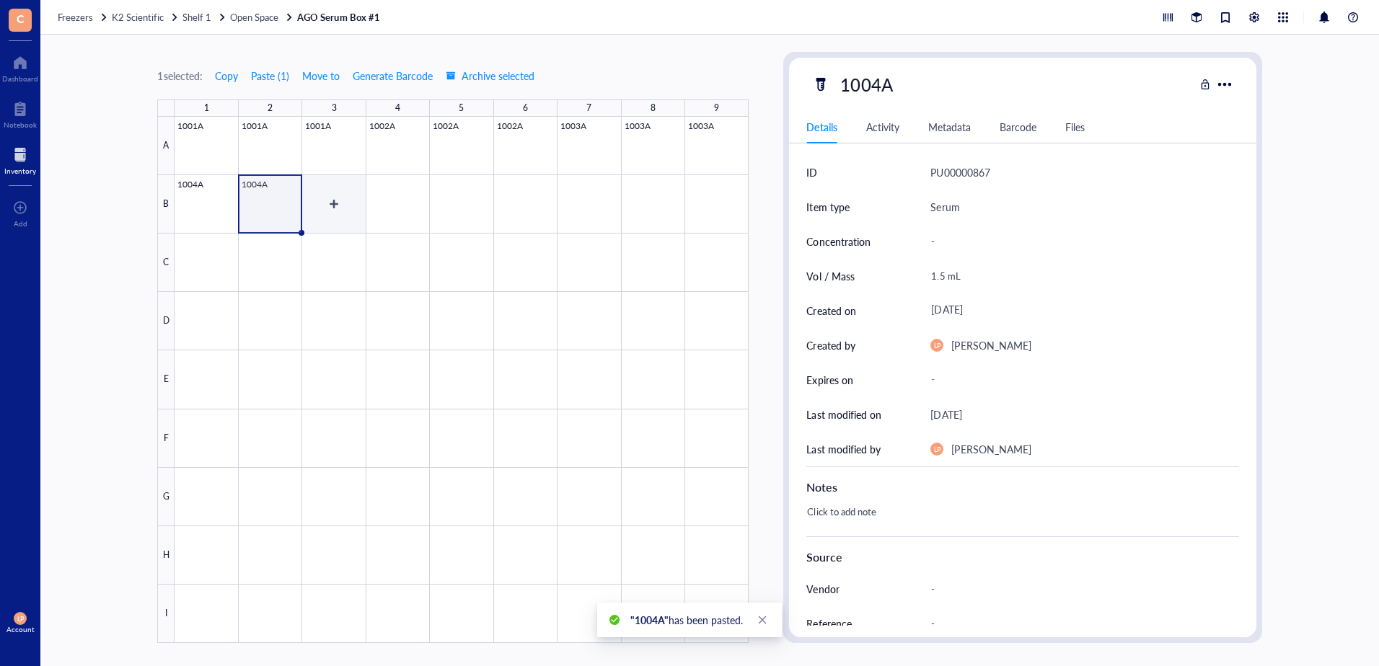
click at [335, 200] on div at bounding box center [462, 380] width 574 height 526
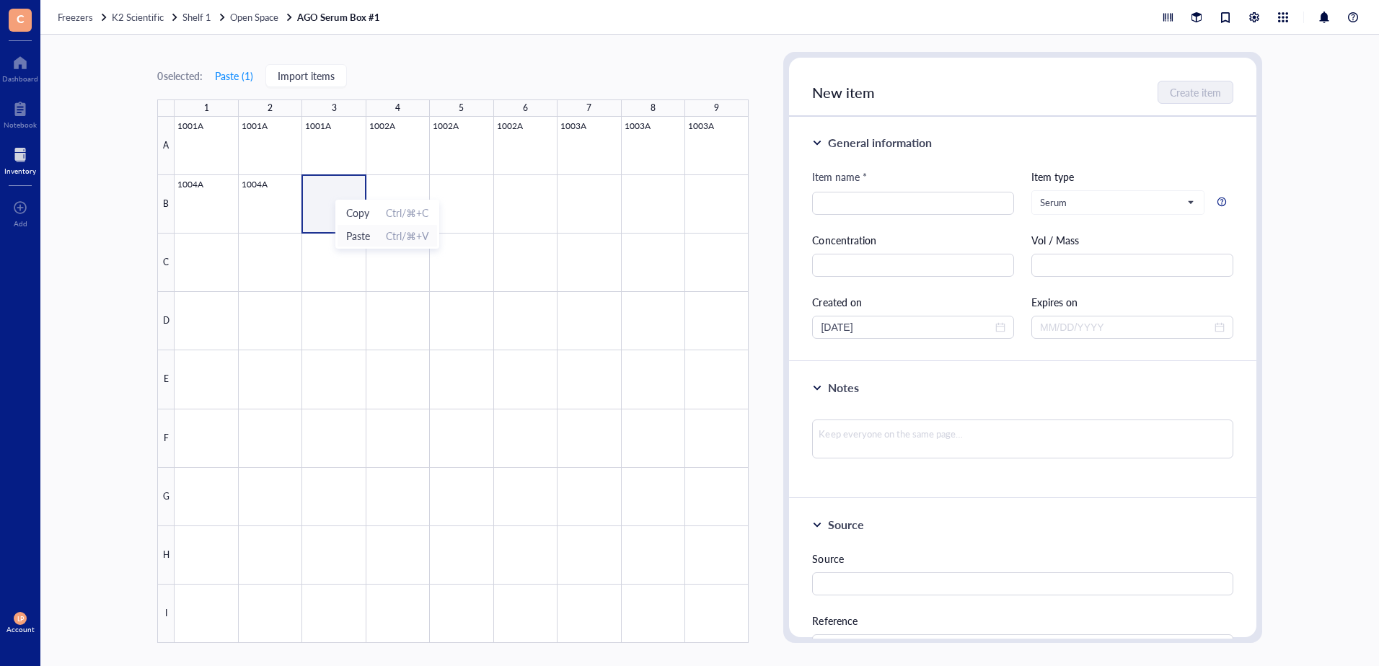
click at [359, 231] on span "Paste" at bounding box center [358, 236] width 24 height 16
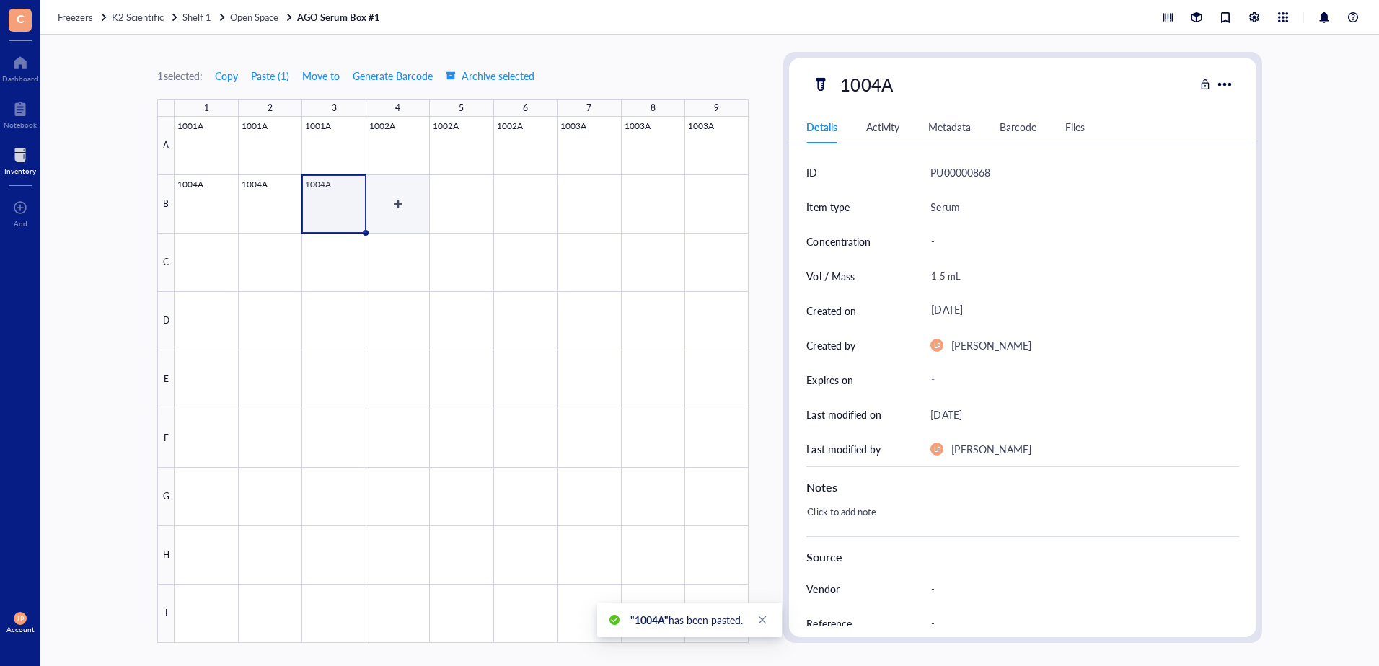
click at [392, 211] on div at bounding box center [462, 380] width 574 height 526
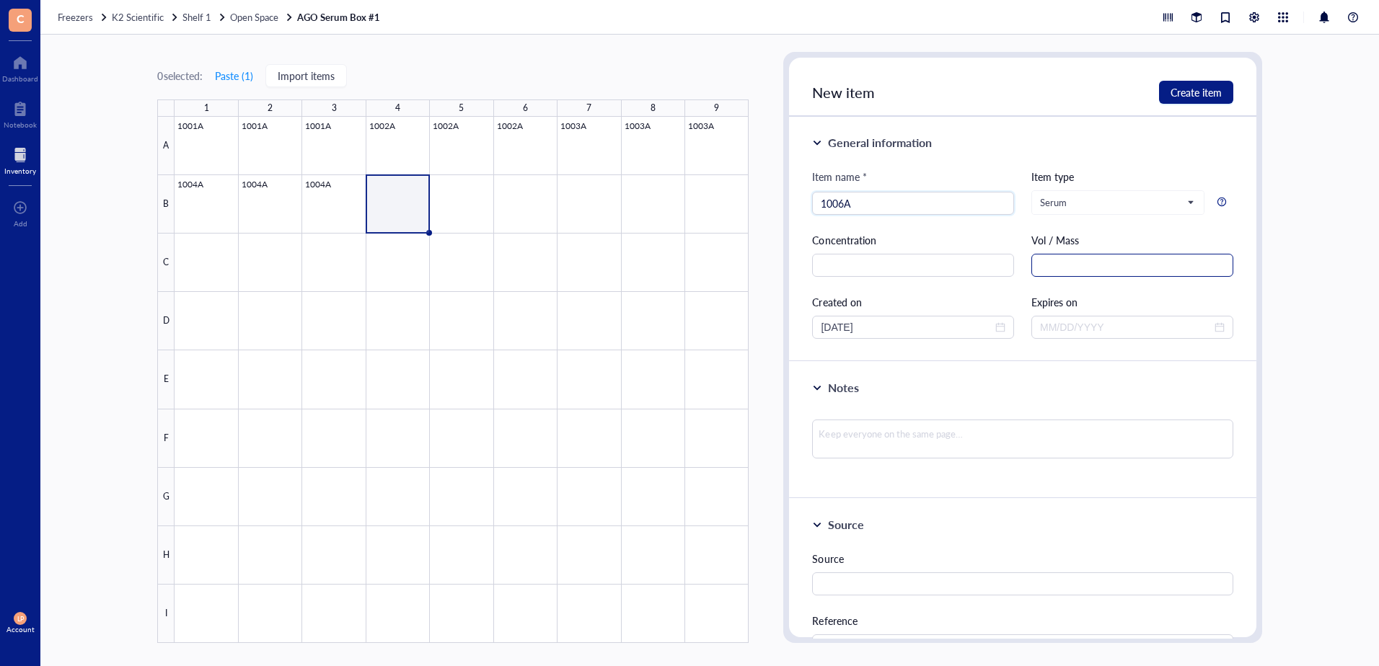
type input "1006A"
click at [1064, 264] on input "text" at bounding box center [1132, 265] width 202 height 23
click at [1067, 264] on input "text" at bounding box center [1132, 265] width 202 height 23
type input "1.5 mL"
click at [995, 332] on span "close-circle" at bounding box center [1000, 327] width 10 height 10
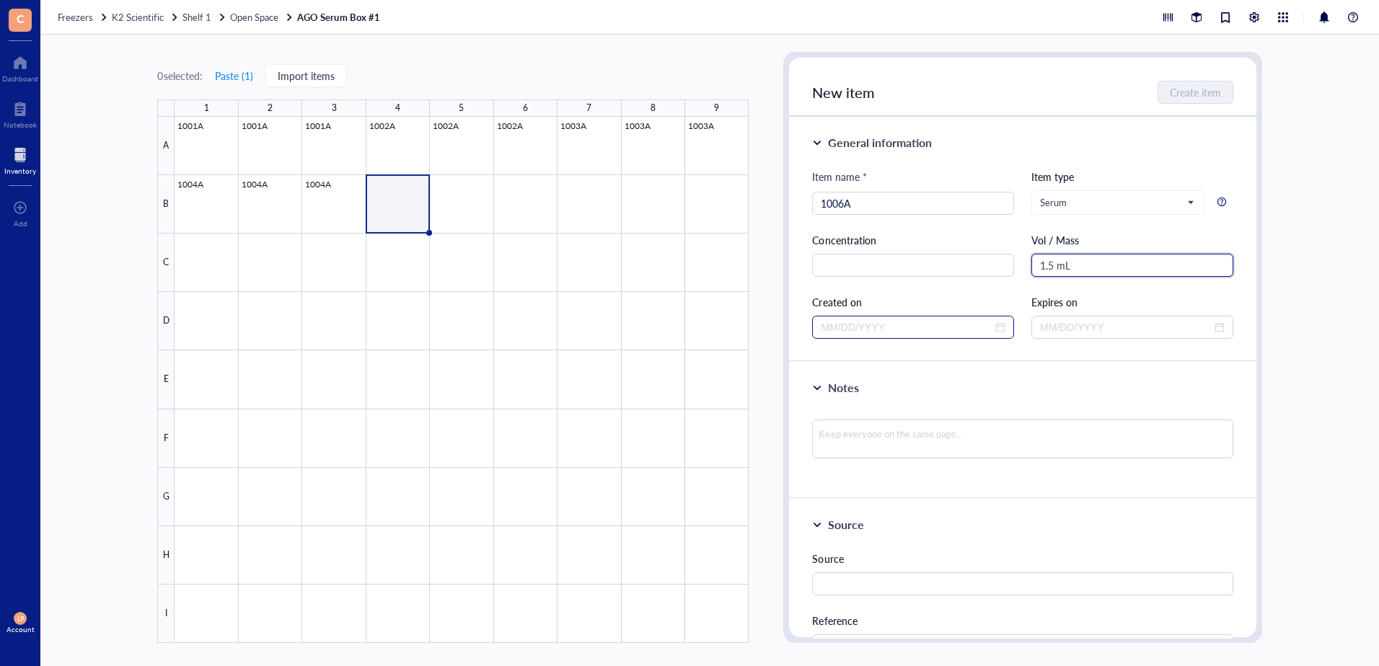
click at [993, 327] on div at bounding box center [913, 327] width 185 height 16
type input "1.5 mL"
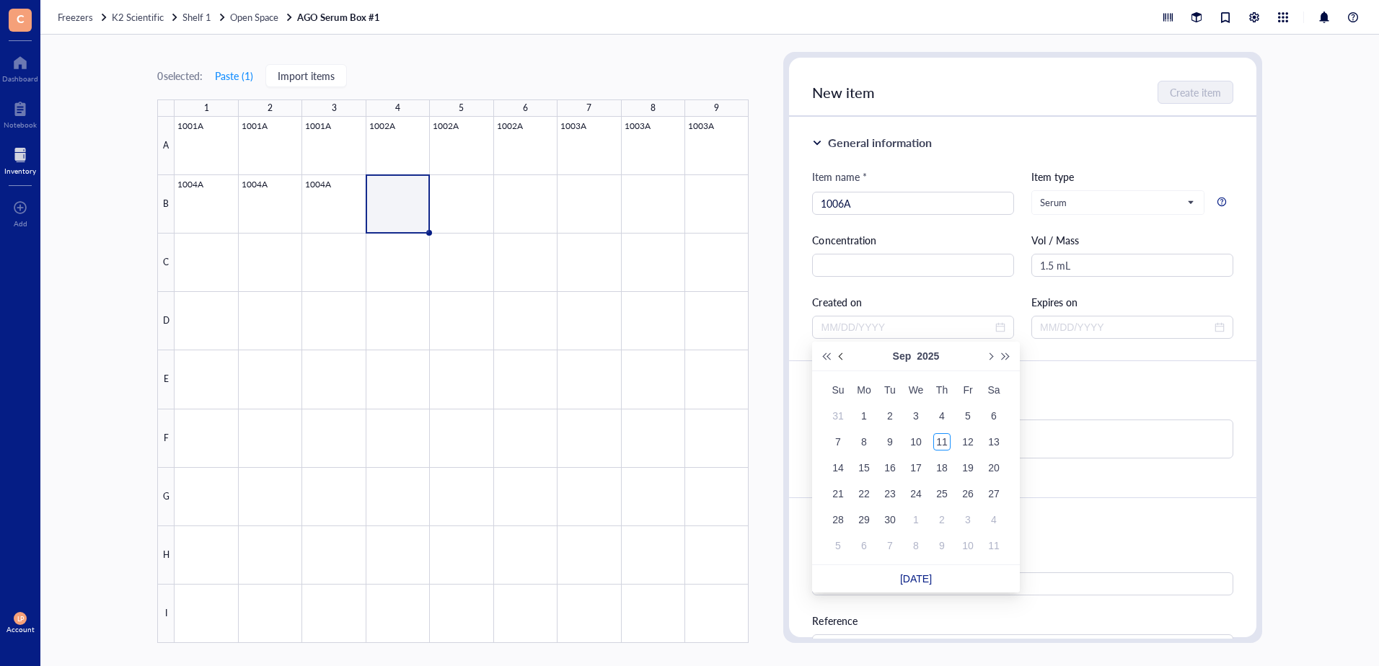
click at [837, 355] on button "Previous month (PageUp)" at bounding box center [842, 356] width 16 height 29
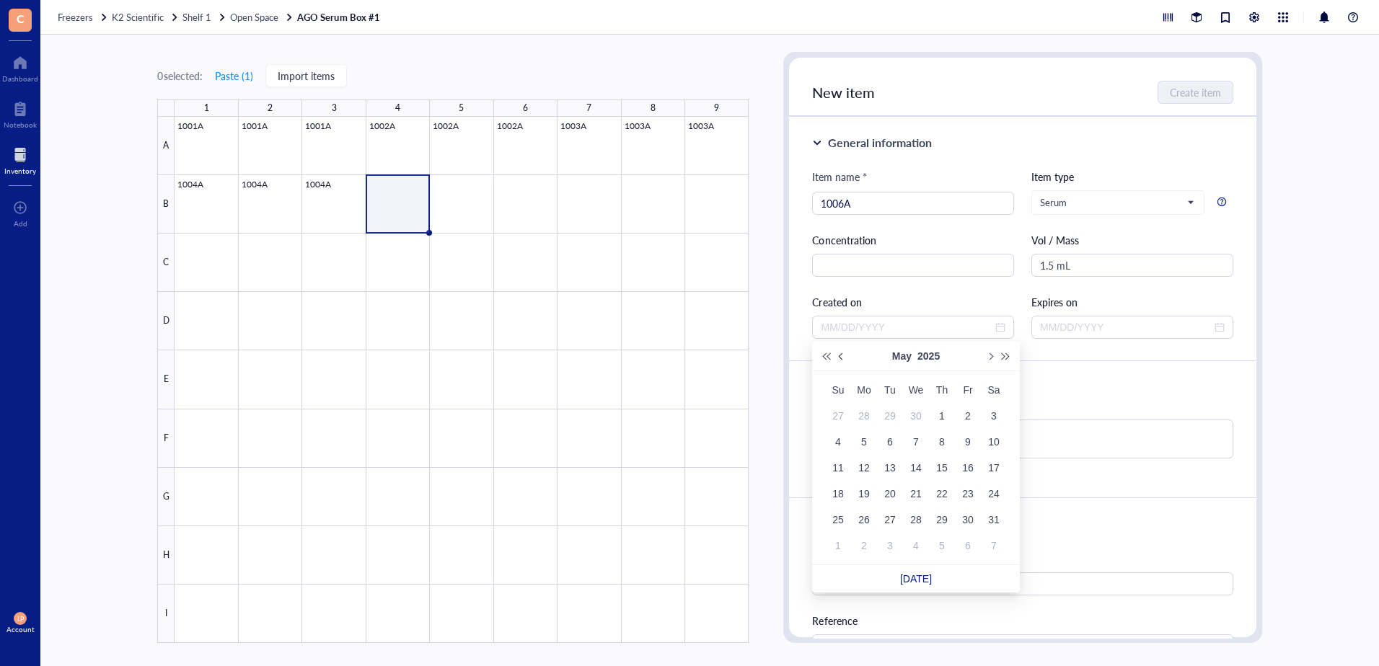
click at [837, 355] on button "Previous month (PageUp)" at bounding box center [842, 356] width 16 height 29
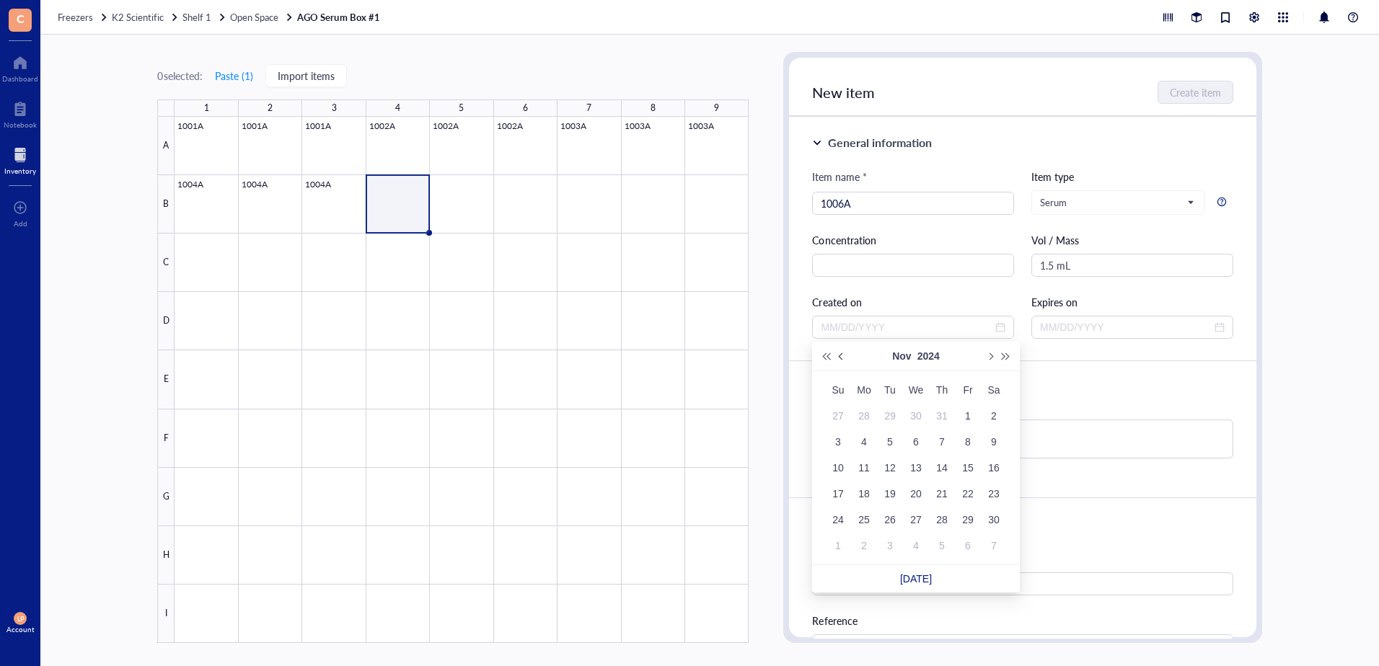
click at [837, 355] on button "Previous month (PageUp)" at bounding box center [842, 356] width 16 height 29
click at [837, 354] on button "Previous month (PageUp)" at bounding box center [842, 356] width 16 height 29
click at [839, 354] on button "Previous month (PageUp)" at bounding box center [842, 356] width 16 height 29
click at [841, 353] on span "Previous month (PageUp)" at bounding box center [842, 356] width 7 height 7
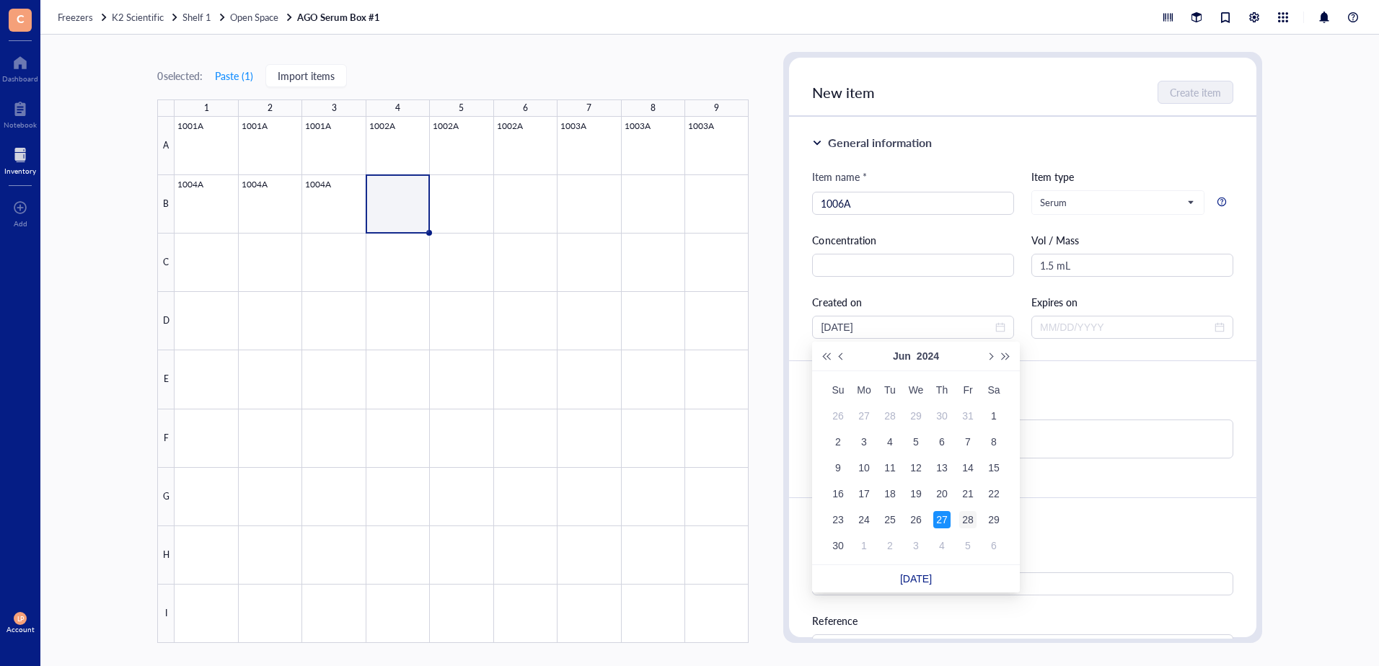
type input "[DATE]"
click at [971, 516] on div "28" at bounding box center [967, 519] width 17 height 17
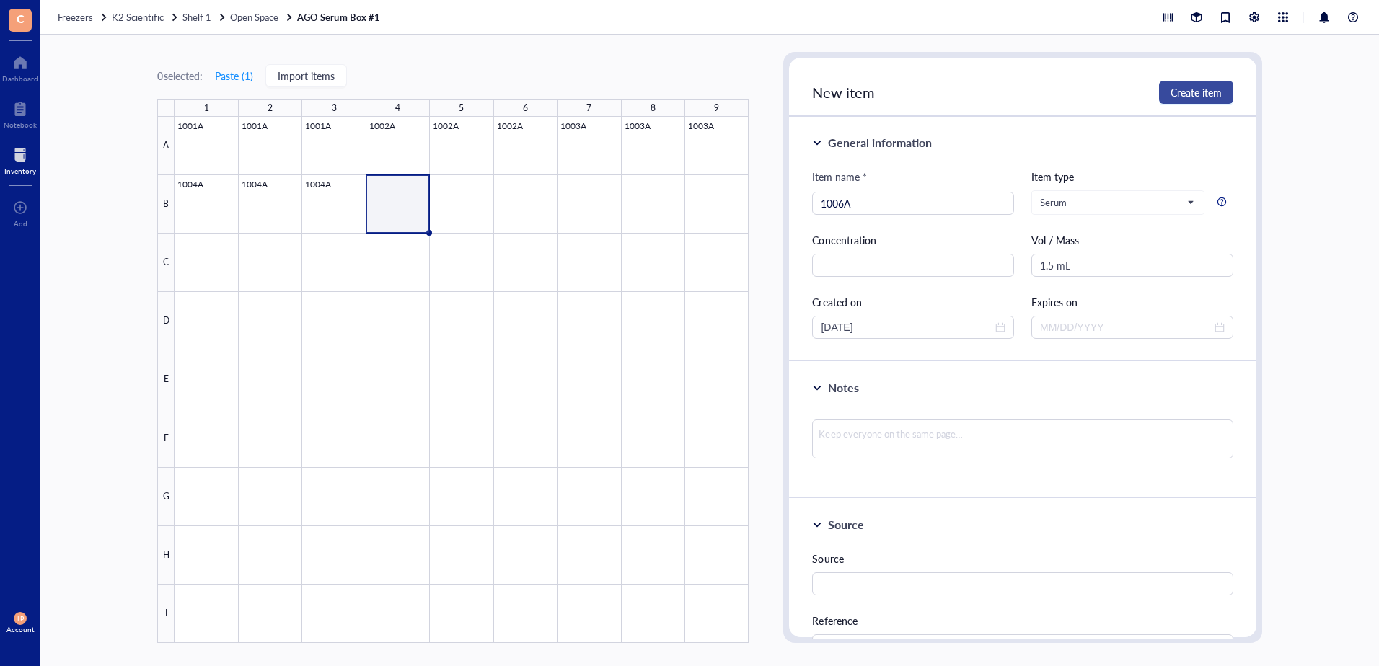
click at [1199, 89] on span "Create item" at bounding box center [1195, 93] width 51 height 12
type input "[DATE]"
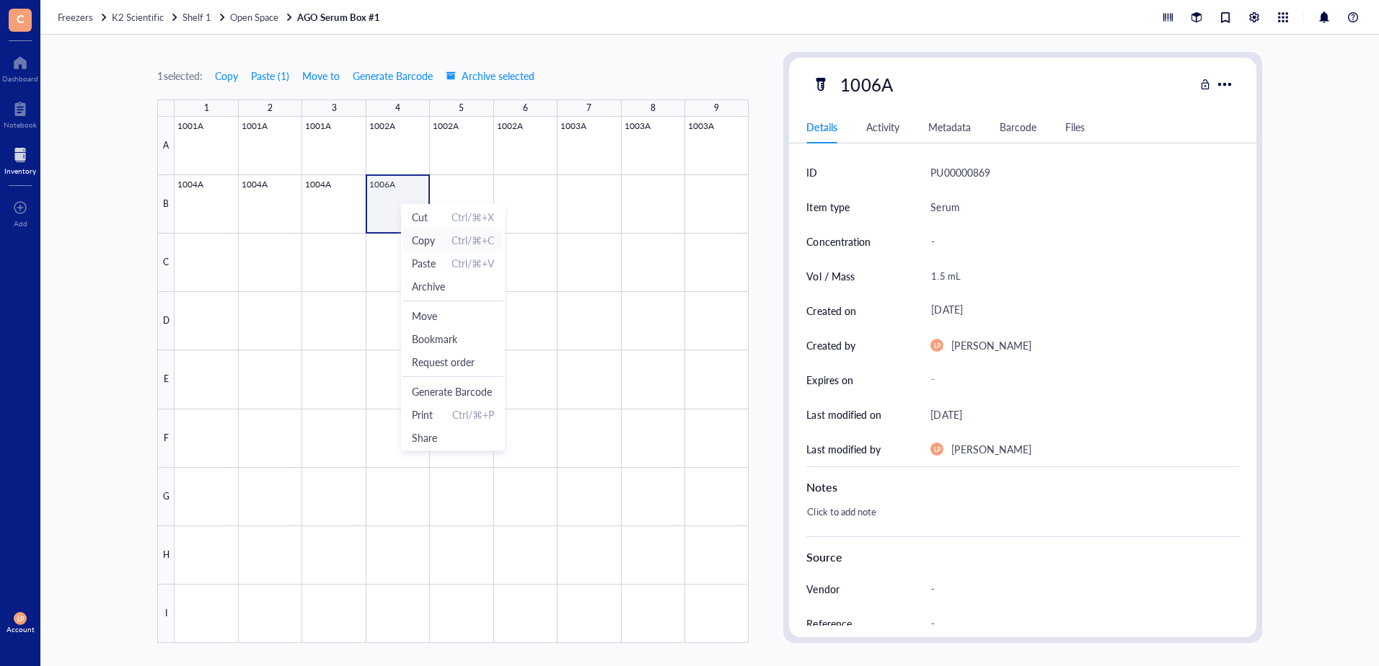
click at [418, 239] on span "Copy" at bounding box center [423, 240] width 23 height 16
click at [467, 200] on div at bounding box center [462, 380] width 574 height 526
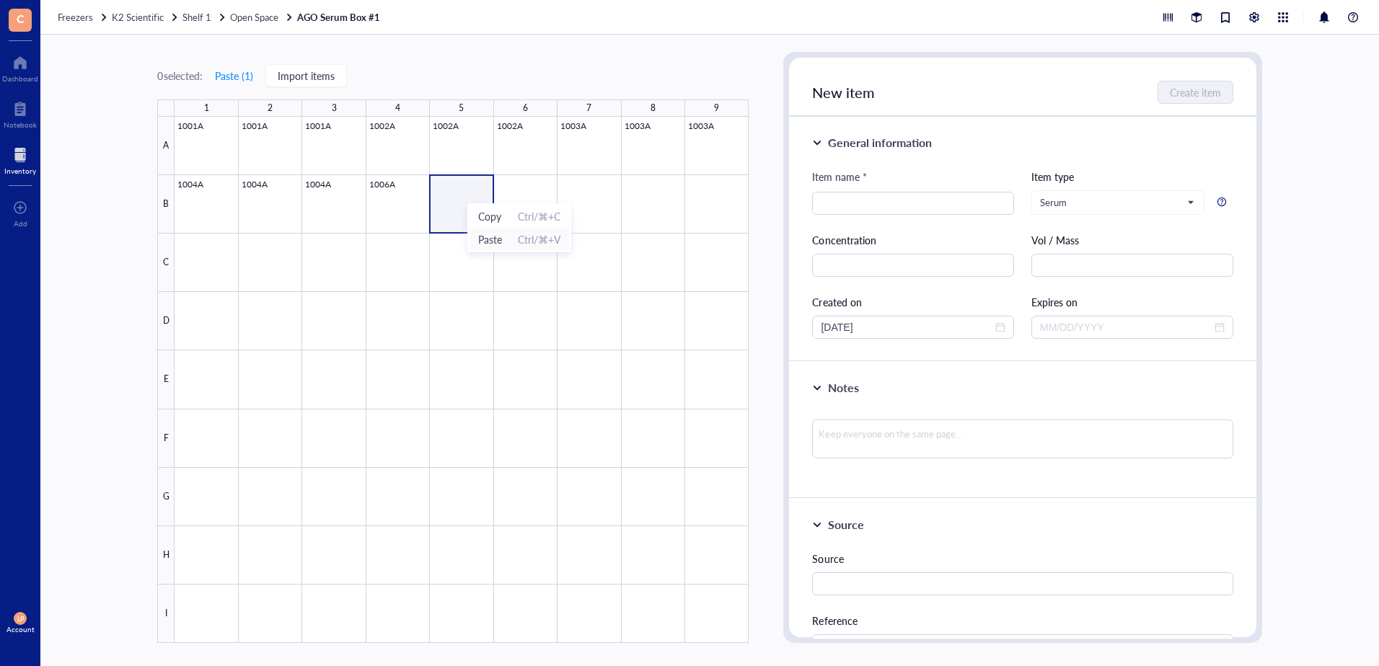
click at [488, 239] on span "Paste" at bounding box center [490, 239] width 24 height 16
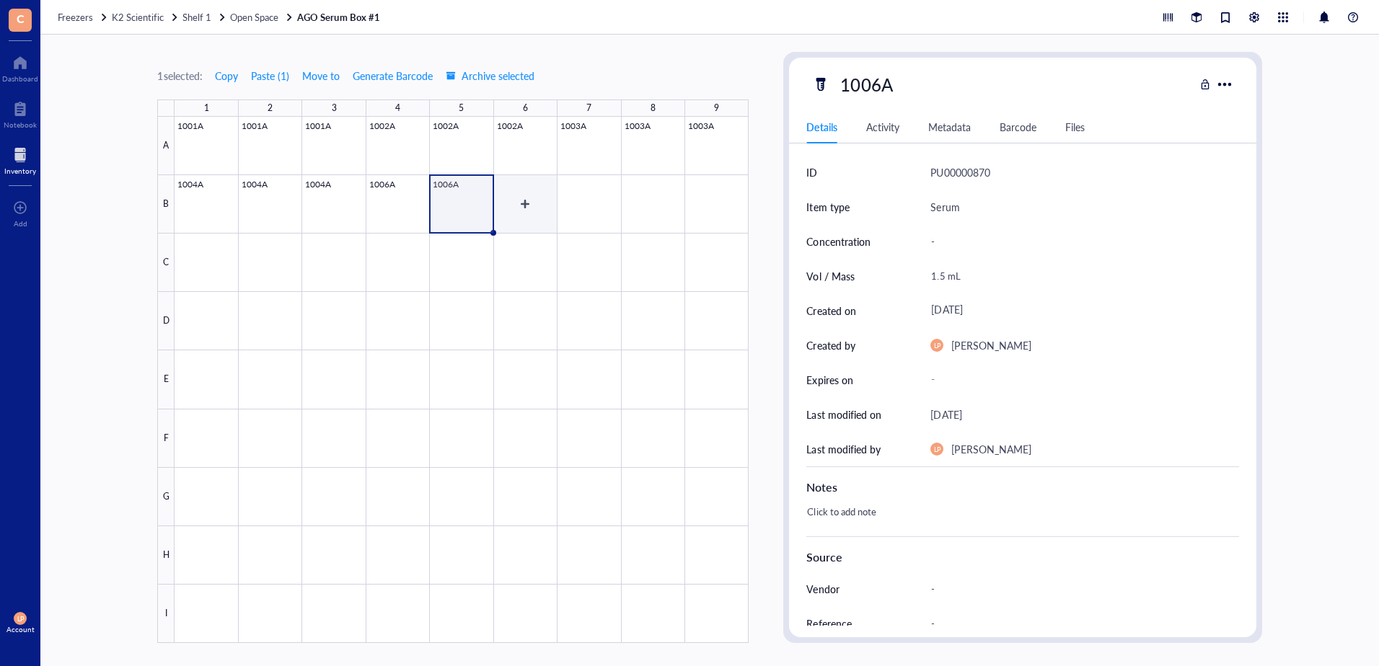
click at [533, 199] on div at bounding box center [462, 380] width 574 height 526
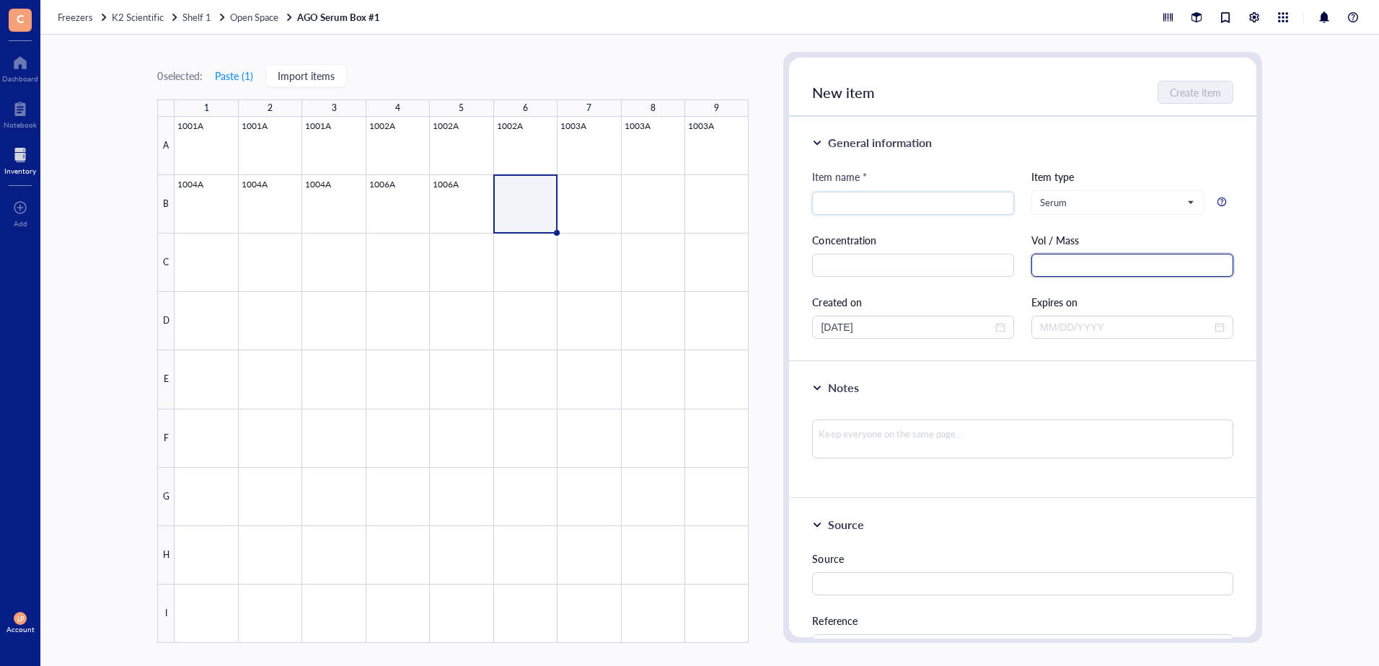
click at [1051, 267] on input "text" at bounding box center [1132, 265] width 202 height 23
type input "0.75 mL"
click at [922, 200] on input "search" at bounding box center [913, 204] width 185 height 22
type input "1006A"
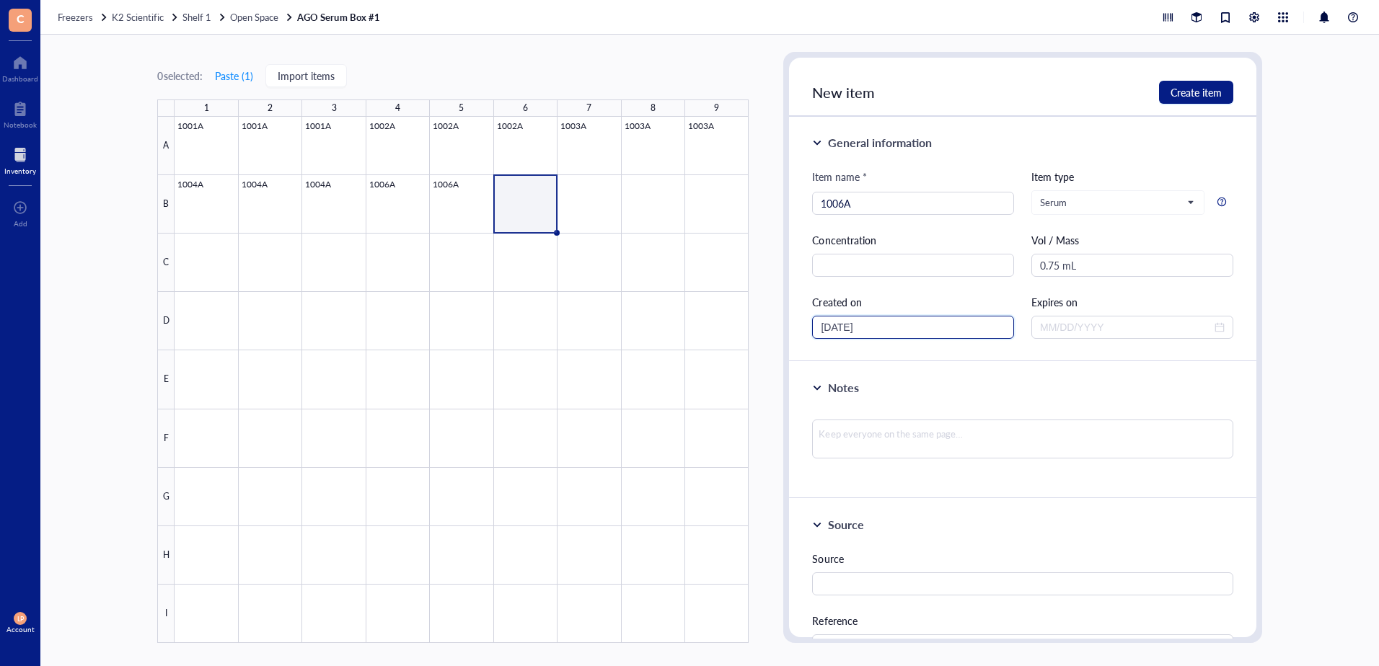
click at [984, 325] on input "[DATE]" at bounding box center [907, 327] width 172 height 16
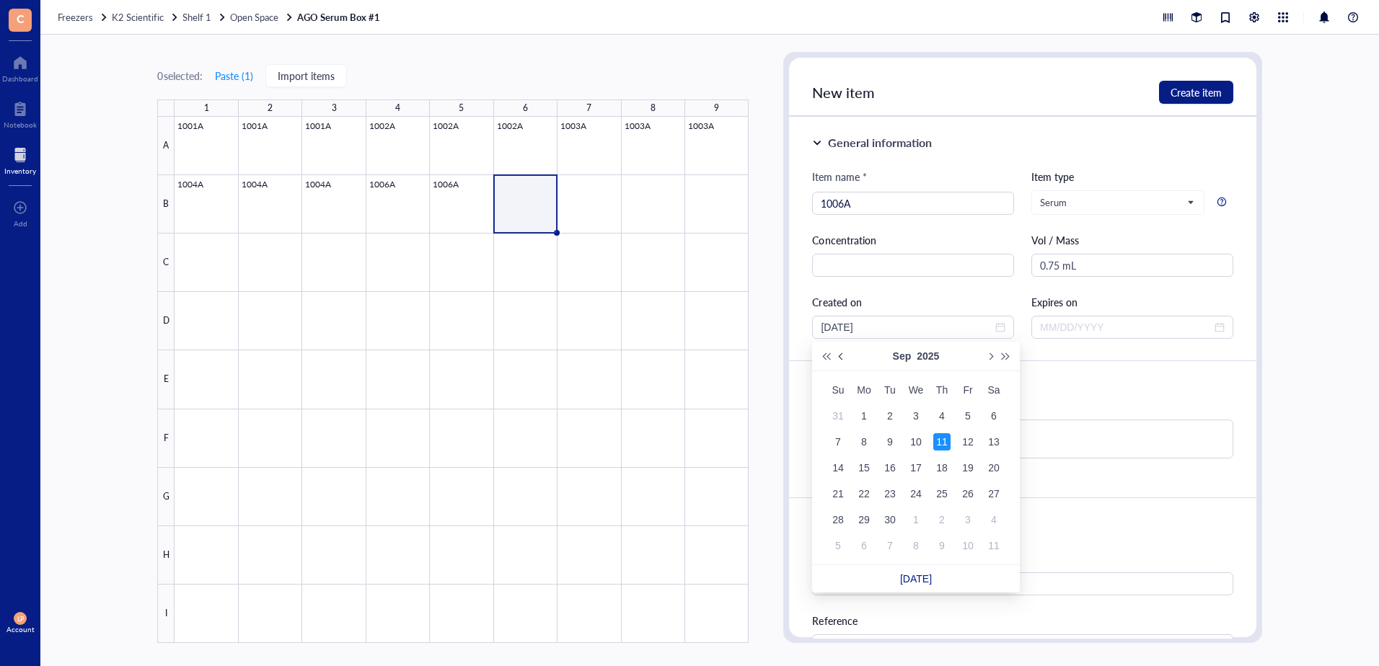
click at [841, 356] on span "Previous month (PageUp)" at bounding box center [842, 356] width 7 height 7
click at [840, 355] on span "Previous month (PageUp)" at bounding box center [842, 356] width 7 height 7
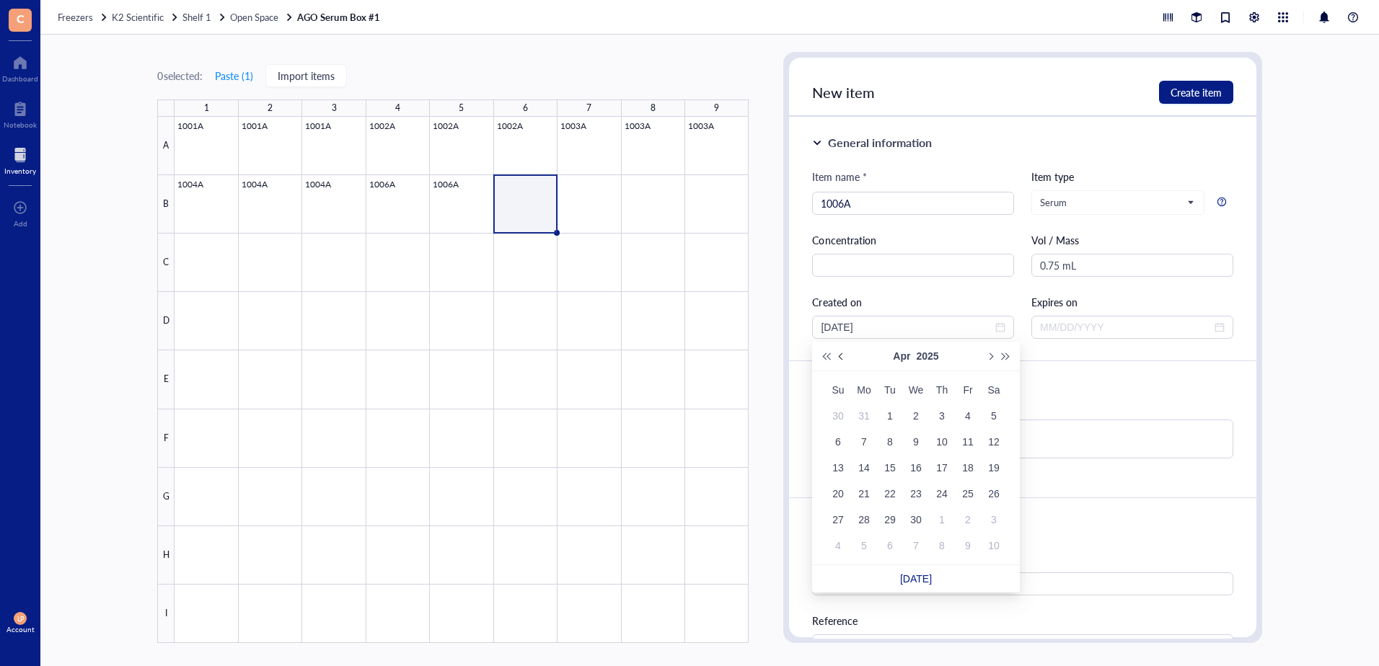
click at [840, 355] on span "Previous month (PageUp)" at bounding box center [842, 356] width 7 height 7
click at [839, 355] on span "Previous month (PageUp)" at bounding box center [842, 356] width 7 height 7
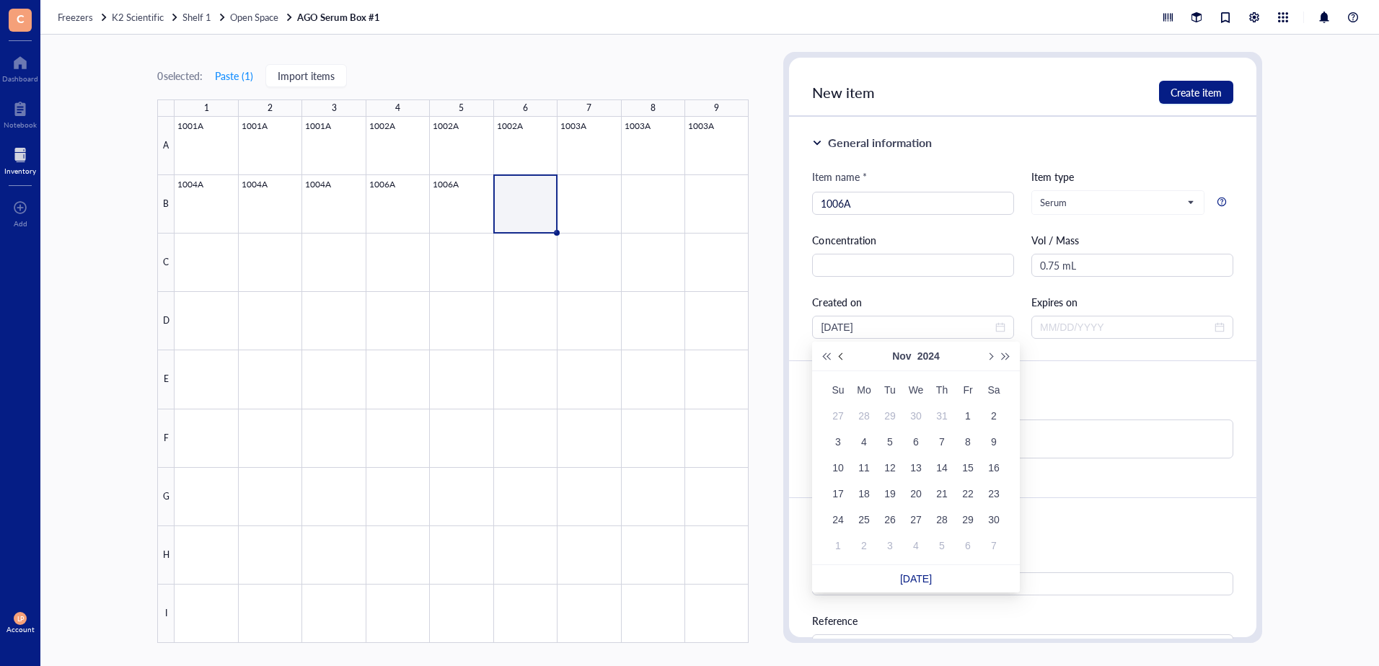
click at [839, 355] on span "Previous month (PageUp)" at bounding box center [842, 356] width 7 height 7
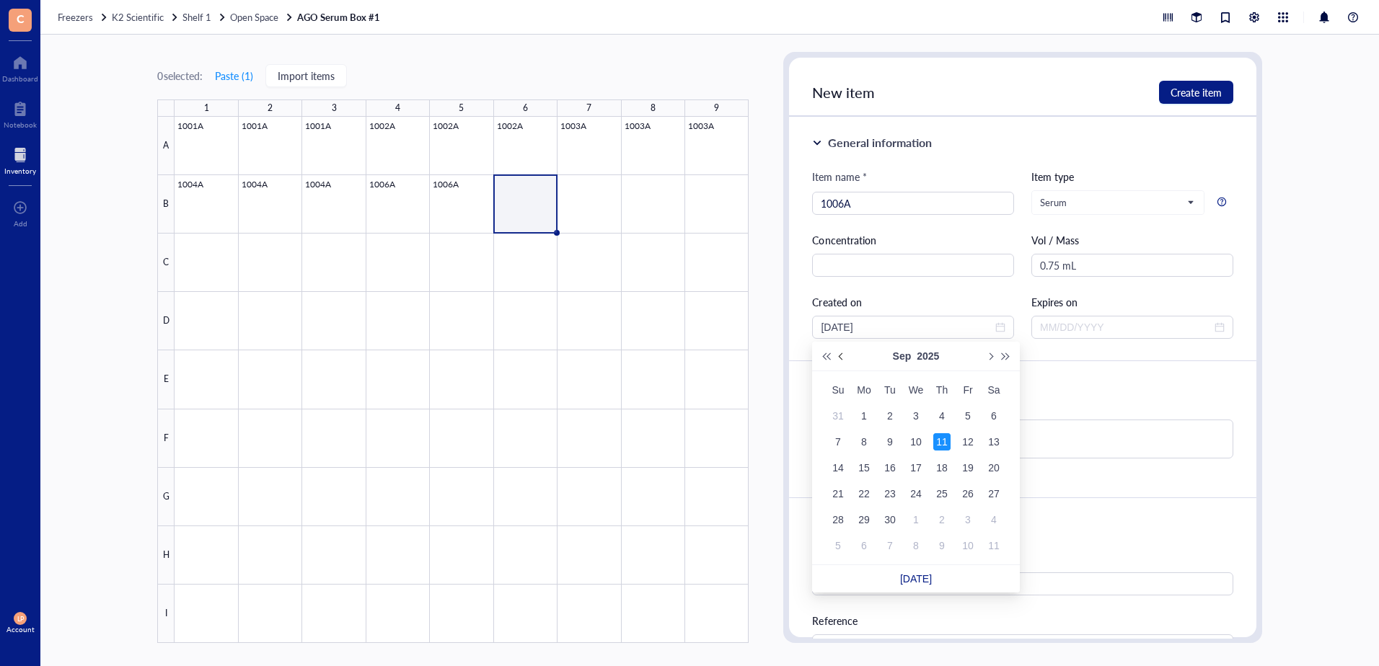
click at [837, 353] on button "Previous month (PageUp)" at bounding box center [842, 356] width 16 height 29
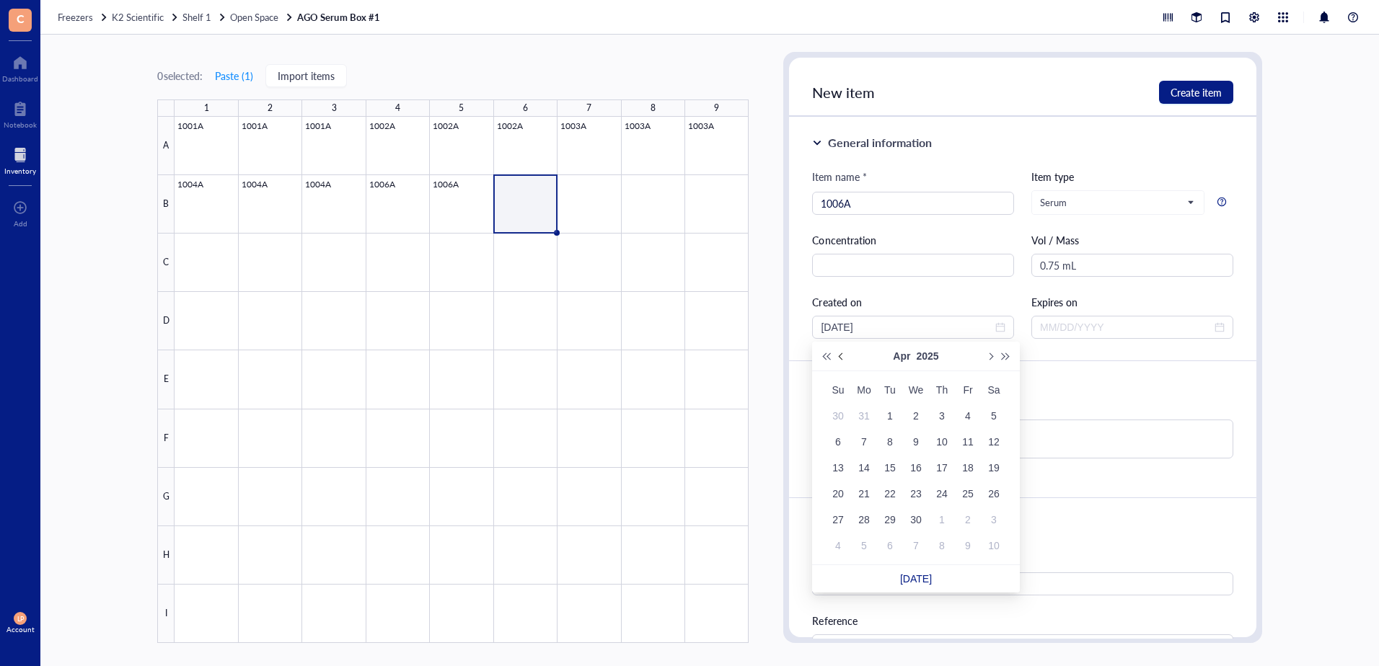
click at [837, 353] on button "Previous month (PageUp)" at bounding box center [842, 356] width 16 height 29
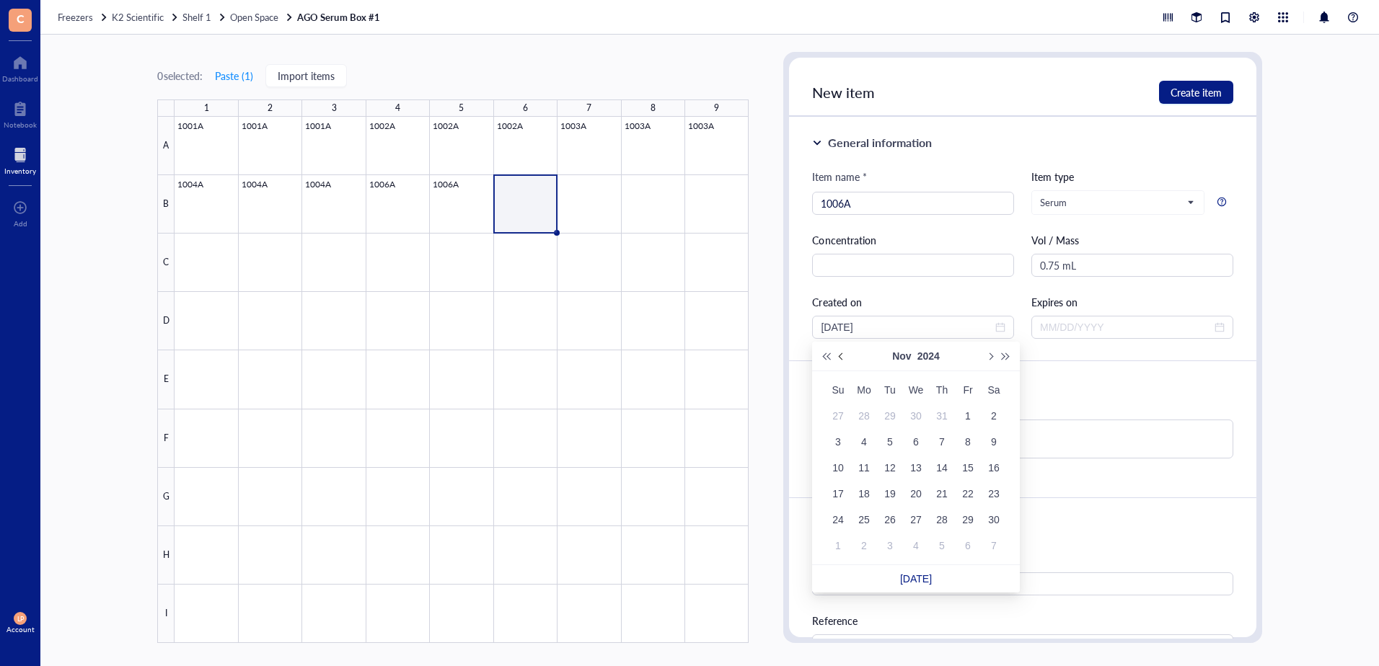
click at [837, 353] on button "Previous month (PageUp)" at bounding box center [842, 356] width 16 height 29
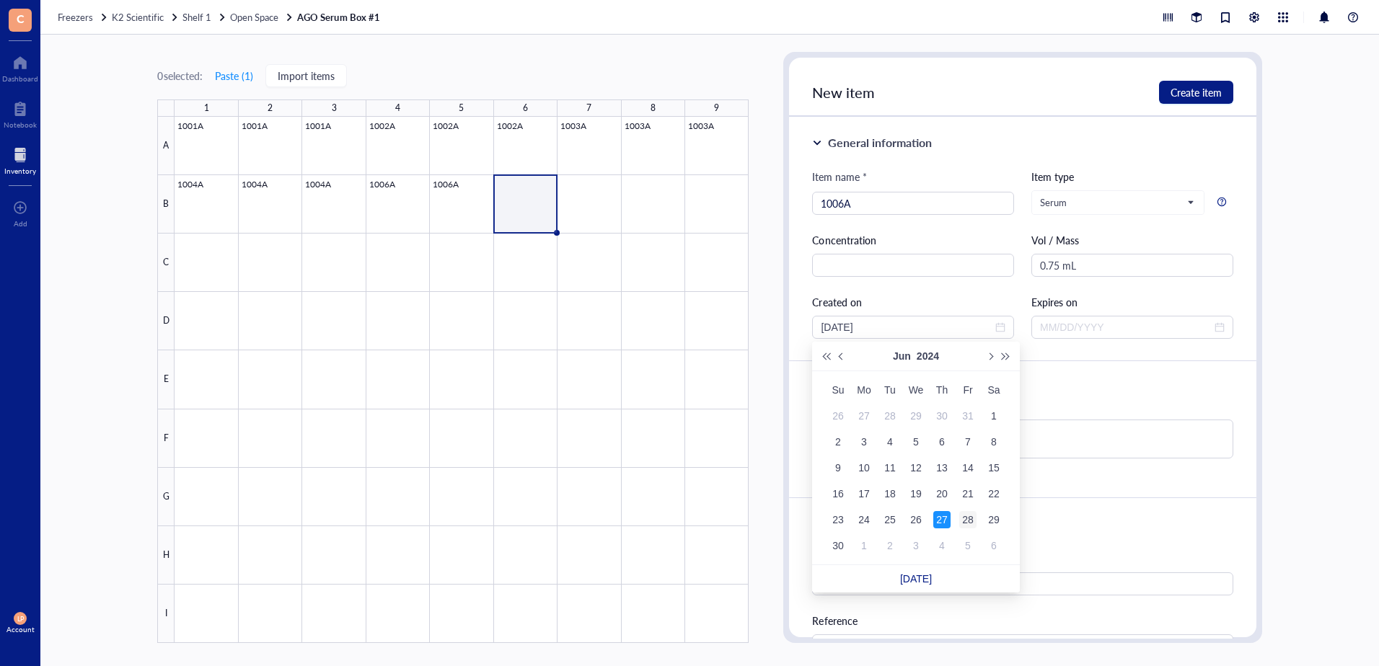
type input "[DATE]"
click at [966, 519] on div "28" at bounding box center [967, 519] width 17 height 17
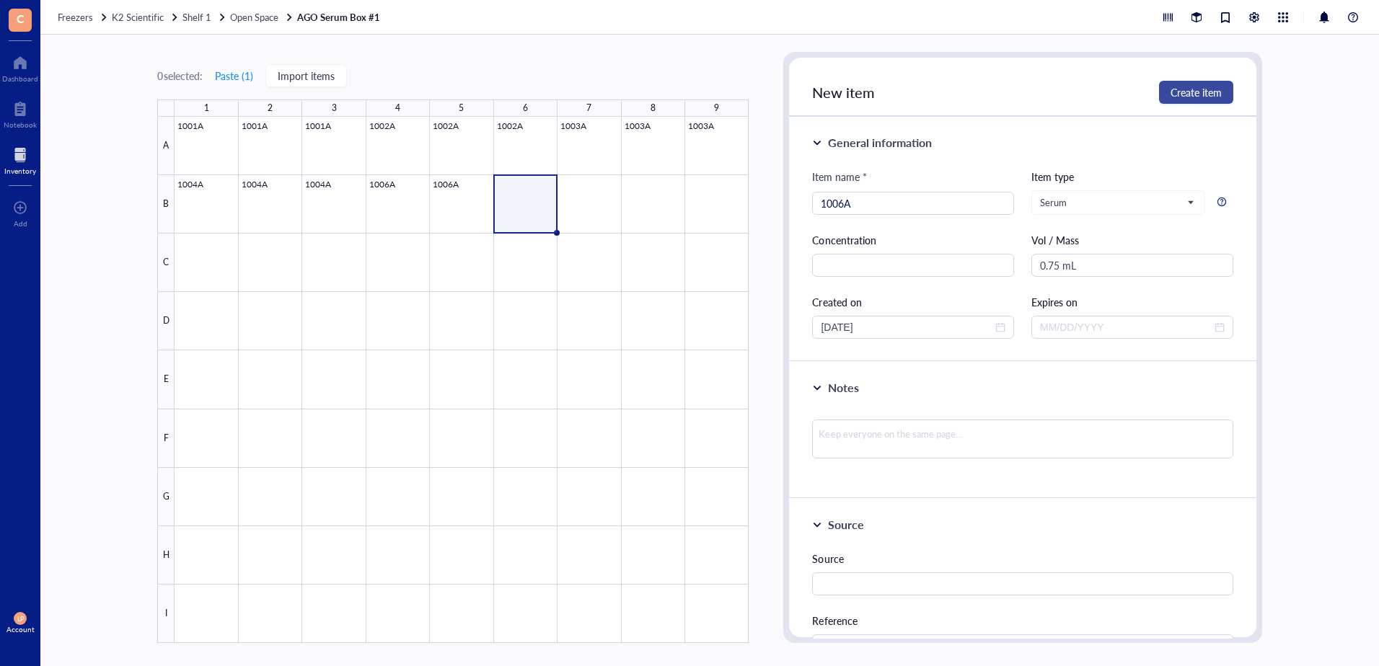
click at [1188, 89] on span "Create item" at bounding box center [1195, 93] width 51 height 12
type input "[DATE]"
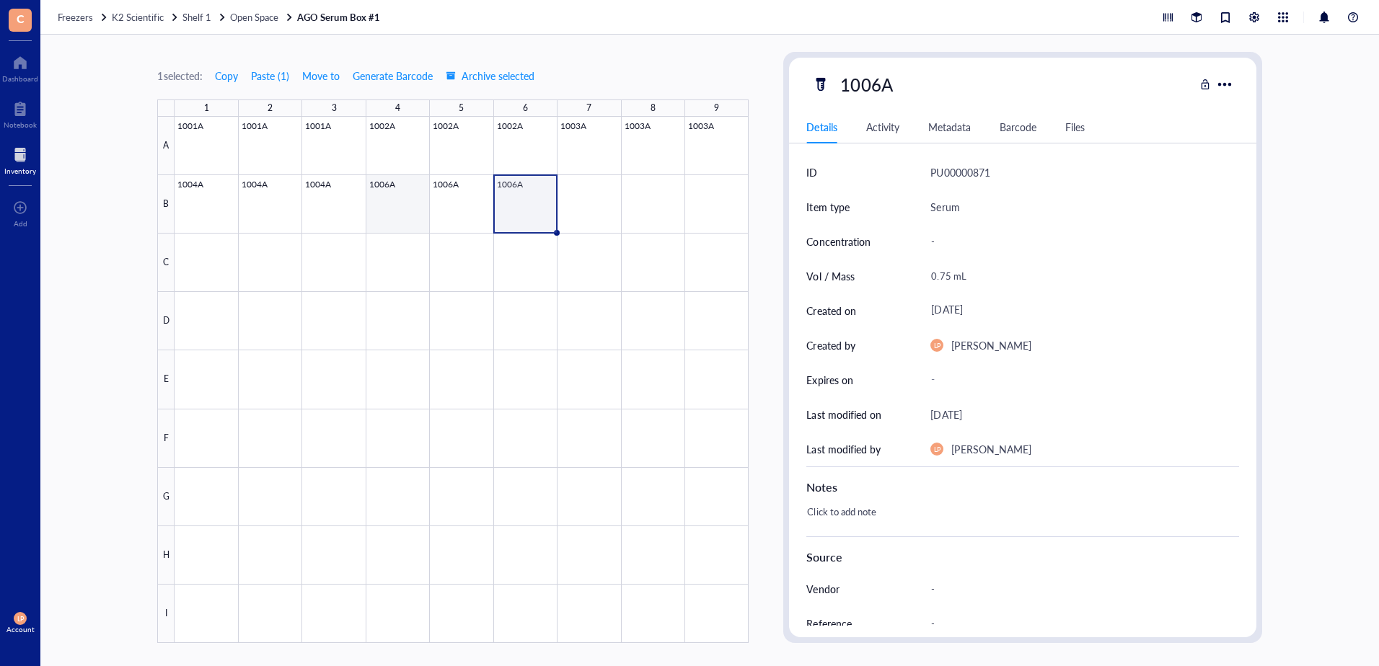
click at [398, 203] on div at bounding box center [462, 380] width 574 height 526
click at [481, 189] on div at bounding box center [462, 380] width 574 height 526
click at [536, 203] on div at bounding box center [462, 380] width 574 height 526
click at [592, 203] on div at bounding box center [462, 380] width 574 height 526
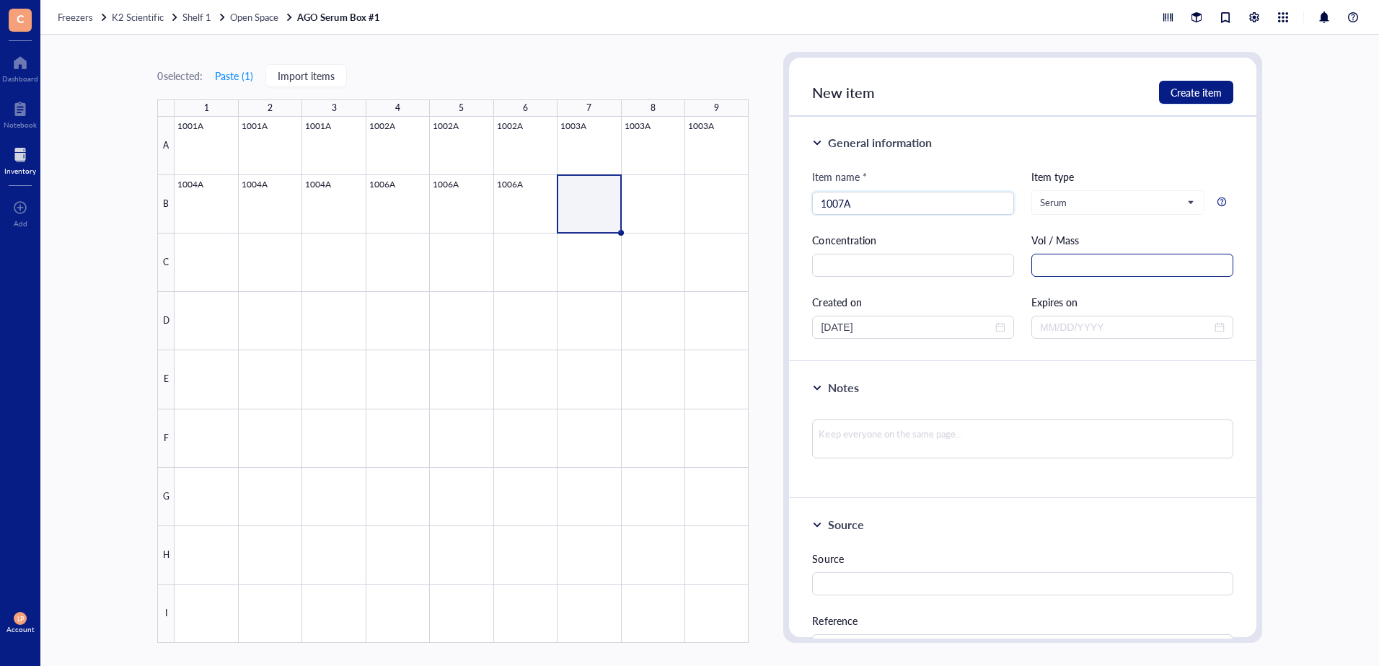
type input "1007A"
click at [1041, 263] on input "text" at bounding box center [1132, 265] width 202 height 23
type input "1.5 mL"
click at [995, 327] on span "close-circle" at bounding box center [1000, 327] width 10 height 10
click at [1000, 323] on div at bounding box center [913, 327] width 185 height 16
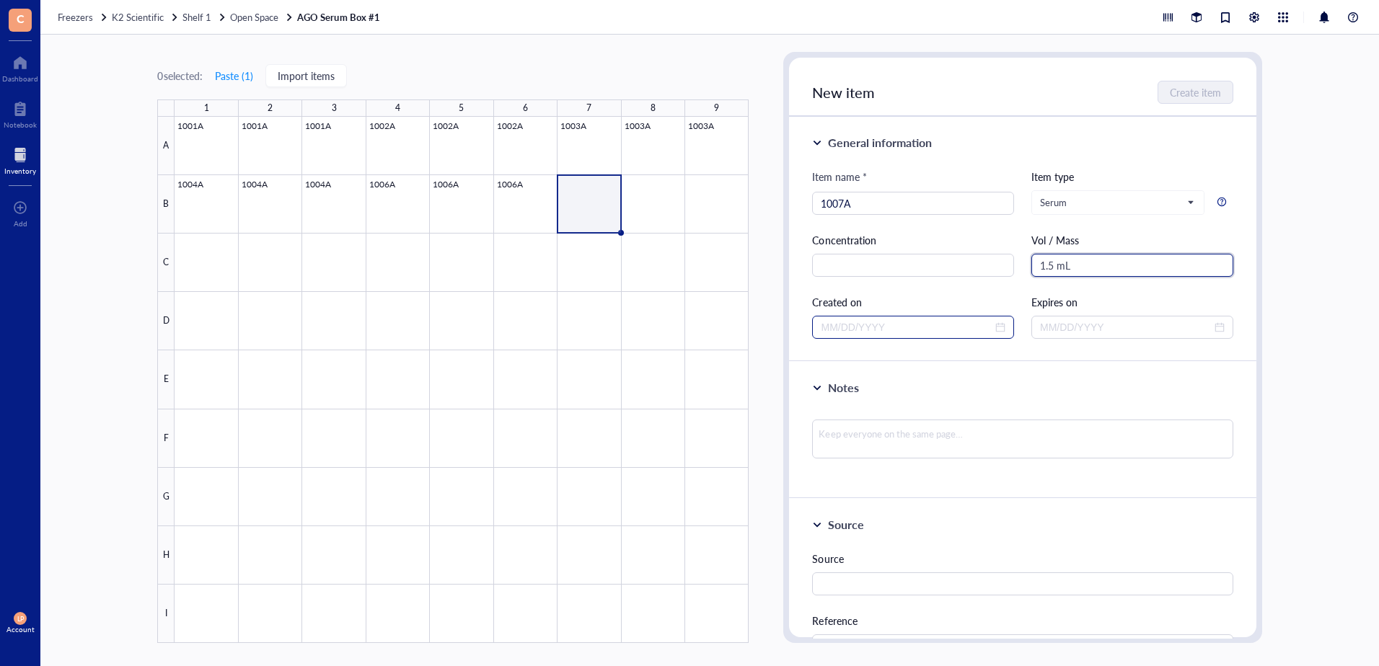
type input "1.5 mL"
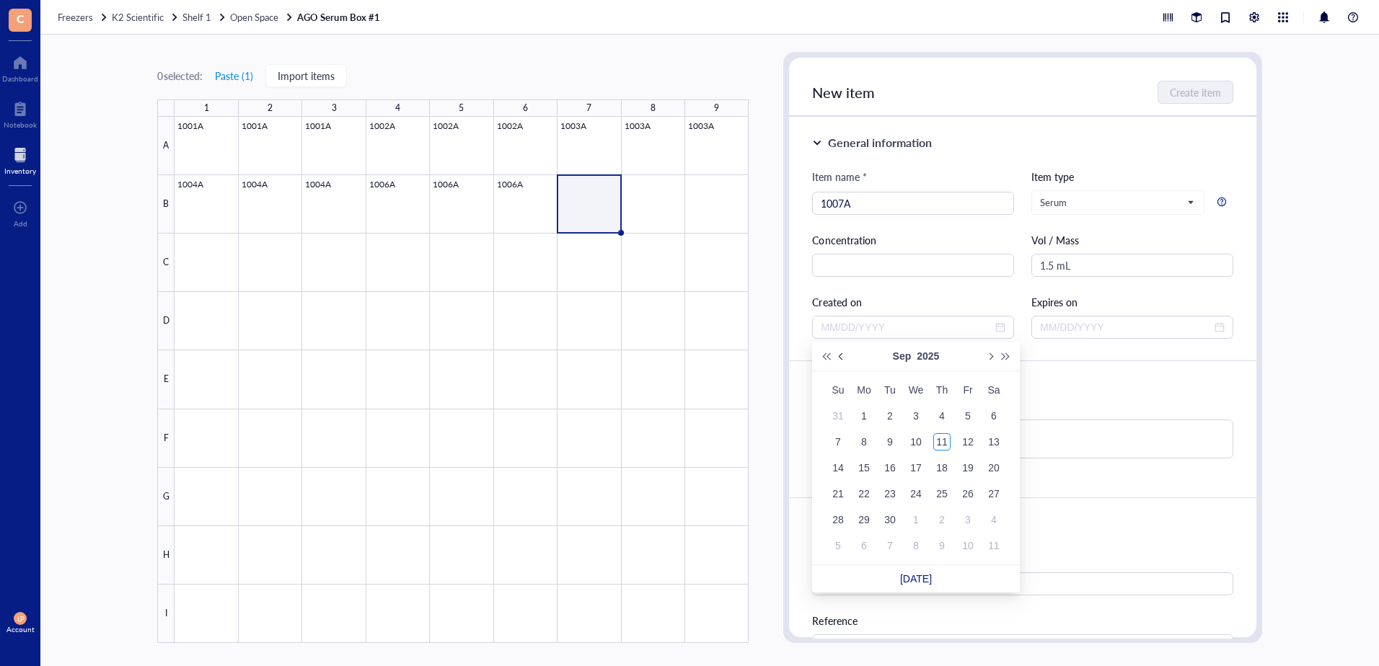
click at [842, 355] on span "Previous month (PageUp)" at bounding box center [842, 356] width 7 height 7
click at [841, 354] on span "Previous month (PageUp)" at bounding box center [842, 356] width 7 height 7
click at [840, 354] on span "Previous month (PageUp)" at bounding box center [842, 356] width 7 height 7
click at [839, 353] on button "Previous month (PageUp)" at bounding box center [842, 356] width 16 height 29
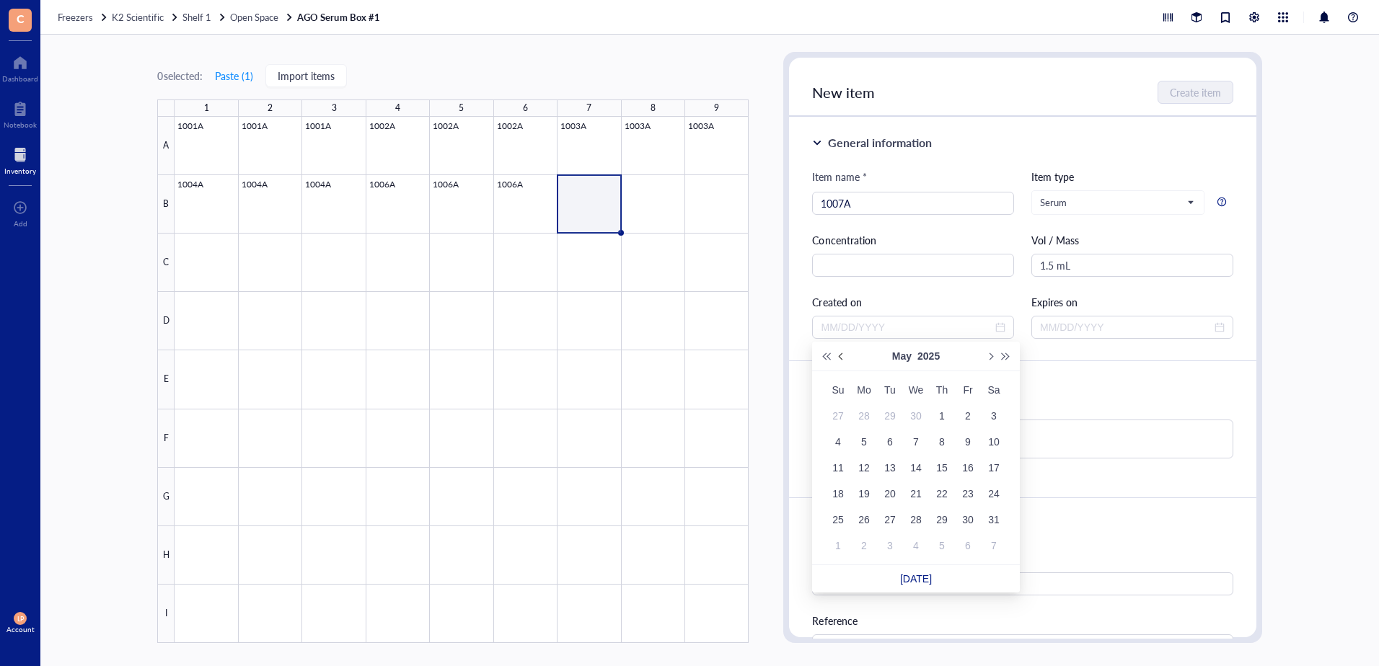
click at [839, 353] on button "Previous month (PageUp)" at bounding box center [842, 356] width 16 height 29
click at [839, 352] on button "Previous month (PageUp)" at bounding box center [842, 356] width 16 height 29
click at [839, 351] on button "Previous month (PageUp)" at bounding box center [842, 356] width 16 height 29
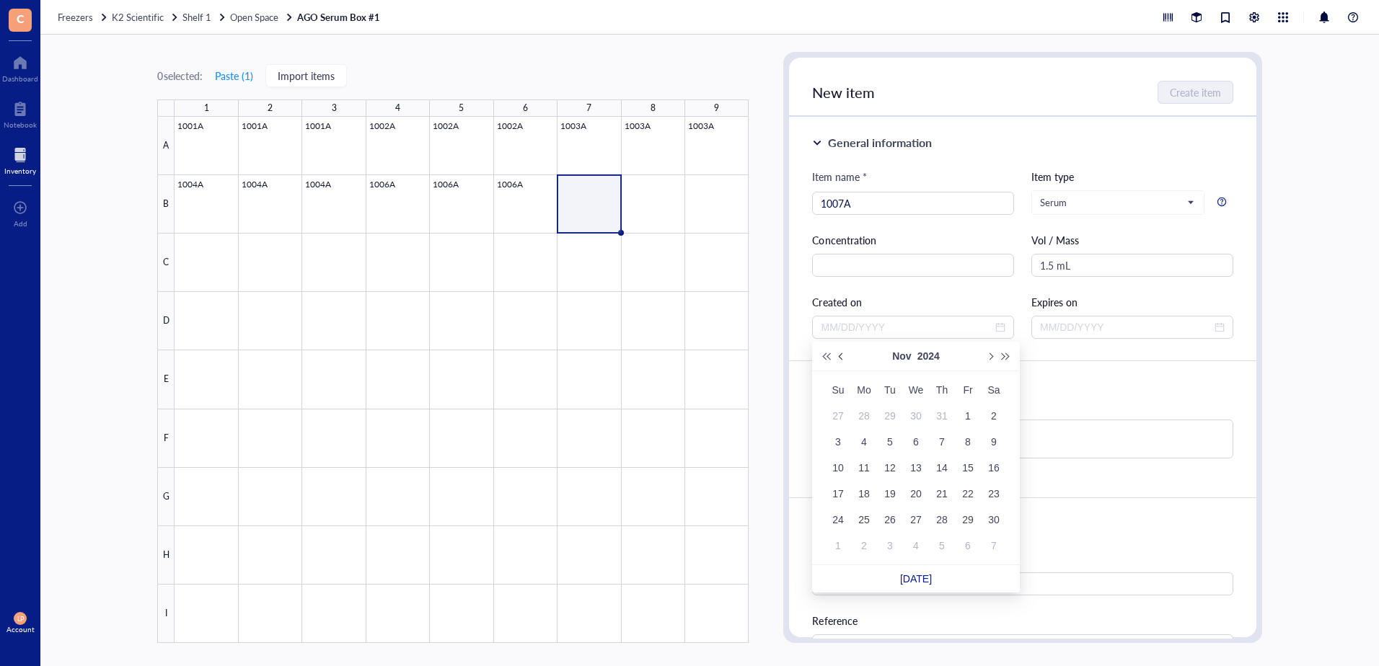
click at [839, 351] on button "Previous month (PageUp)" at bounding box center [842, 356] width 16 height 29
click at [839, 350] on button "Previous month (PageUp)" at bounding box center [842, 356] width 16 height 29
type input "[DATE]"
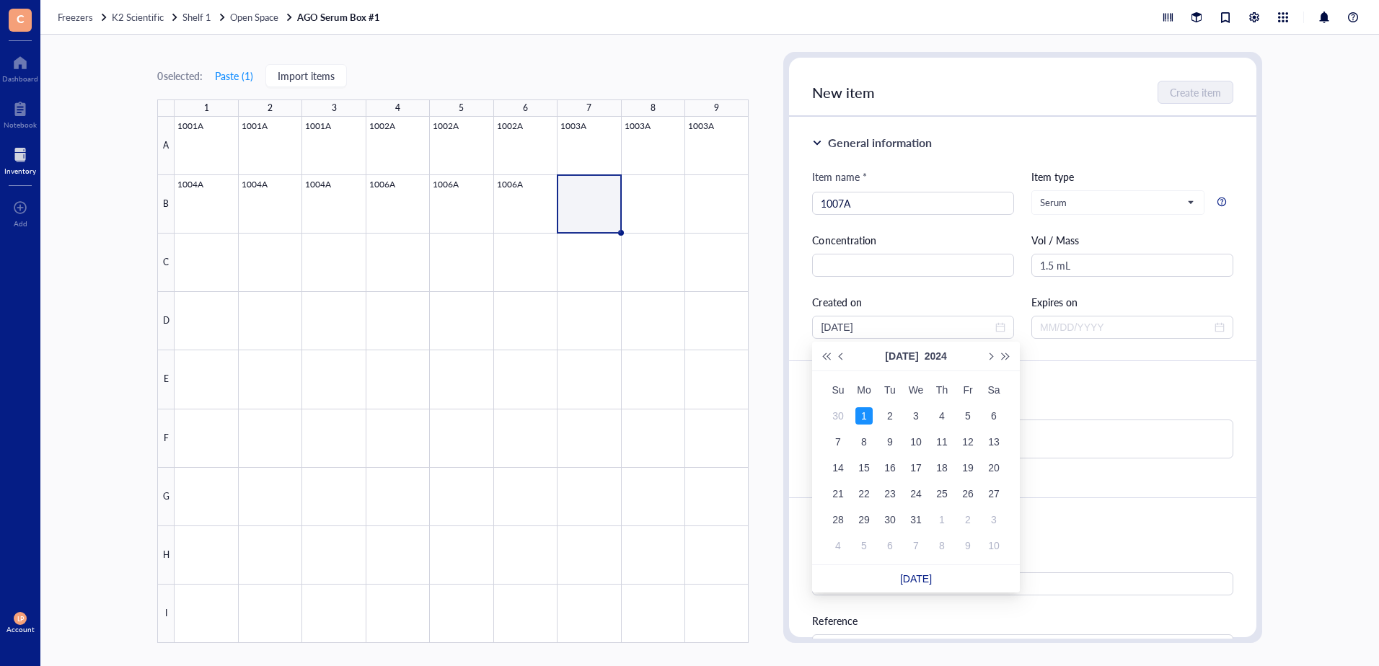
click at [863, 417] on div "1" at bounding box center [863, 415] width 17 height 17
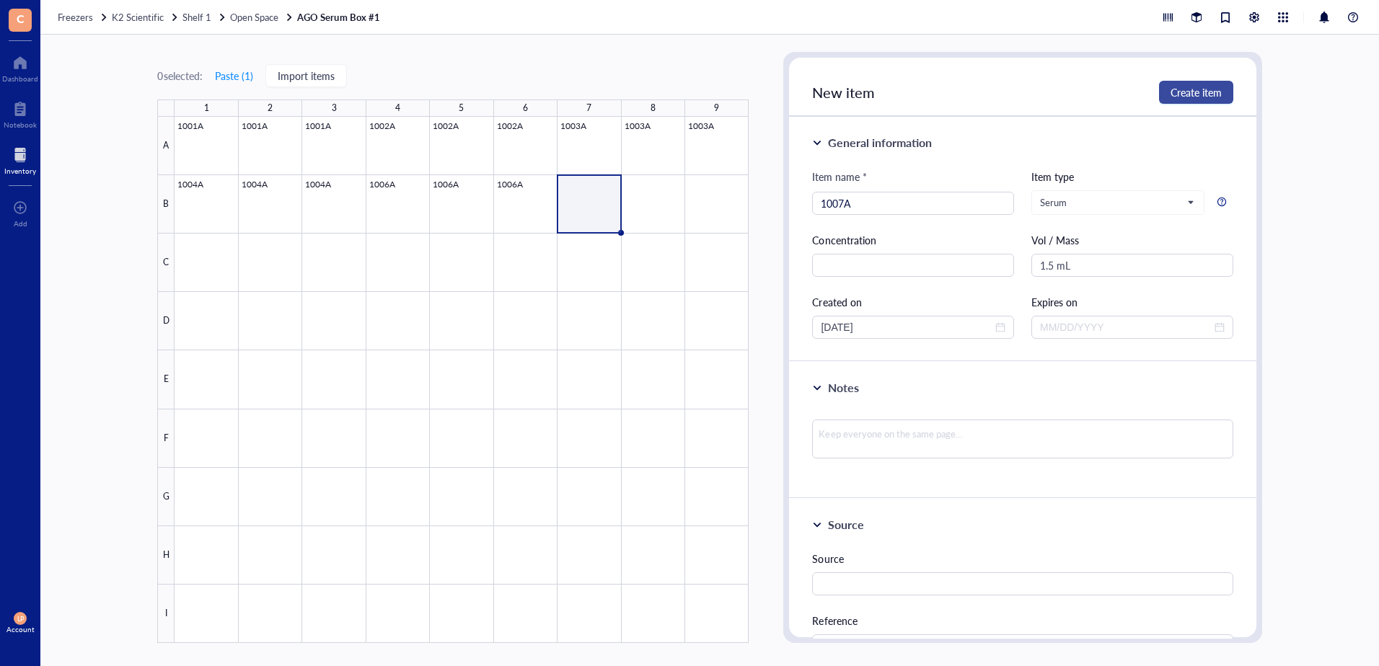
click at [1184, 82] on button "Create item" at bounding box center [1196, 92] width 74 height 23
type input "[DATE]"
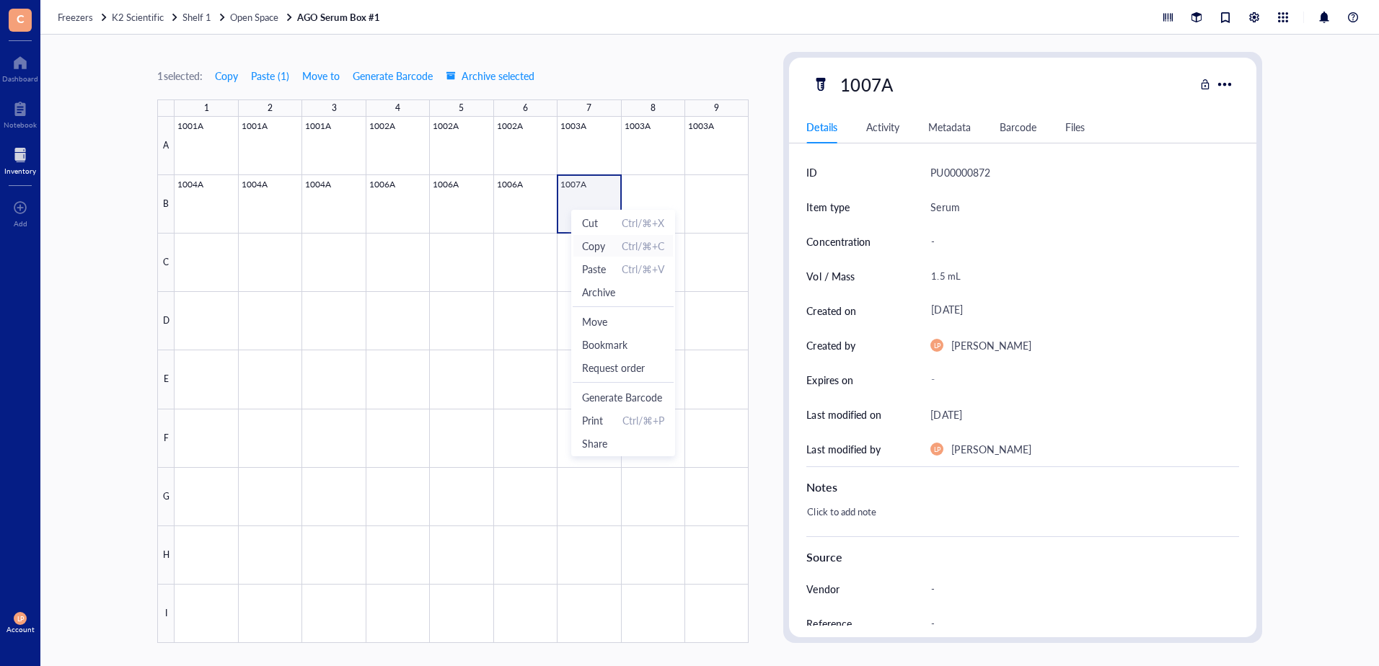
click at [591, 251] on span "Copy" at bounding box center [593, 246] width 23 height 16
click at [647, 206] on div at bounding box center [462, 380] width 574 height 526
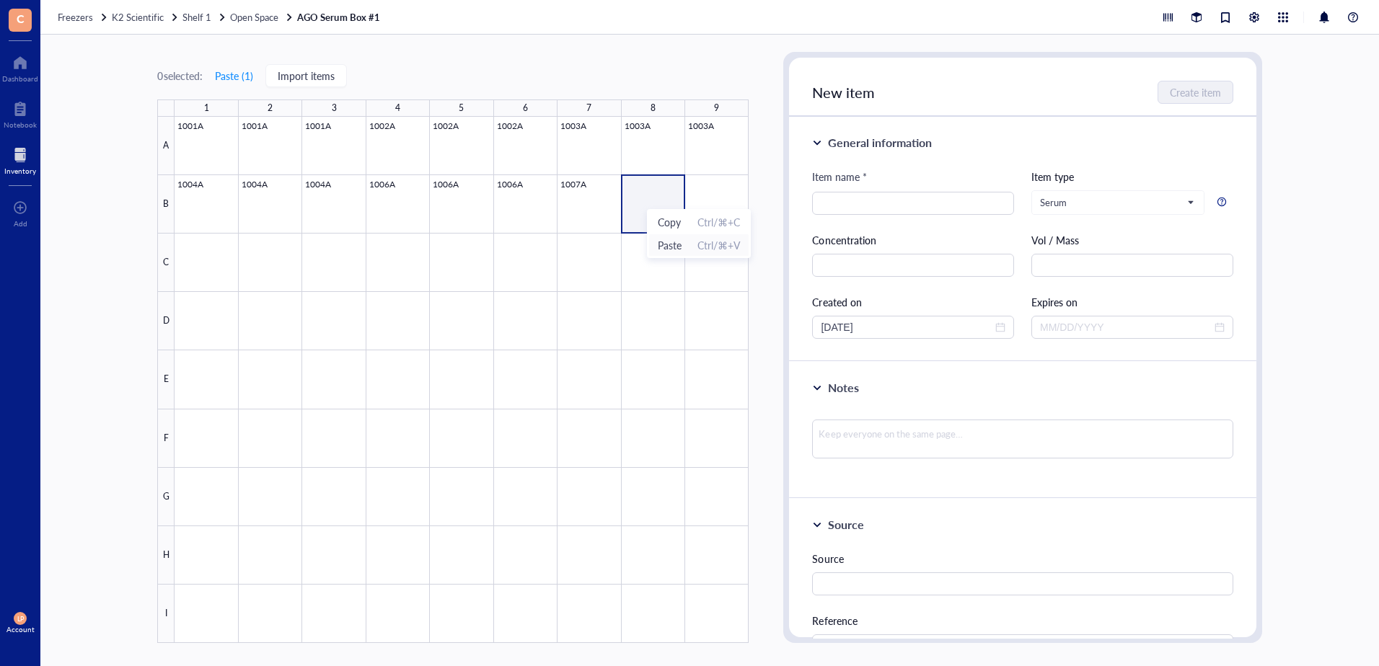
click at [666, 242] on span "Paste" at bounding box center [670, 245] width 24 height 16
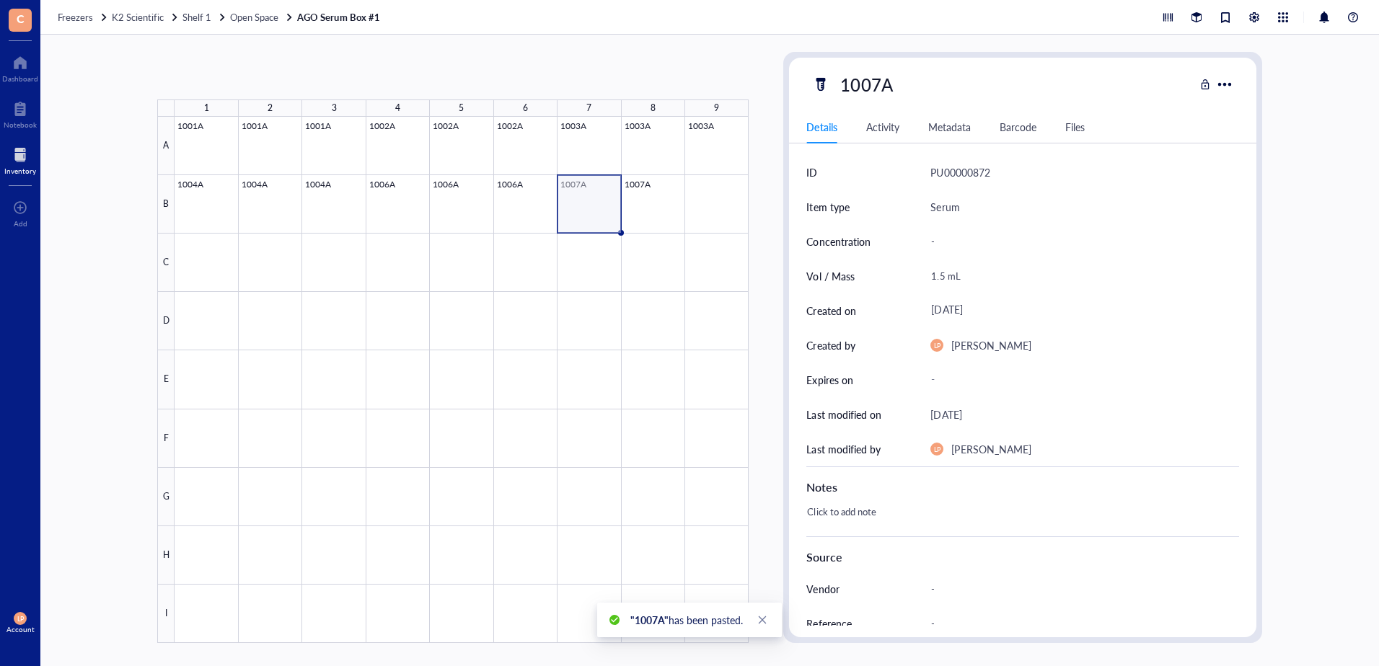
click at [595, 189] on div at bounding box center [462, 380] width 574 height 526
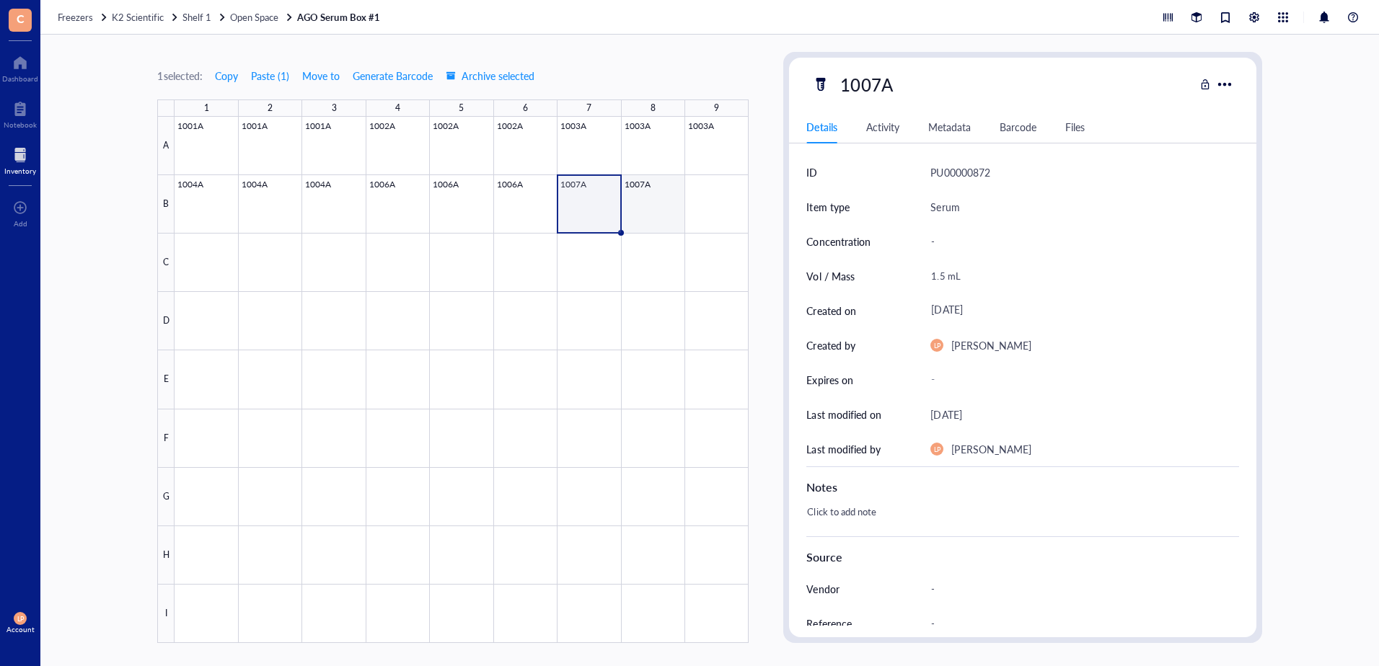
click at [648, 193] on div at bounding box center [462, 380] width 574 height 526
click at [727, 206] on div at bounding box center [462, 380] width 574 height 526
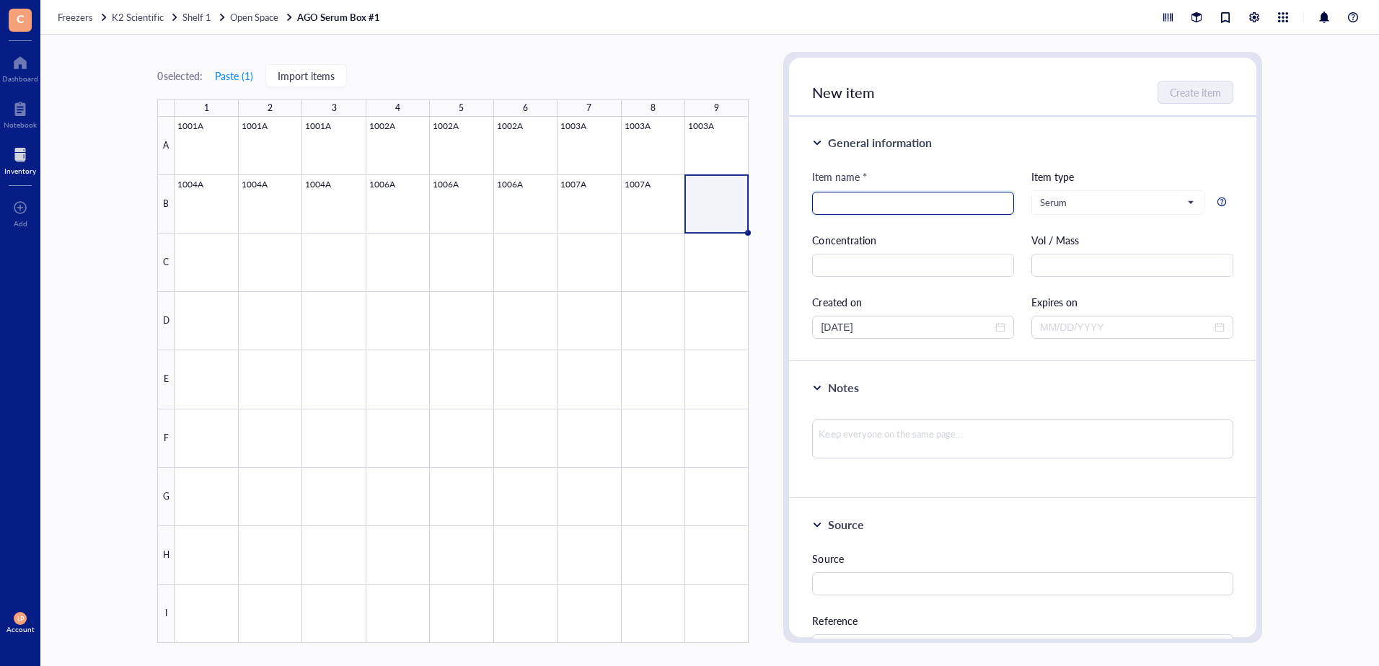
click at [831, 200] on input "search" at bounding box center [913, 204] width 185 height 22
type input "1009A"
click at [1058, 260] on input "text" at bounding box center [1132, 265] width 202 height 23
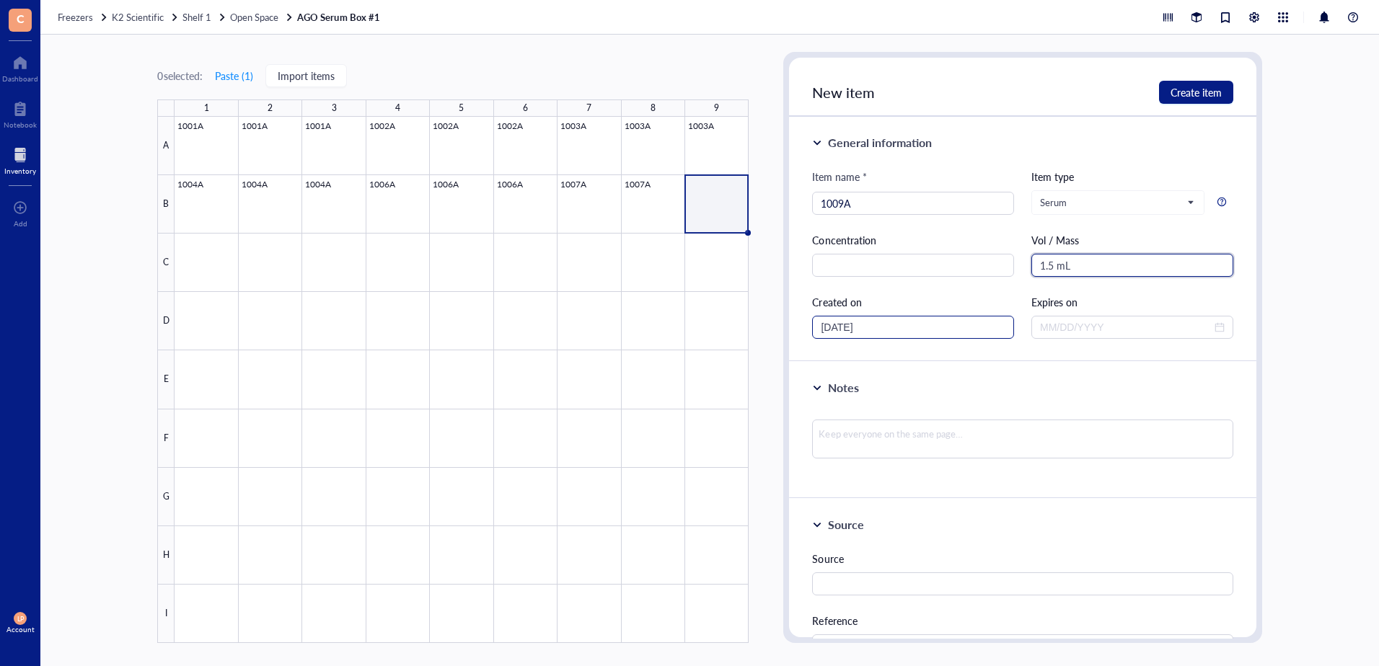
type input "1.5 mL"
click at [974, 332] on input "[DATE]" at bounding box center [907, 327] width 172 height 16
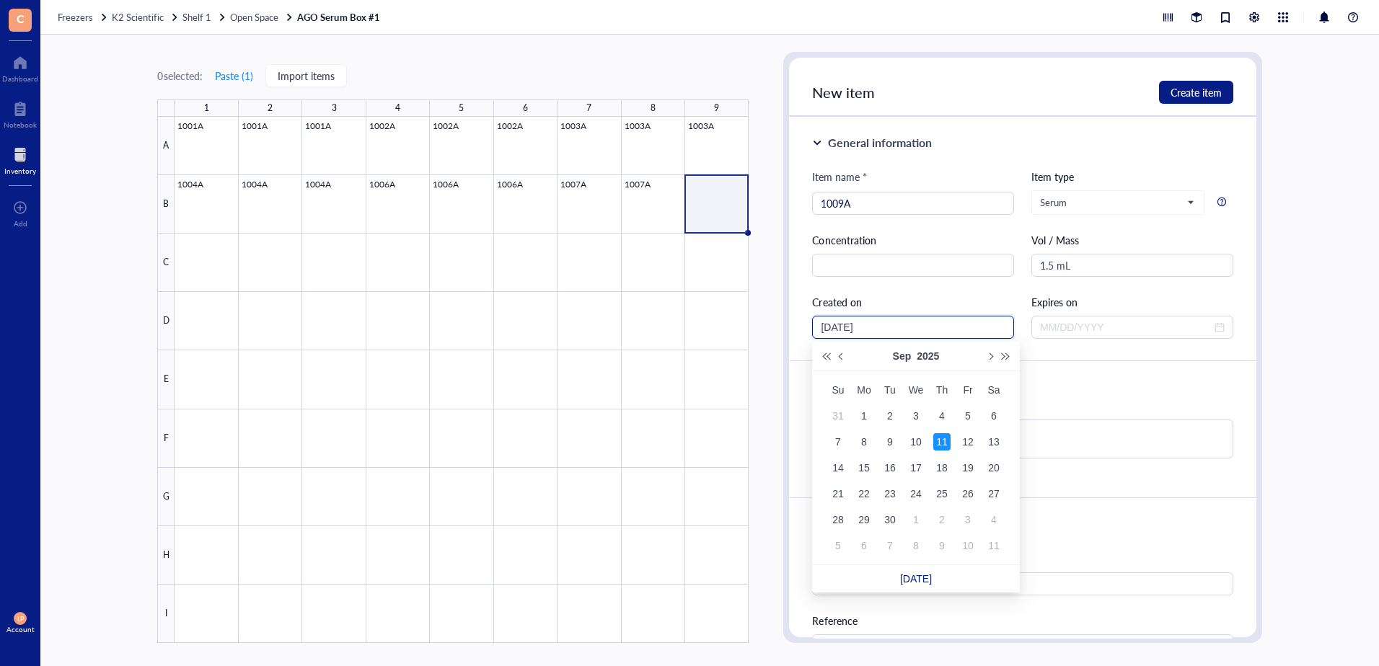
click at [997, 321] on div "[DATE]" at bounding box center [913, 327] width 185 height 16
click at [837, 354] on button "Previous month (PageUp)" at bounding box center [842, 356] width 16 height 29
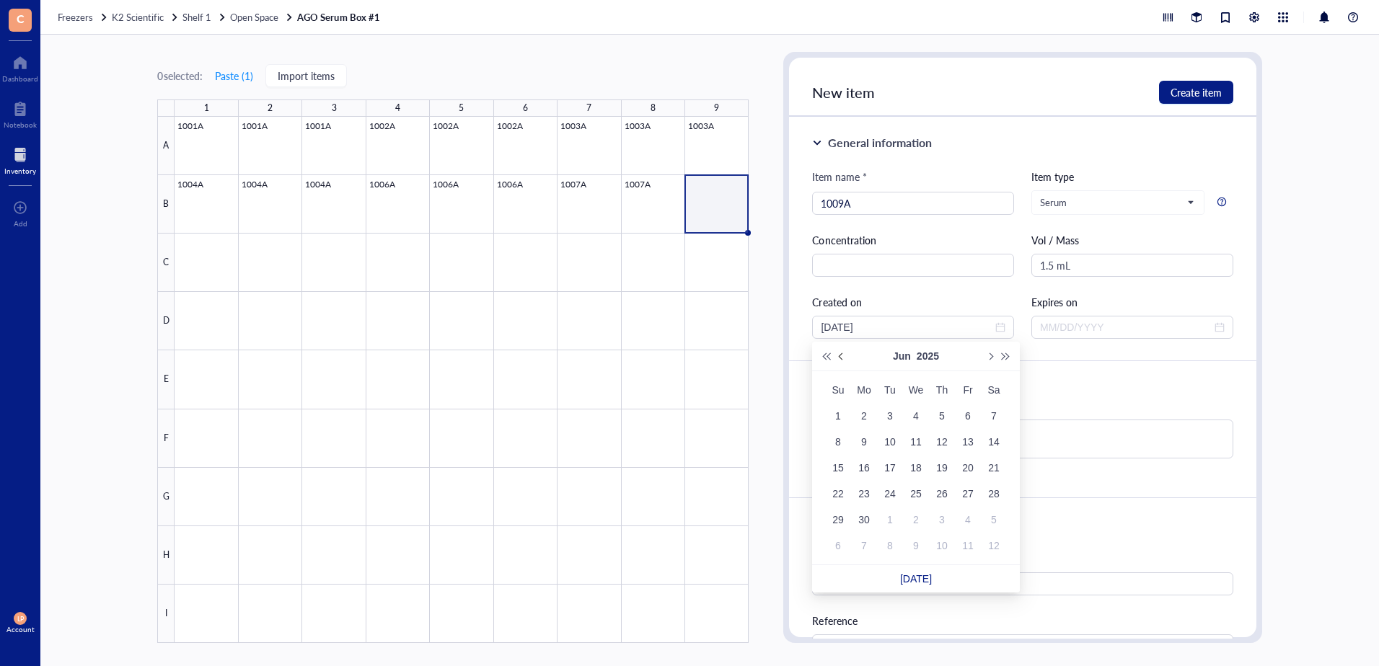
click at [838, 353] on button "Previous month (PageUp)" at bounding box center [842, 356] width 16 height 29
click at [839, 353] on button "Previous month (PageUp)" at bounding box center [842, 356] width 16 height 29
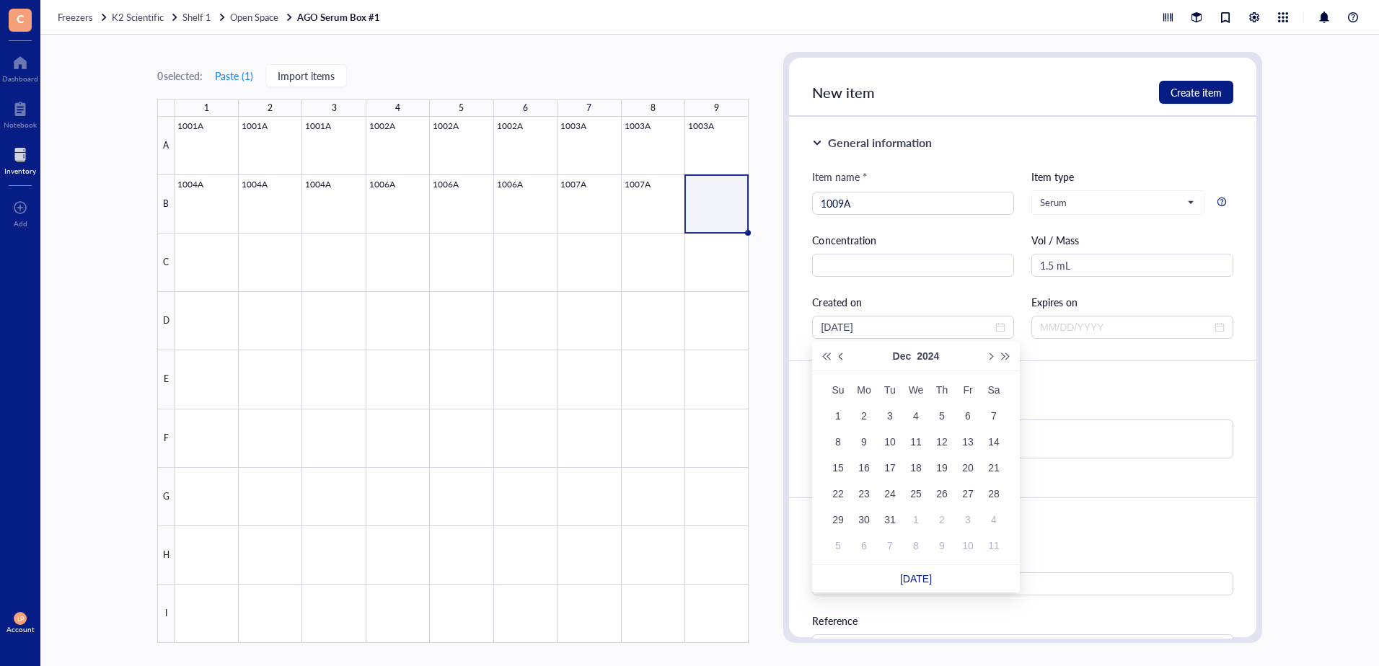
click at [842, 353] on span "Previous month (PageUp)" at bounding box center [842, 356] width 7 height 7
click at [844, 353] on button "Previous month (PageUp)" at bounding box center [842, 356] width 16 height 29
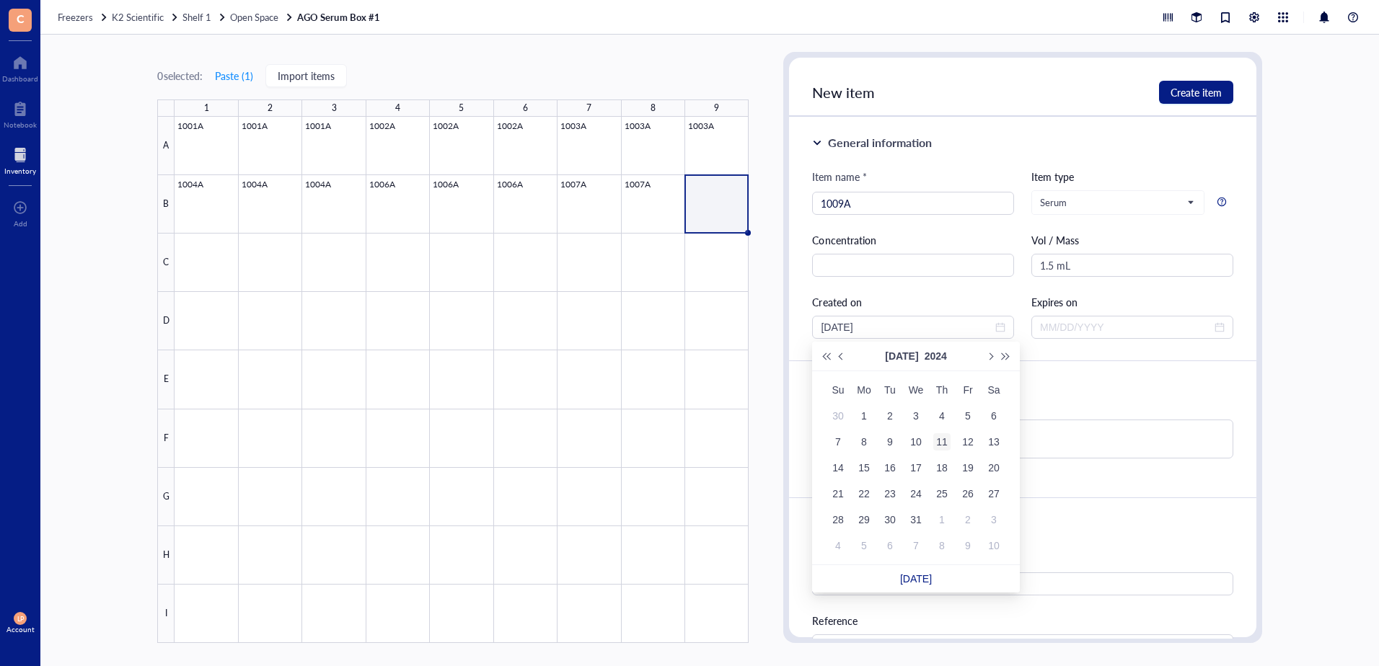
type input "[DATE]"
click at [948, 439] on div "11" at bounding box center [941, 441] width 17 height 17
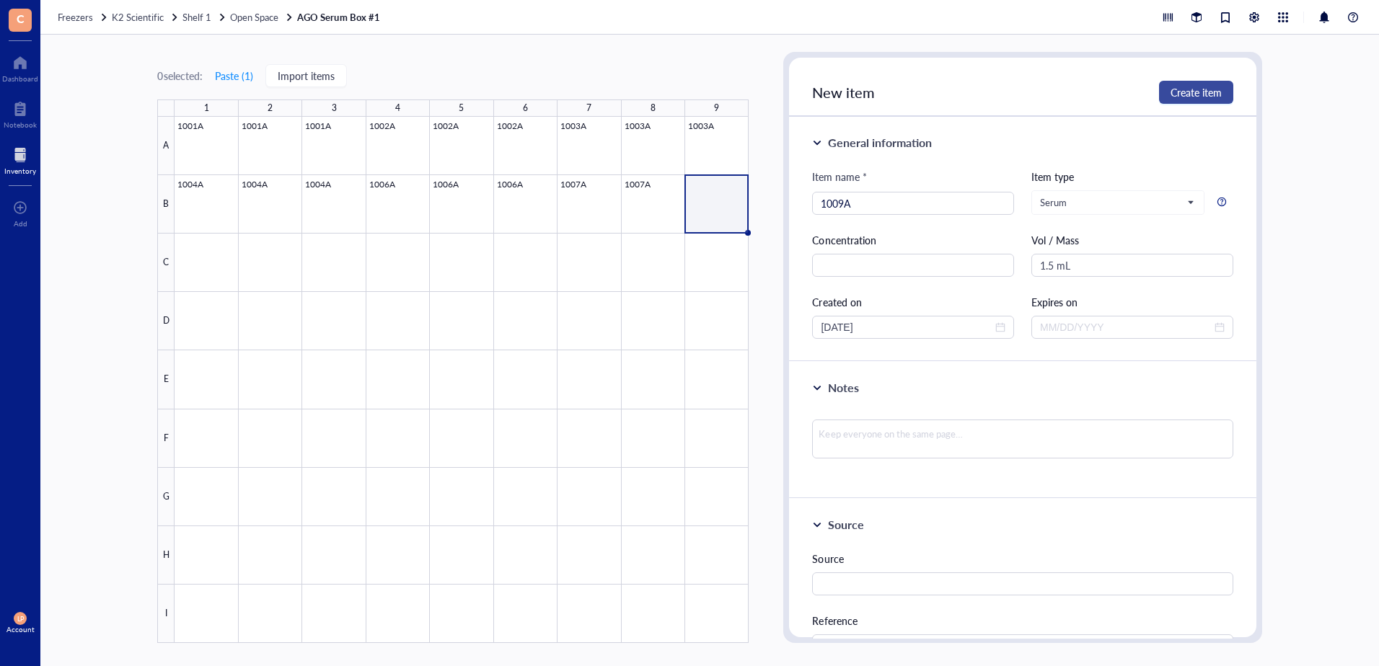
click at [1195, 87] on span "Create item" at bounding box center [1195, 93] width 51 height 12
type input "[DATE]"
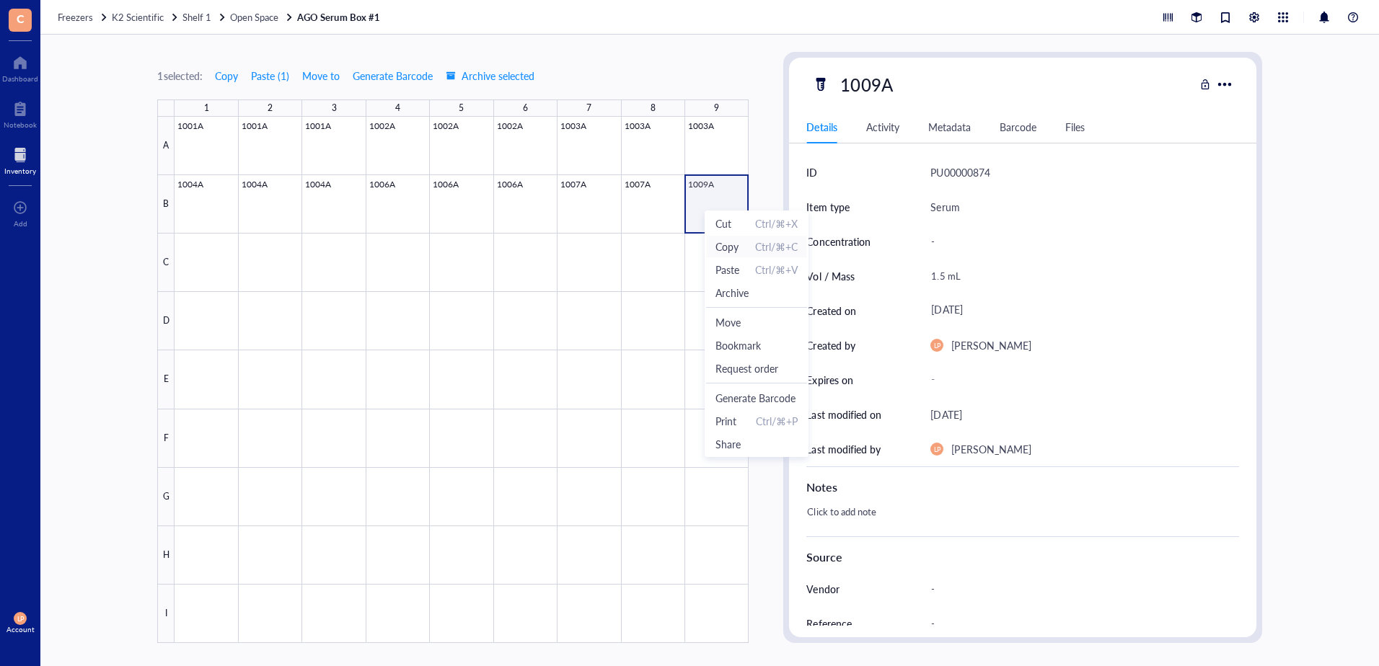
click at [725, 246] on span "Copy" at bounding box center [726, 247] width 23 height 16
click at [193, 274] on div at bounding box center [462, 380] width 574 height 526
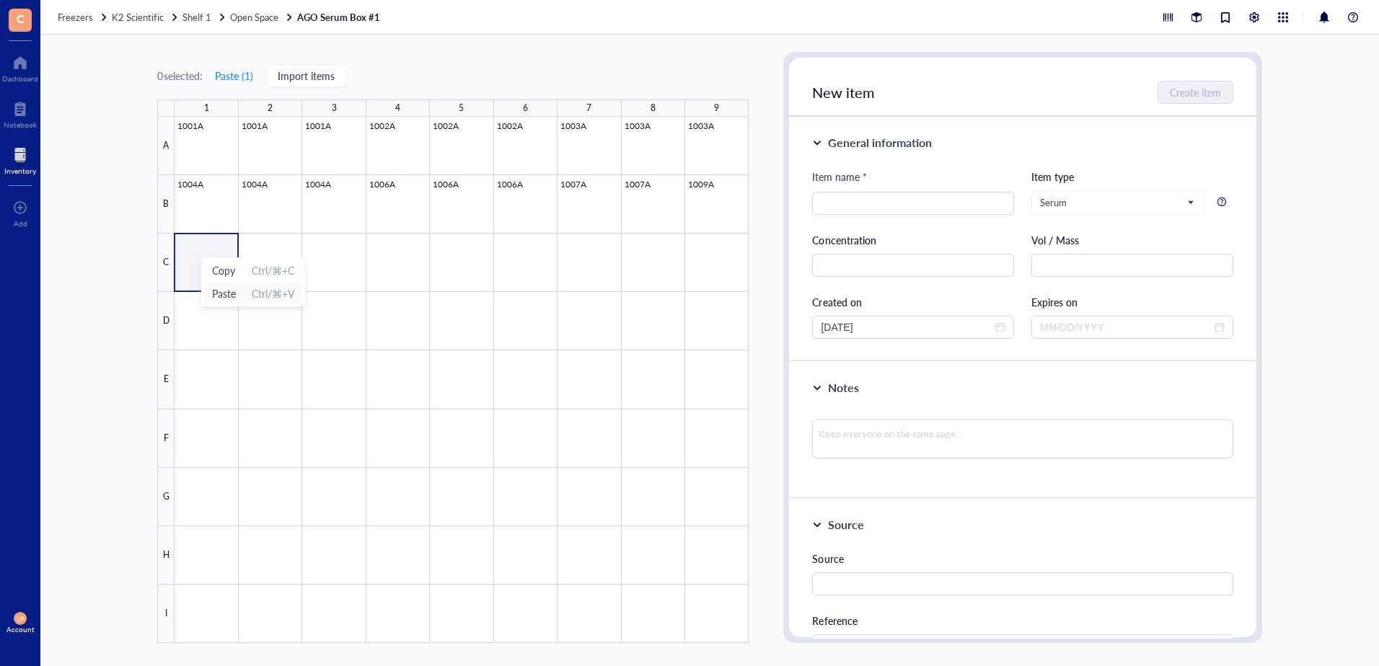
click at [219, 291] on span "Paste" at bounding box center [224, 294] width 24 height 16
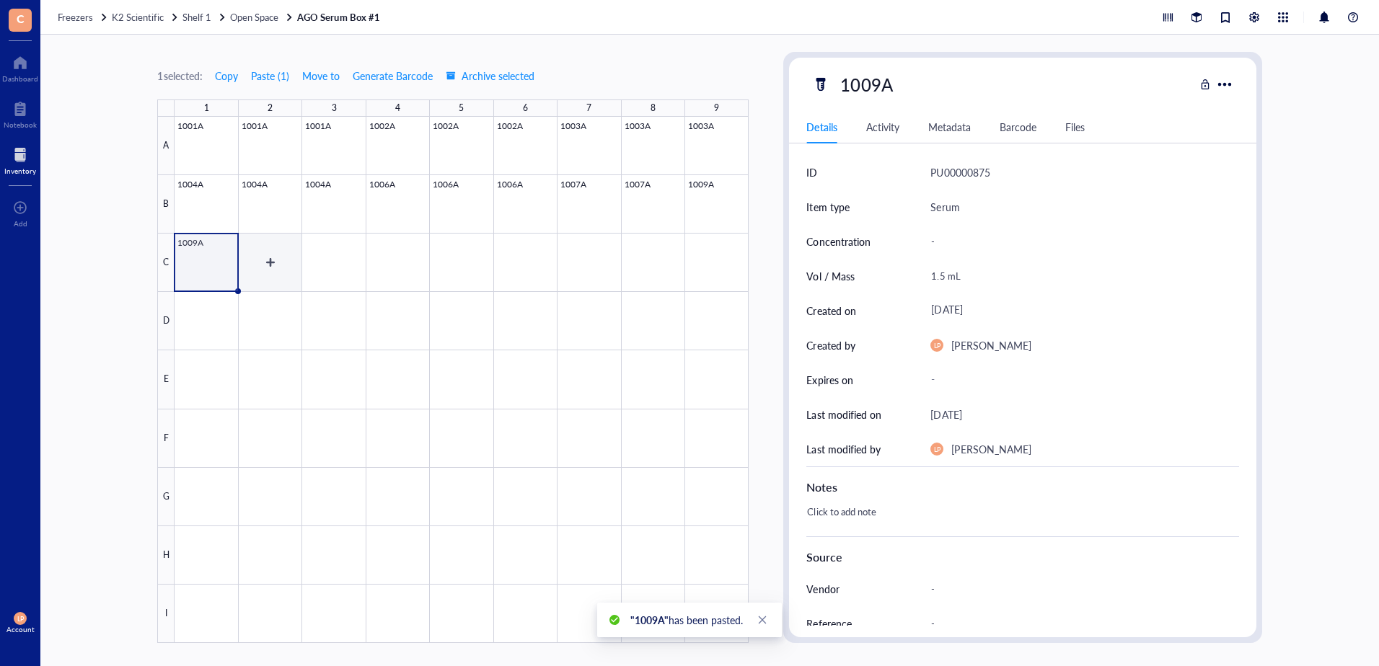
click at [281, 256] on div at bounding box center [462, 380] width 574 height 526
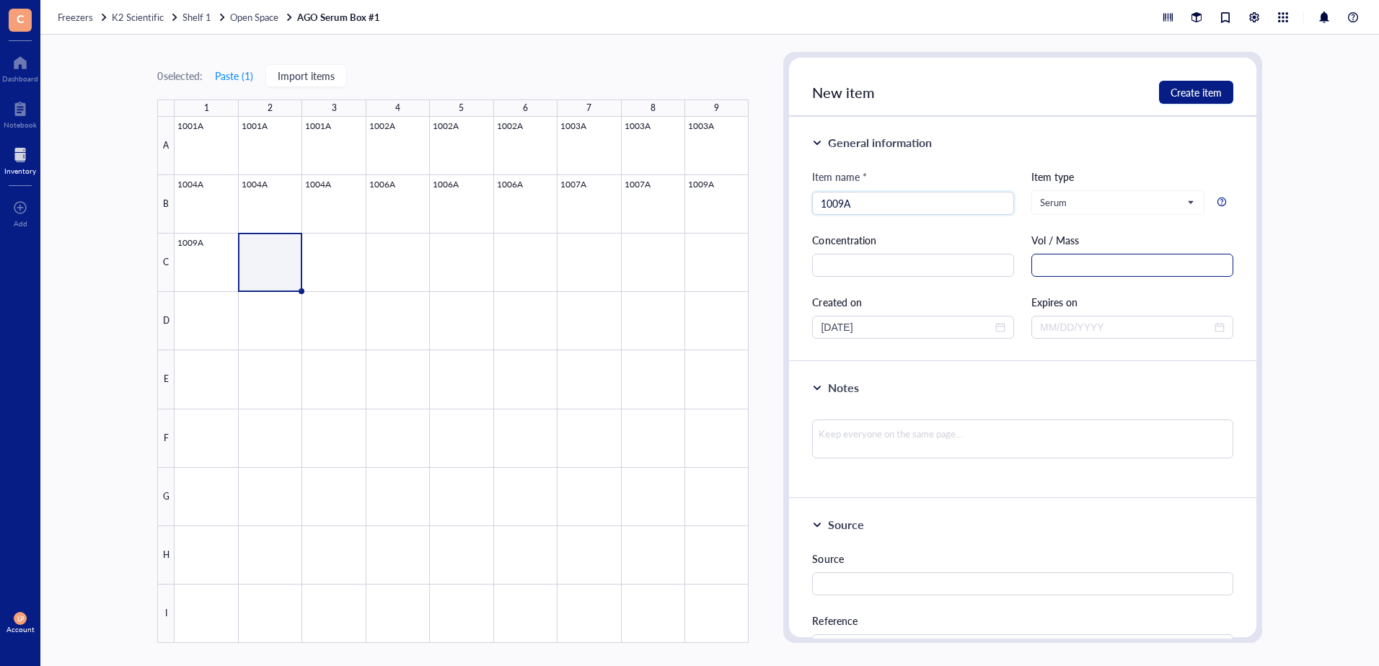
type input "1009A"
click at [1122, 261] on input "text" at bounding box center [1132, 265] width 202 height 23
type input "0.30 mL"
click at [968, 327] on input "[DATE]" at bounding box center [907, 327] width 172 height 16
click at [837, 353] on button "Previous month (PageUp)" at bounding box center [842, 356] width 16 height 29
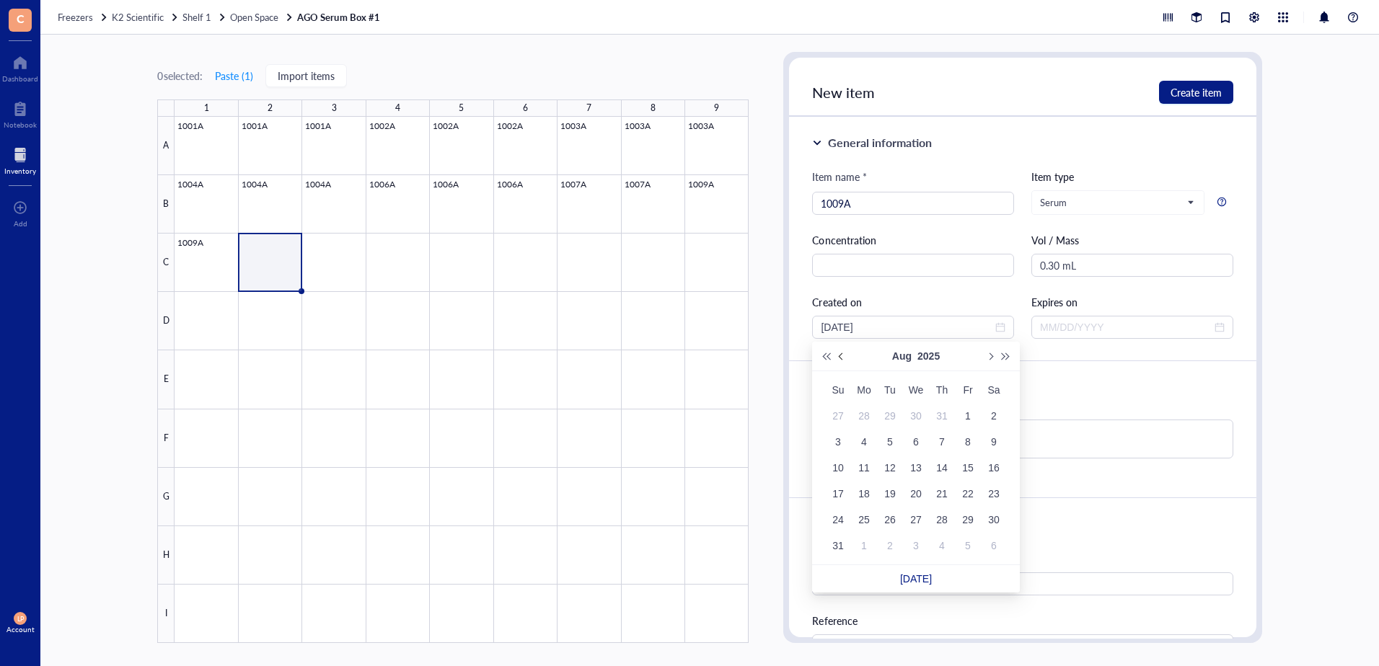
click at [837, 353] on button "Previous month (PageUp)" at bounding box center [842, 356] width 16 height 29
click at [839, 353] on button "Previous month (PageUp)" at bounding box center [842, 356] width 16 height 29
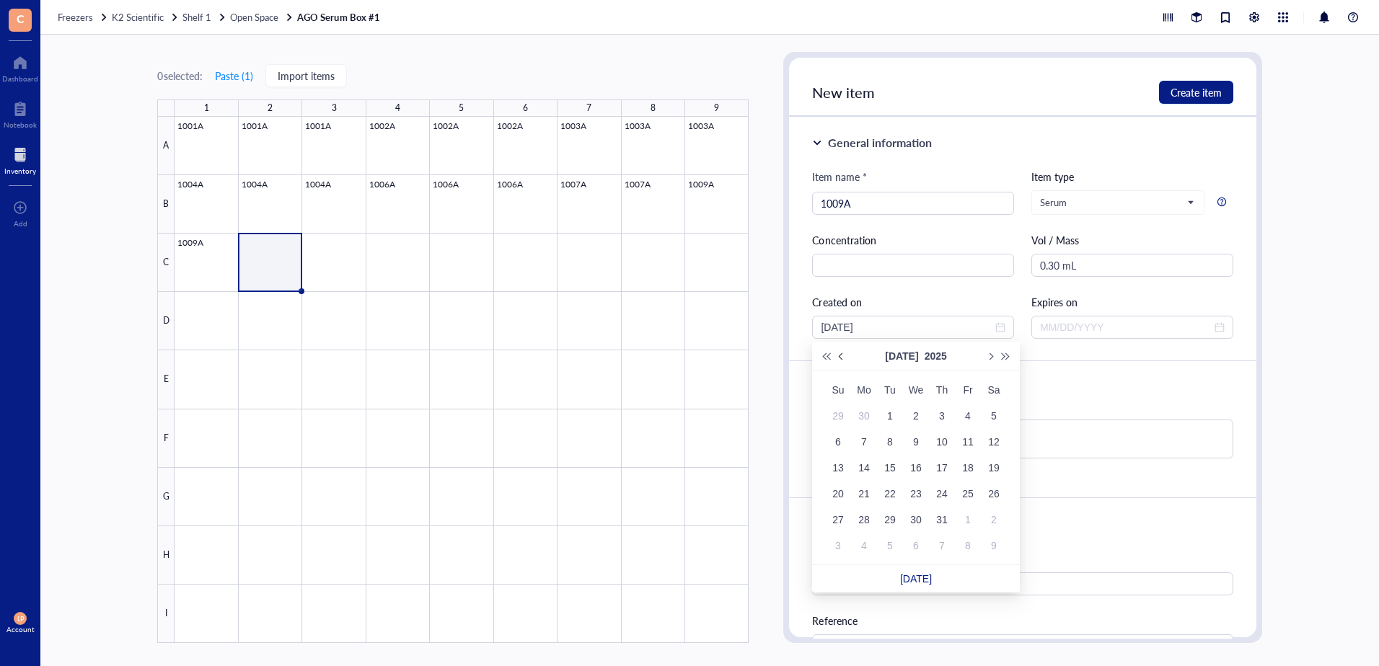
click at [839, 353] on button "Previous month (PageUp)" at bounding box center [842, 356] width 16 height 29
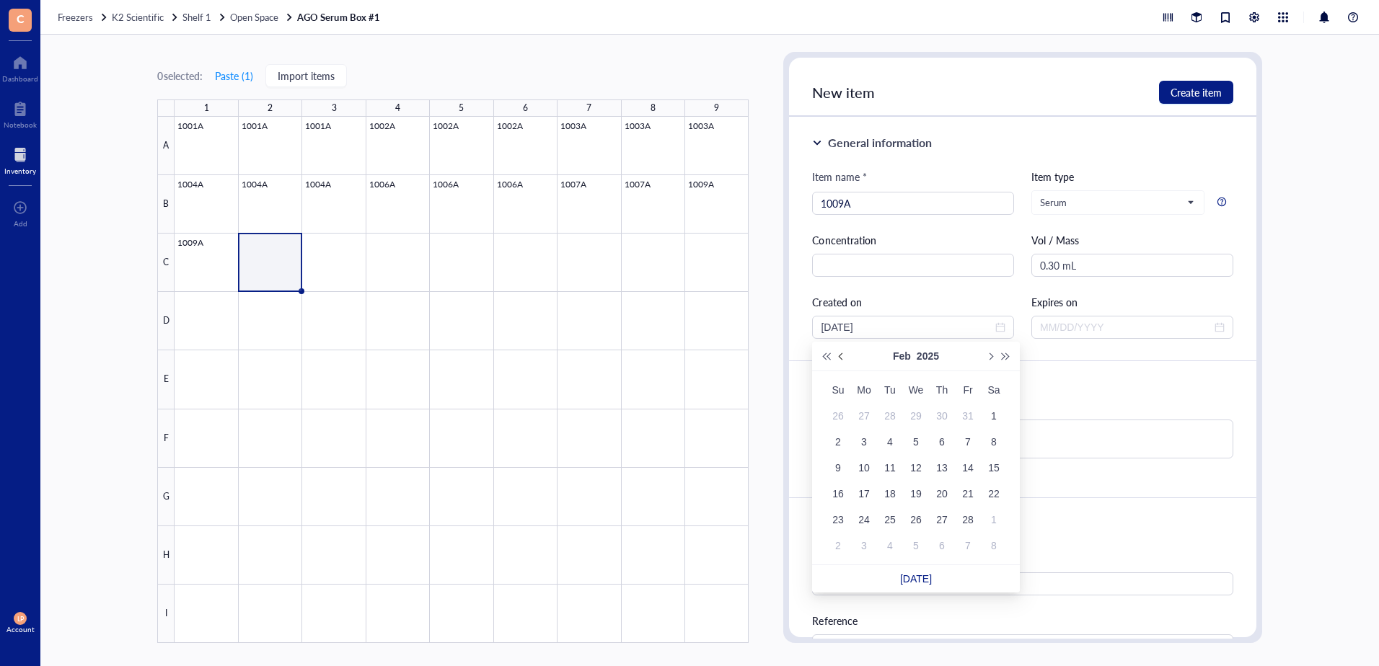
click at [839, 353] on button "Previous month (PageUp)" at bounding box center [842, 356] width 16 height 29
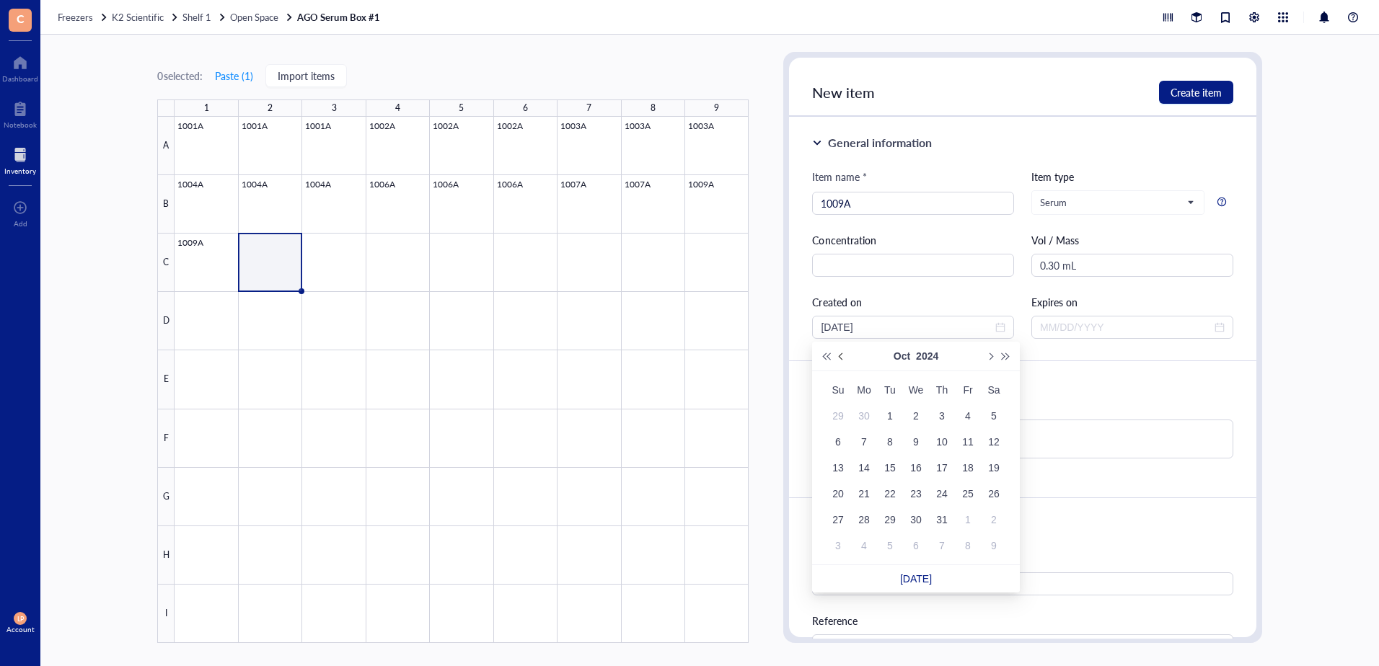
click at [839, 353] on button "Previous month (PageUp)" at bounding box center [842, 356] width 16 height 29
type input "[DATE]"
click at [946, 438] on div "11" at bounding box center [941, 441] width 17 height 17
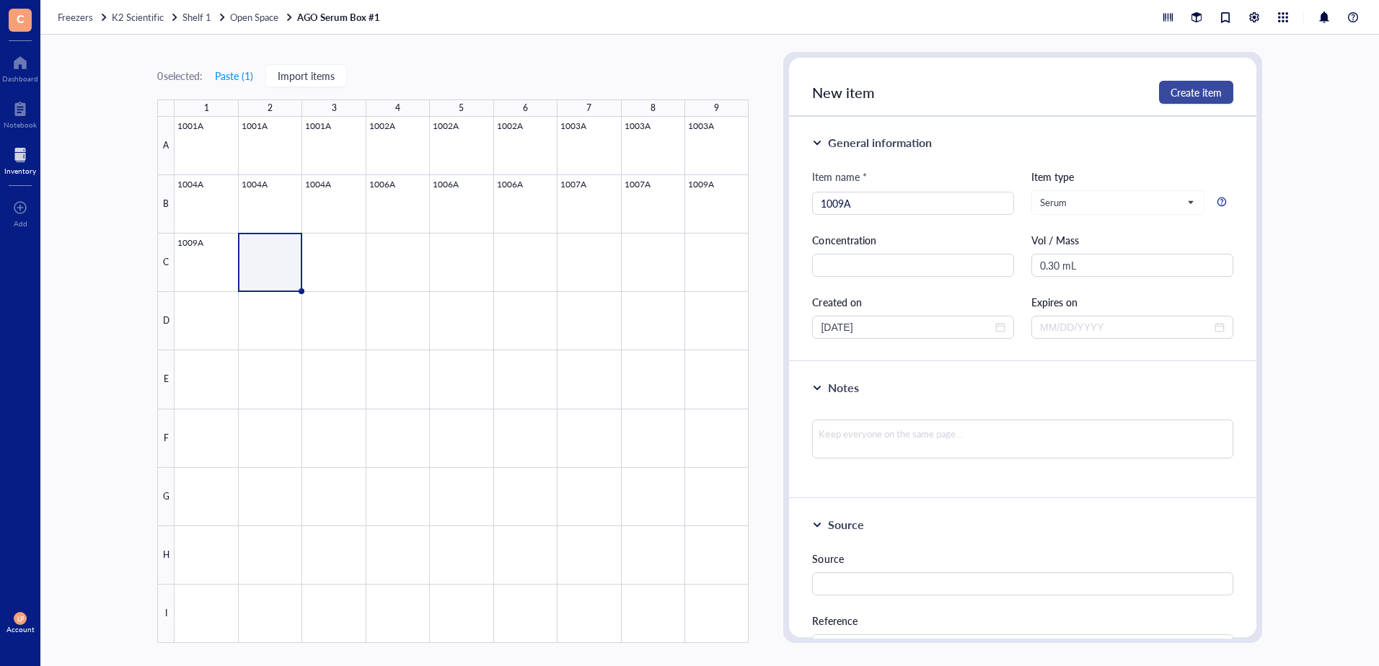
click at [1196, 84] on button "Create item" at bounding box center [1196, 92] width 74 height 23
type input "[DATE]"
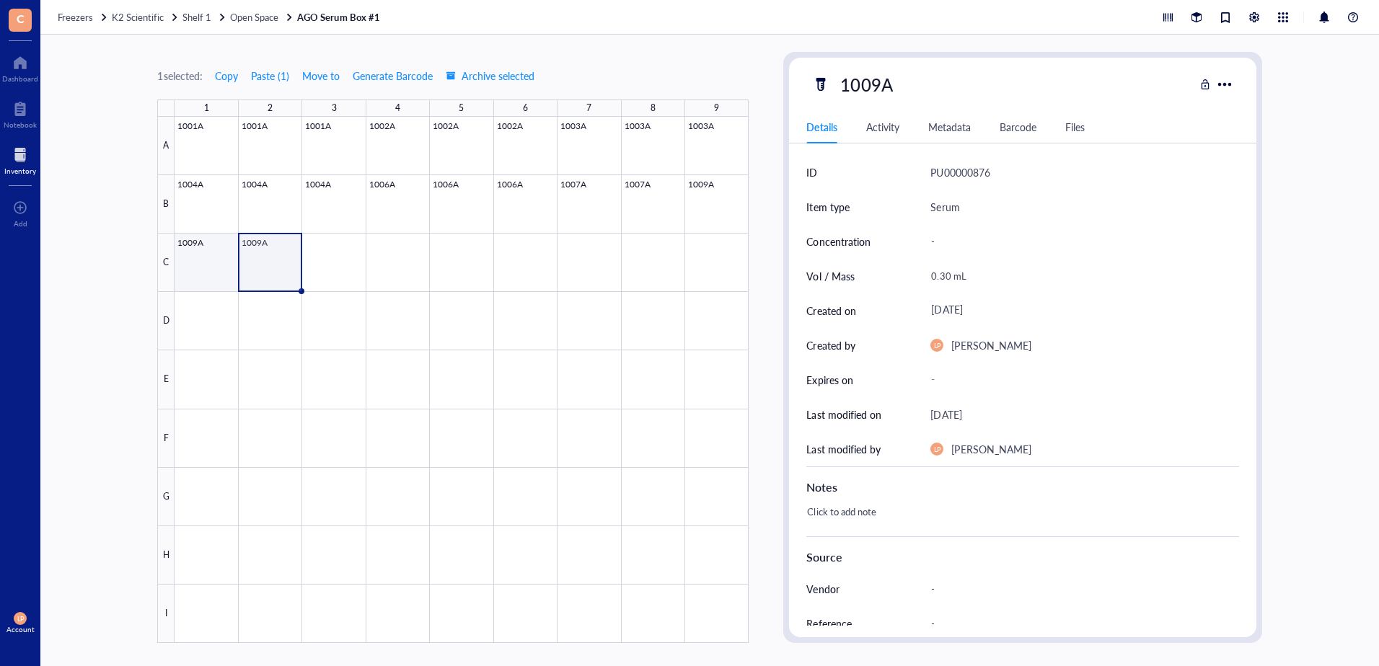
click at [200, 257] on div at bounding box center [462, 380] width 574 height 526
click at [278, 254] on div at bounding box center [462, 380] width 574 height 526
click at [345, 261] on div at bounding box center [462, 380] width 574 height 526
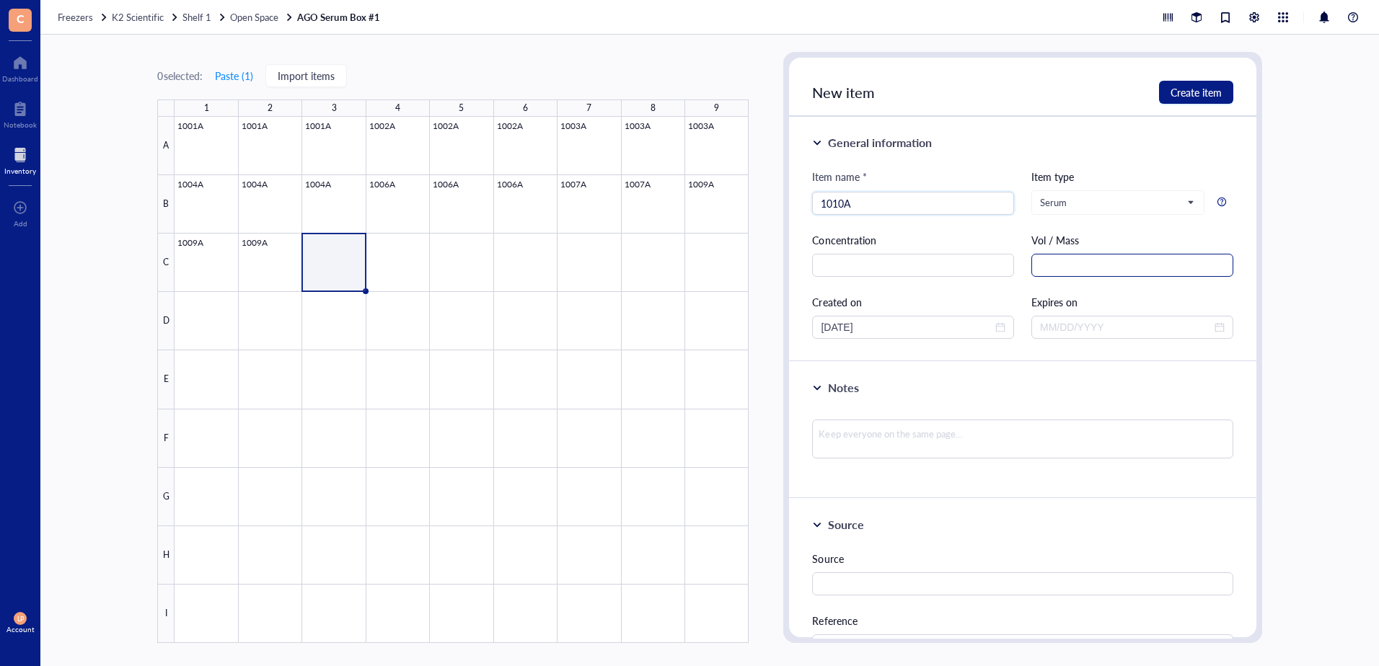
type input "1010A"
click at [1068, 267] on input "text" at bounding box center [1132, 265] width 202 height 23
type input "1.5 mL"
click at [979, 325] on input "[DATE]" at bounding box center [907, 327] width 172 height 16
click at [995, 331] on span "close-circle" at bounding box center [1000, 327] width 10 height 10
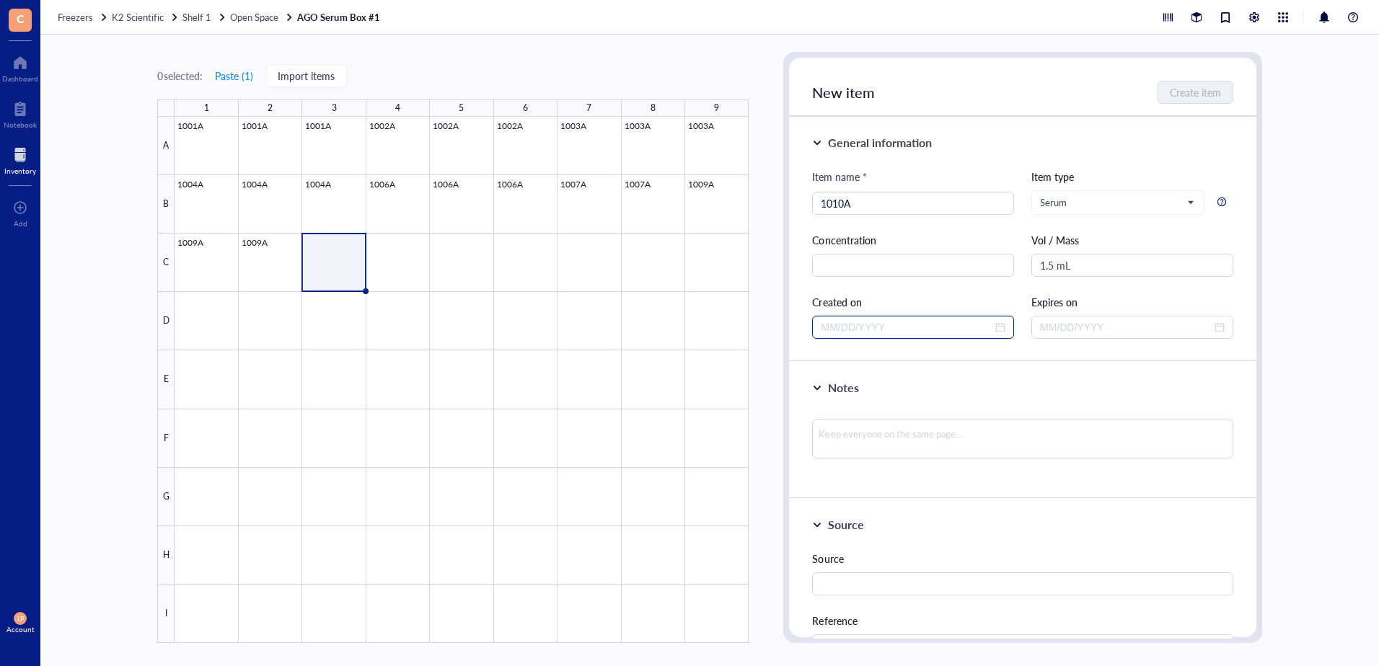
click at [978, 326] on input at bounding box center [907, 327] width 172 height 16
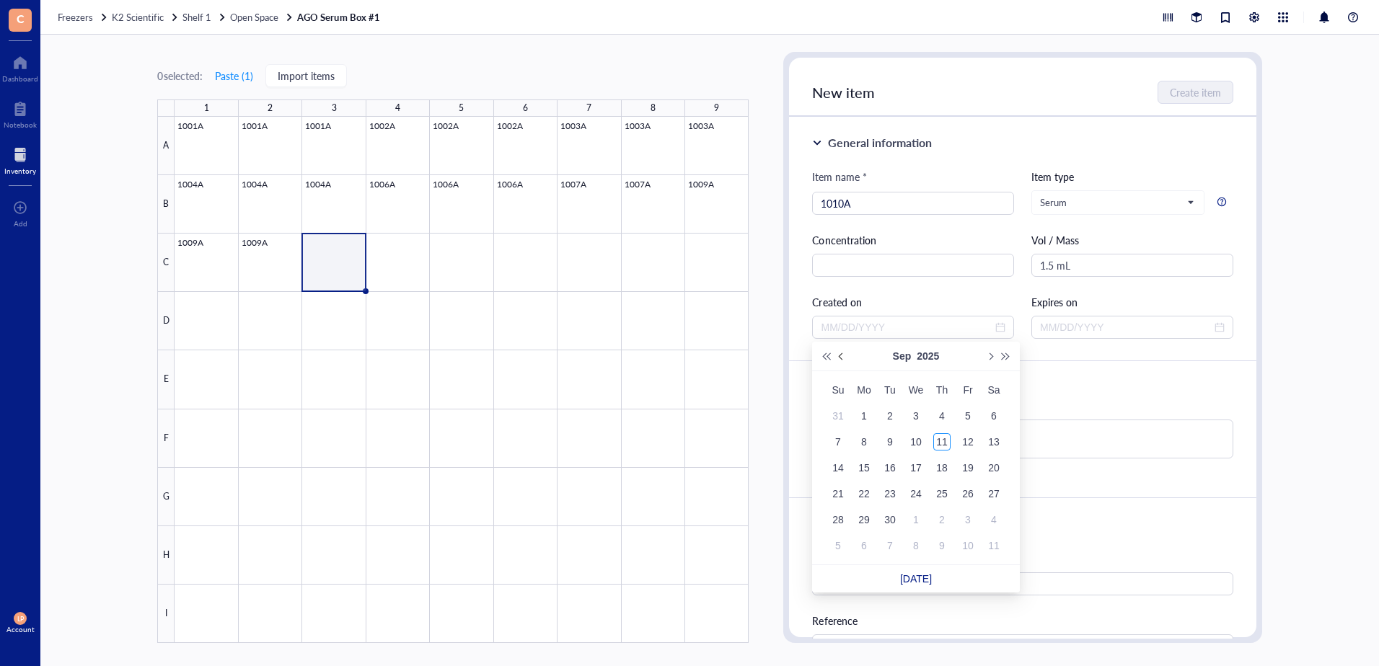
click at [840, 354] on span "Previous month (PageUp)" at bounding box center [842, 356] width 7 height 7
click at [839, 354] on button "Previous month (PageUp)" at bounding box center [842, 356] width 16 height 29
click at [838, 353] on button "Previous month (PageUp)" at bounding box center [842, 356] width 16 height 29
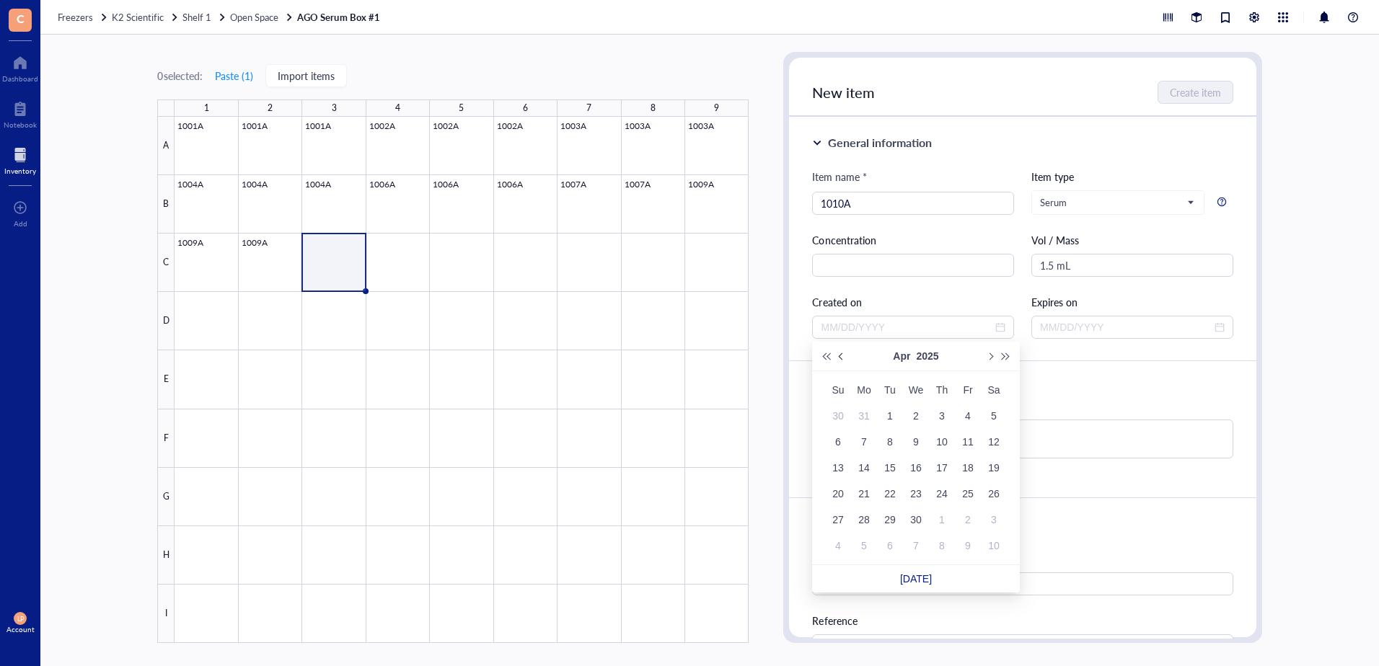
click at [838, 353] on button "Previous month (PageUp)" at bounding box center [842, 356] width 16 height 29
click at [838, 352] on button "Previous month (PageUp)" at bounding box center [842, 356] width 16 height 29
click at [839, 352] on button "Previous month (PageUp)" at bounding box center [842, 356] width 16 height 29
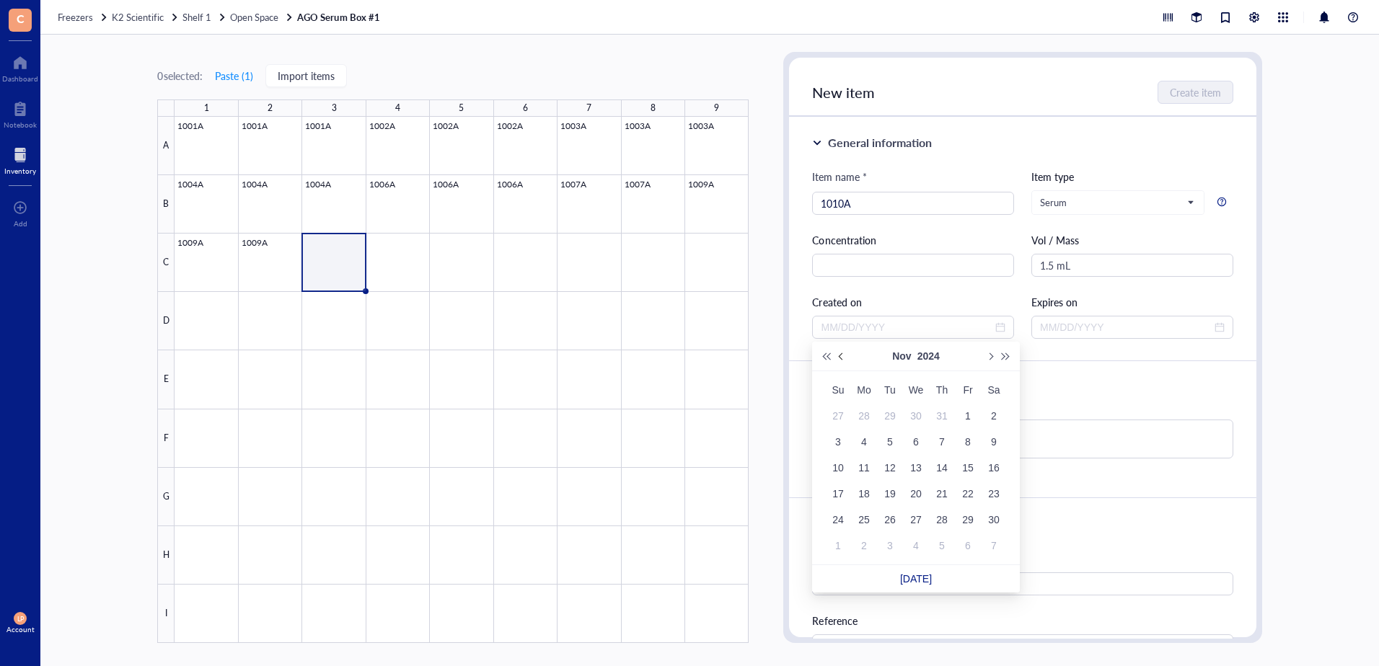
click at [839, 352] on button "Previous month (PageUp)" at bounding box center [842, 356] width 16 height 29
click at [841, 352] on button "Previous month (PageUp)" at bounding box center [842, 356] width 16 height 29
type input "[DATE]"
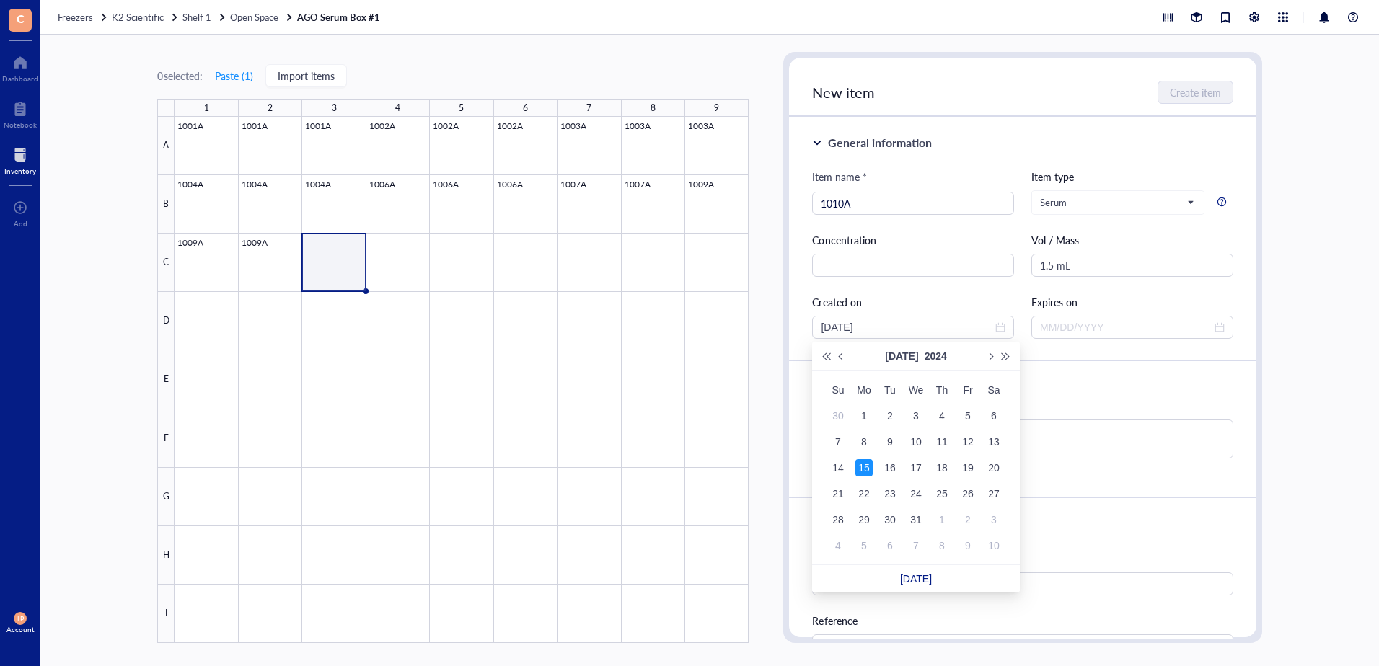
click at [865, 464] on div "15" at bounding box center [863, 467] width 17 height 17
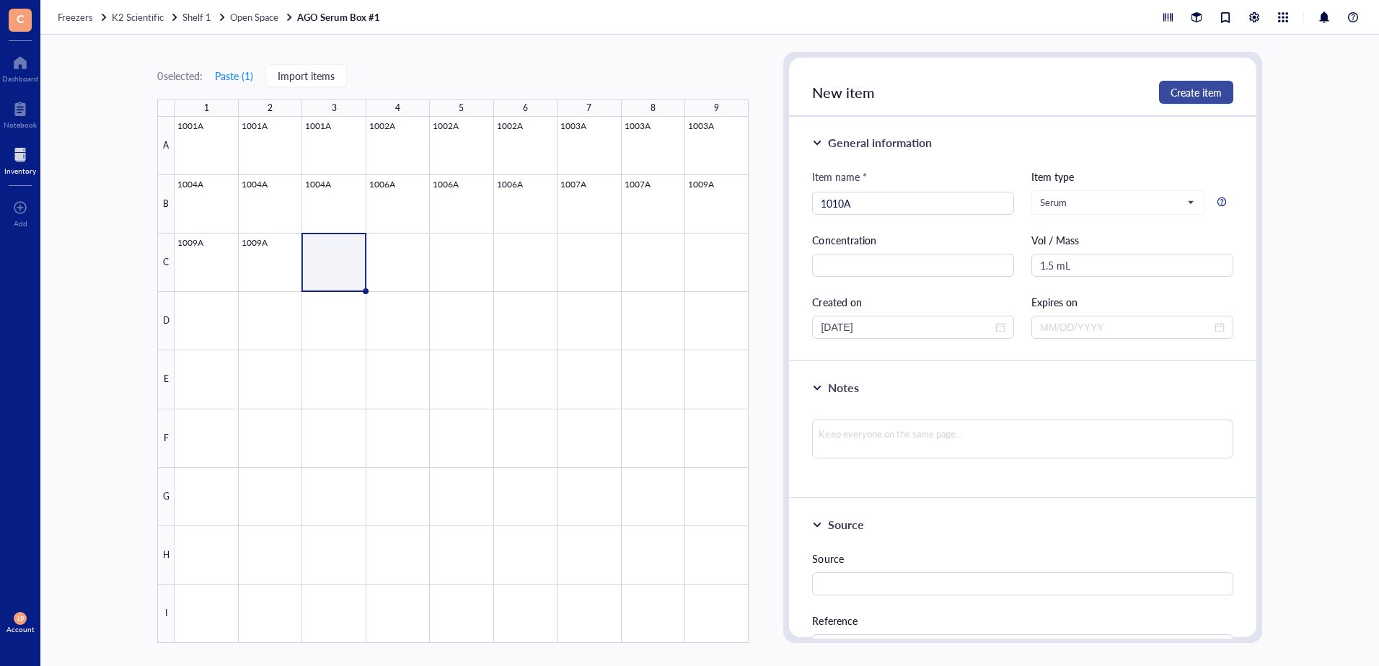
click at [1199, 91] on span "Create item" at bounding box center [1195, 93] width 51 height 12
type input "[DATE]"
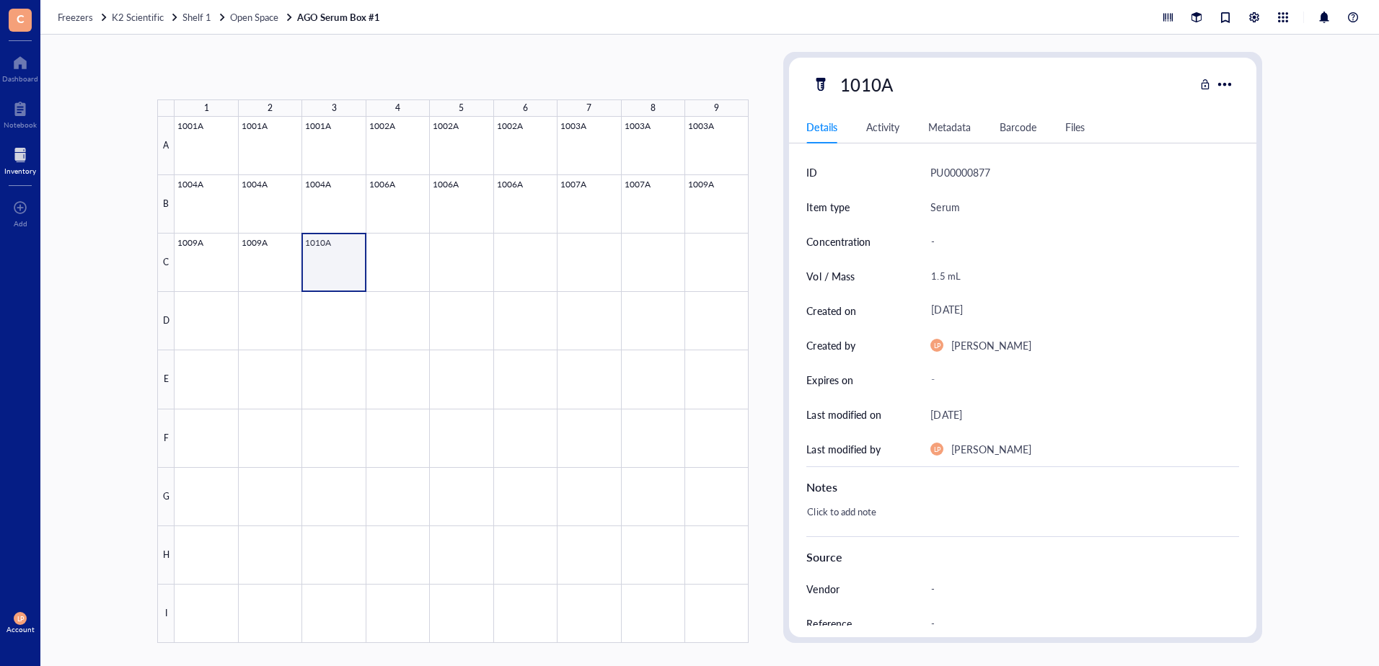
click at [338, 260] on div at bounding box center [462, 380] width 574 height 526
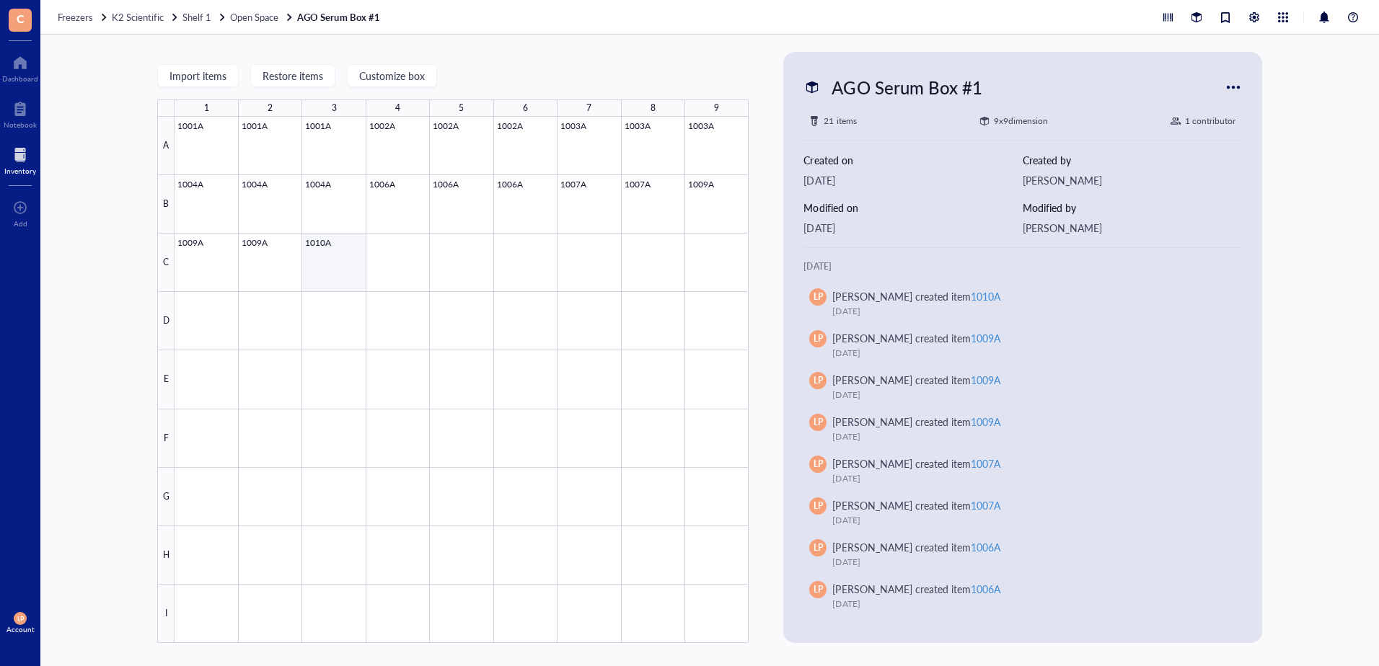
click at [334, 259] on div at bounding box center [462, 380] width 574 height 526
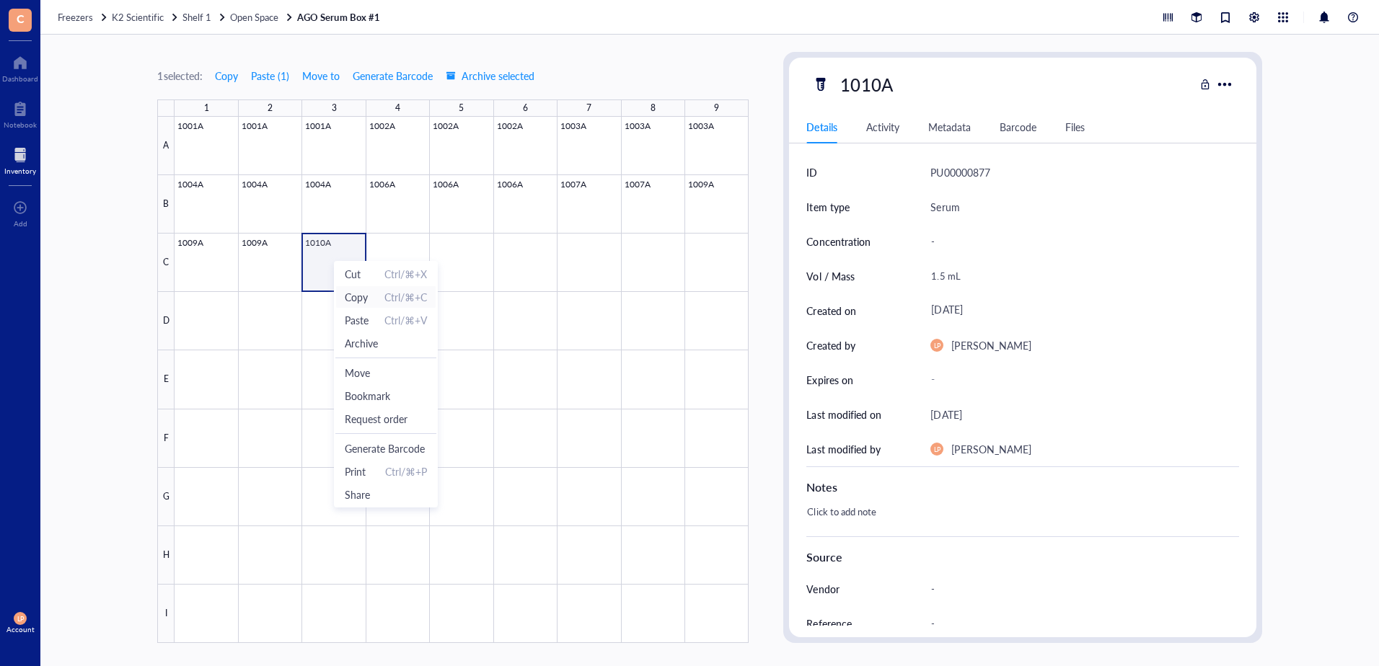
click at [361, 299] on span "Copy" at bounding box center [356, 297] width 23 height 16
click at [394, 267] on div at bounding box center [462, 380] width 574 height 526
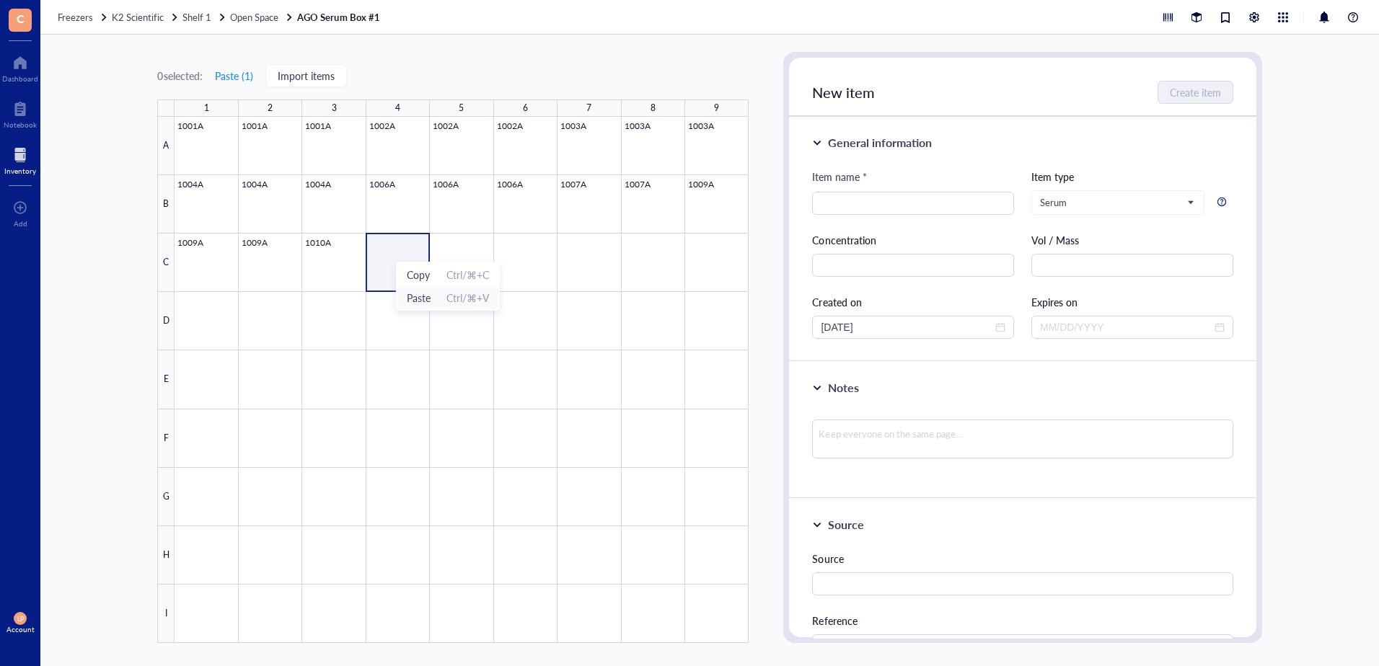
click at [423, 299] on span "Paste" at bounding box center [419, 298] width 24 height 16
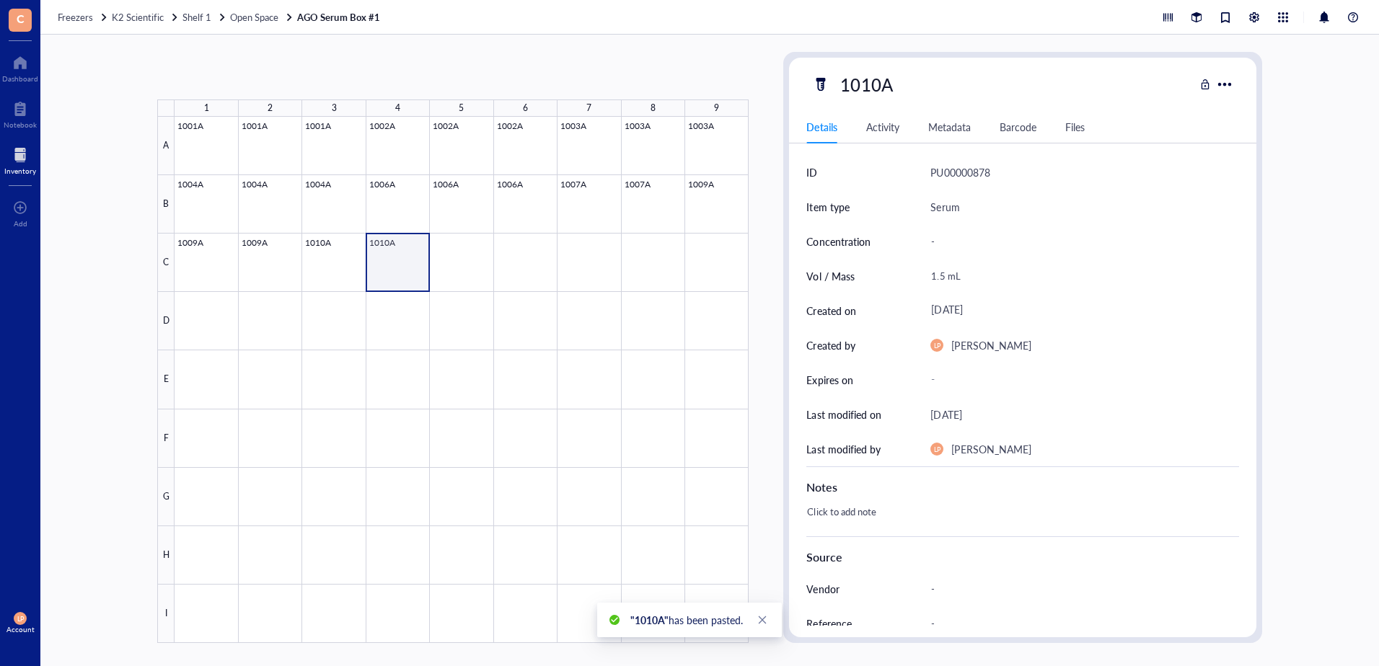
click at [393, 253] on div at bounding box center [462, 380] width 574 height 526
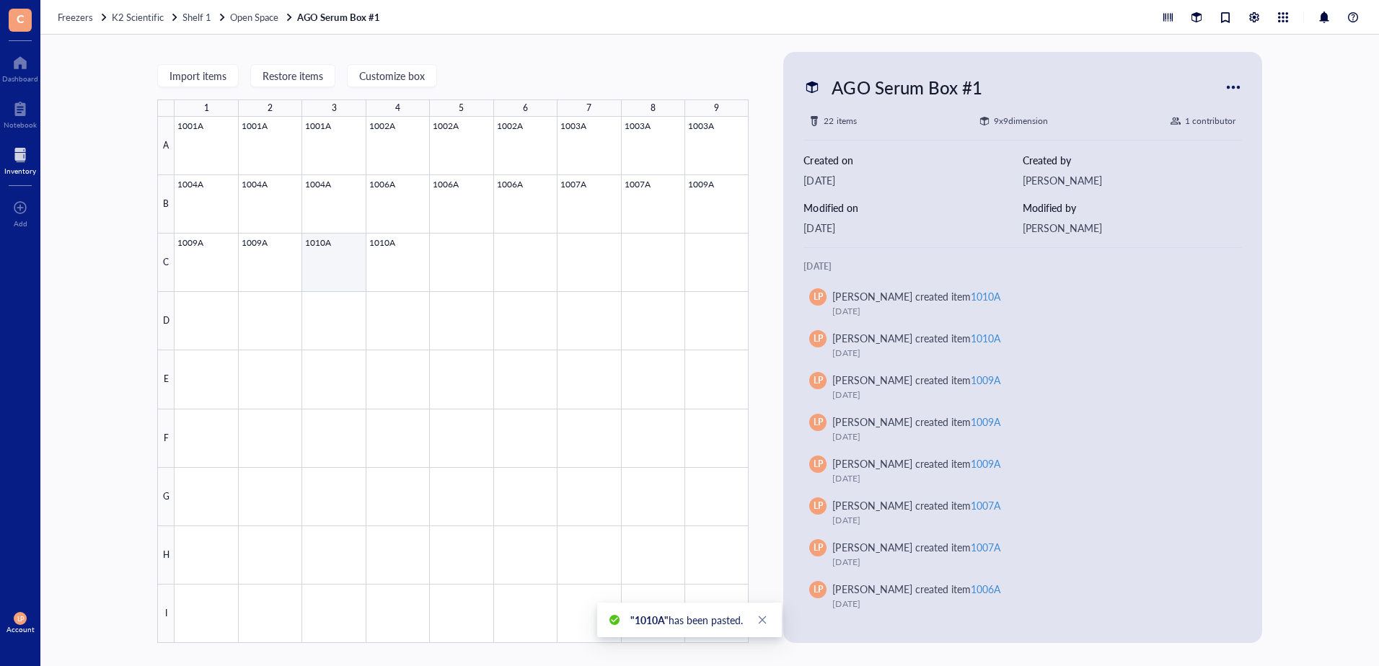
click at [325, 242] on div at bounding box center [462, 380] width 574 height 526
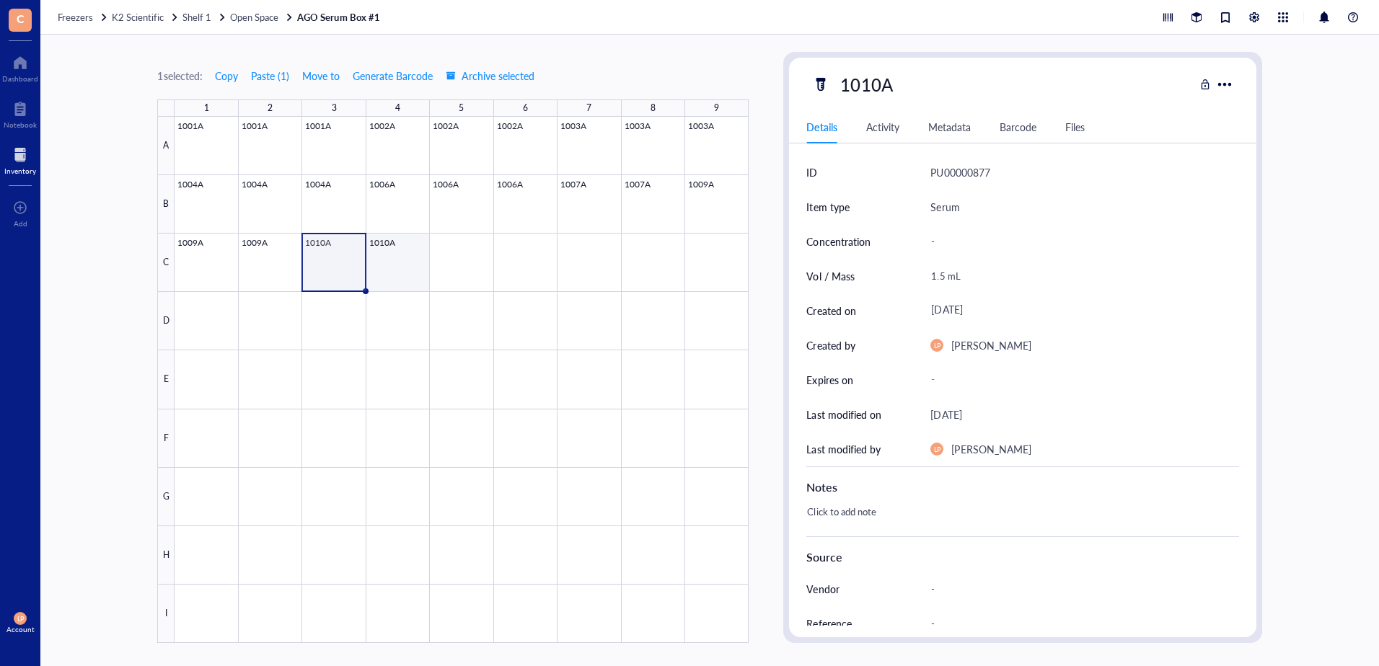
click at [402, 255] on div at bounding box center [462, 380] width 574 height 526
click at [385, 256] on div at bounding box center [462, 380] width 574 height 526
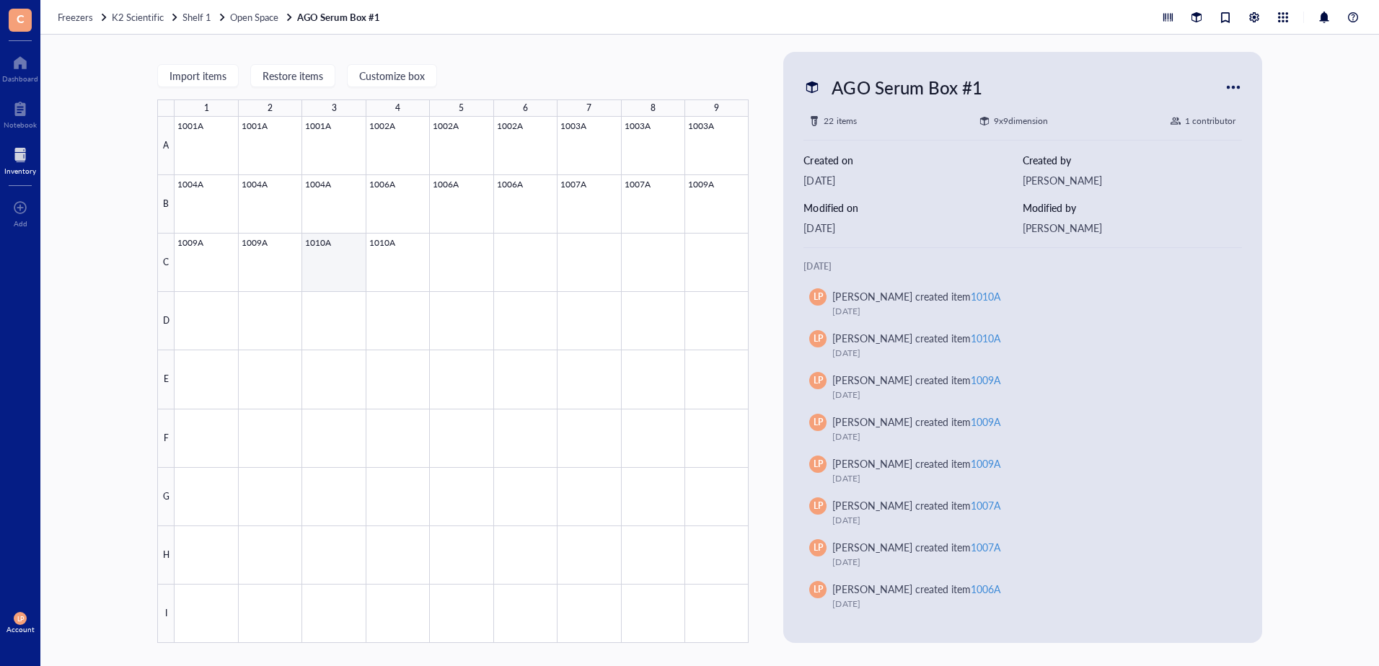
click at [332, 257] on div at bounding box center [462, 380] width 574 height 526
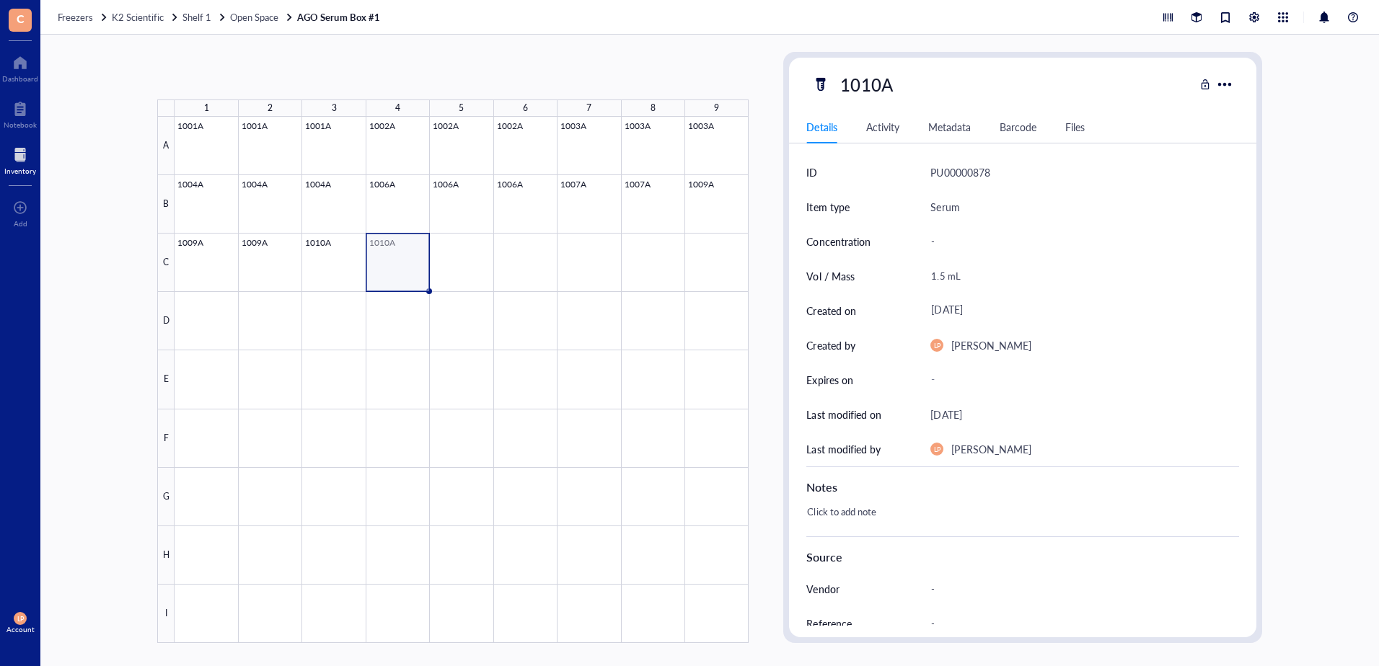
click at [391, 258] on div at bounding box center [462, 380] width 574 height 526
click at [254, 12] on span "Open Space" at bounding box center [254, 17] width 48 height 14
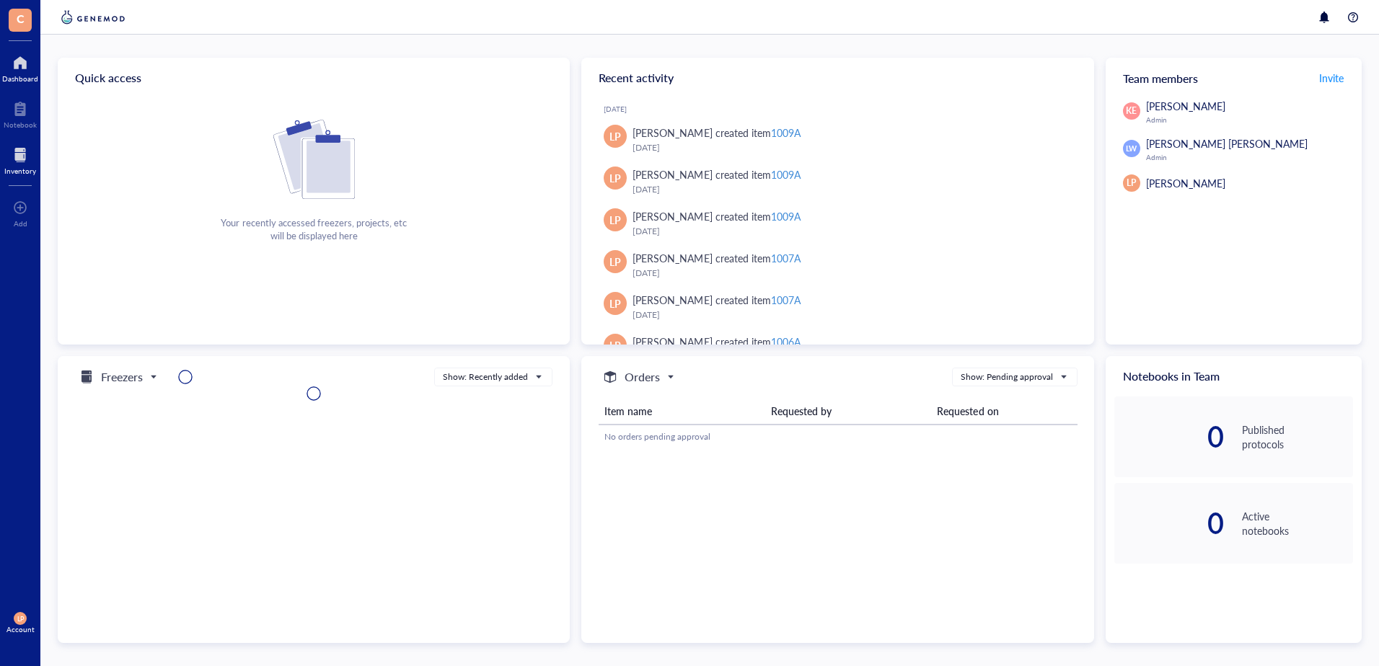
click at [23, 169] on div "Inventory" at bounding box center [20, 171] width 32 height 9
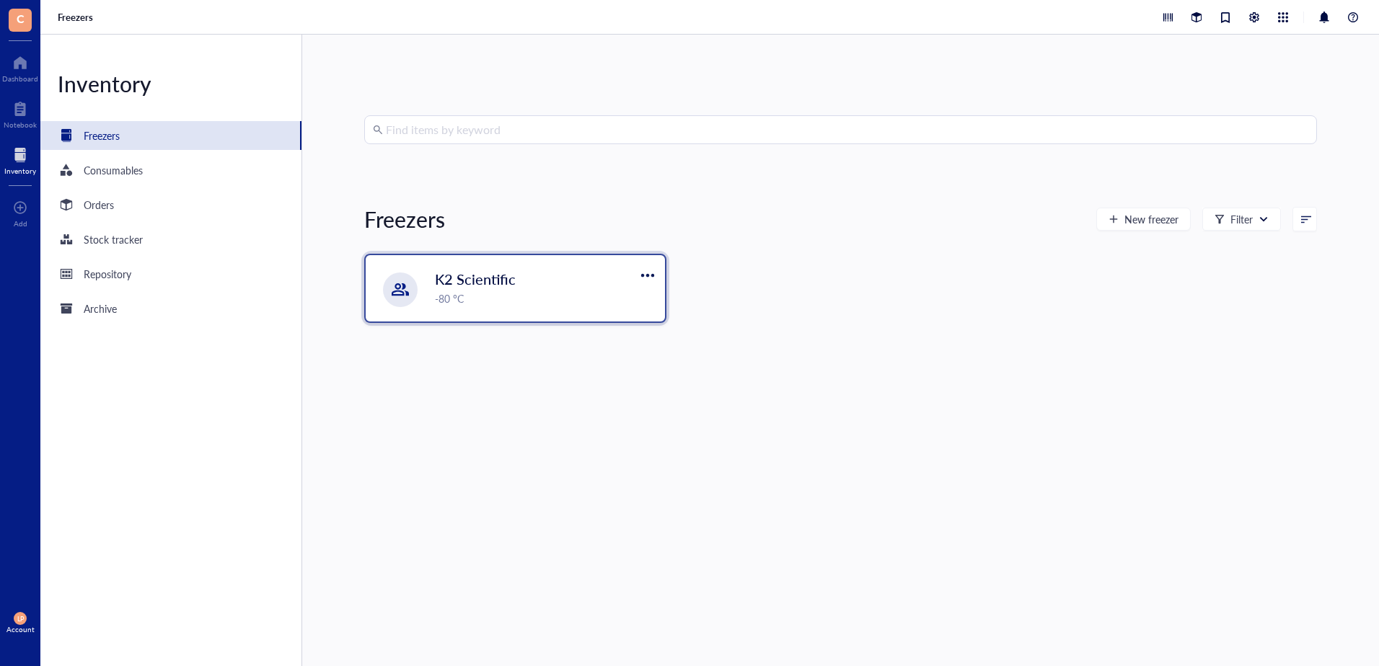
click at [494, 271] on span "K2 Scientific" at bounding box center [475, 279] width 81 height 20
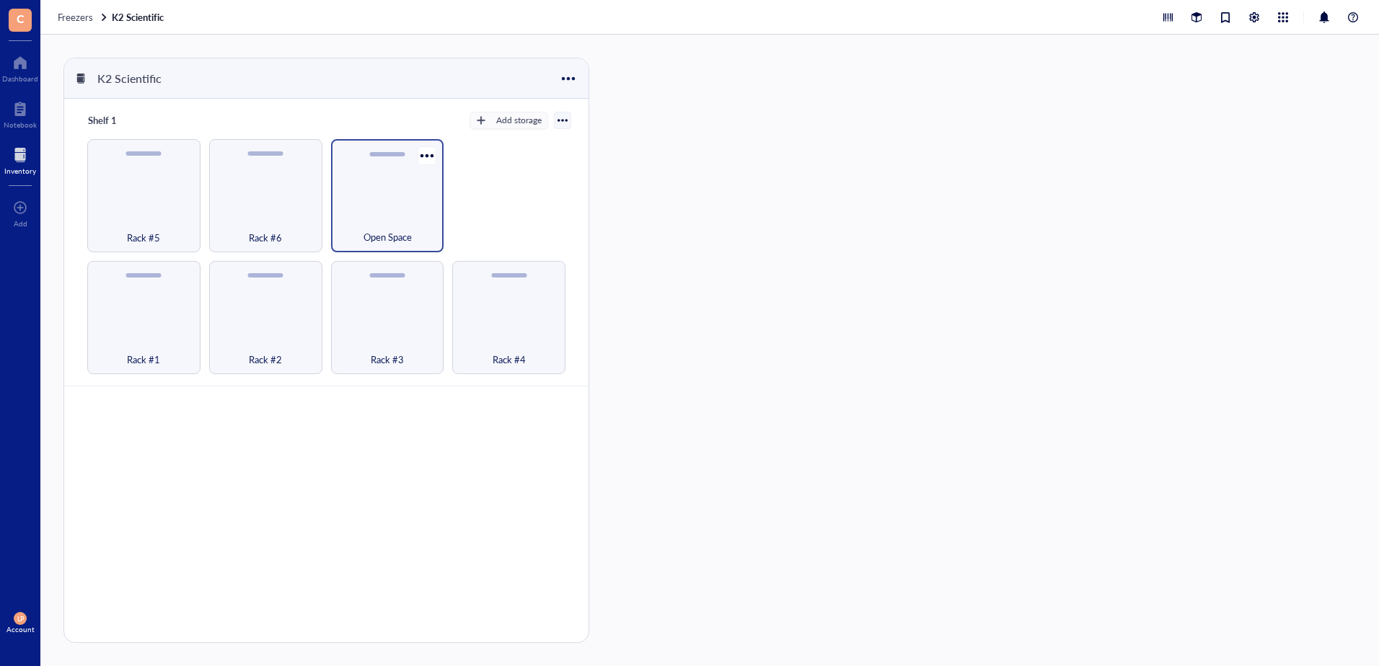
click at [394, 166] on div "Open Space" at bounding box center [387, 195] width 113 height 113
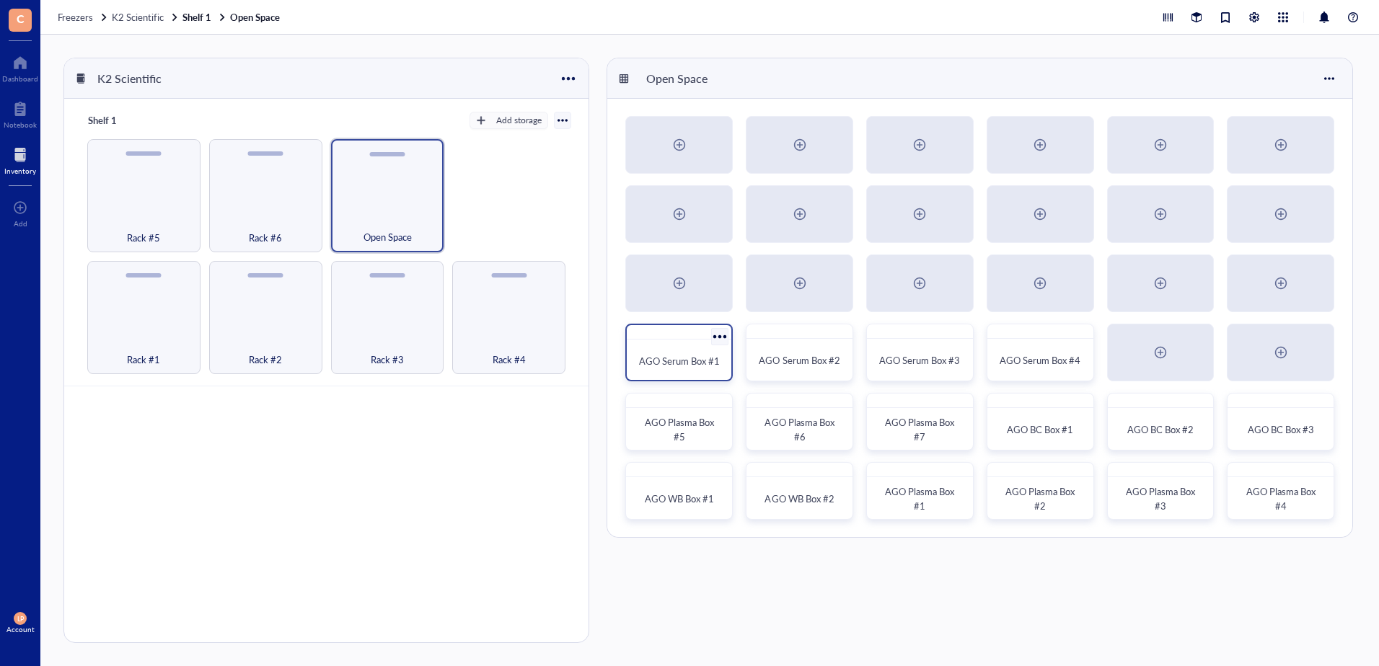
click at [675, 358] on span "AGO Serum Box #1" at bounding box center [679, 361] width 81 height 14
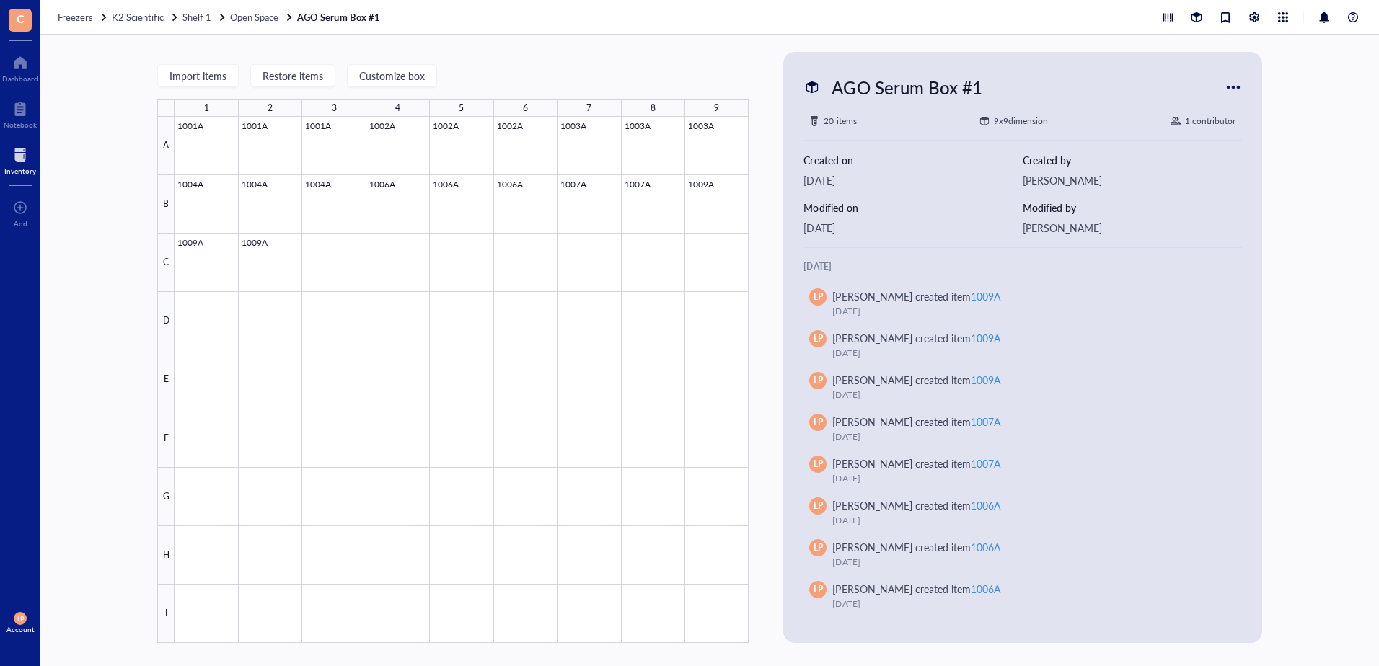
click at [65, 83] on div "Import items Restore items Customize box 1 2 3 4 5 6 7 8 9 A B C D E F G H I 10…" at bounding box center [709, 351] width 1338 height 632
